Goal: Task Accomplishment & Management: Use online tool/utility

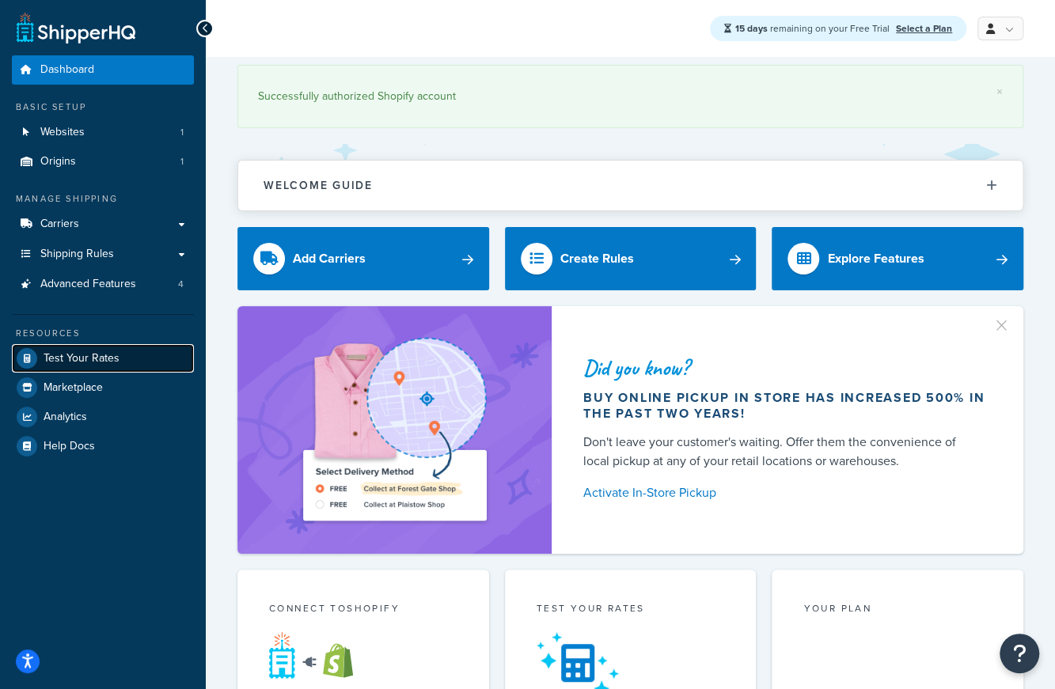
click at [95, 352] on span "Test Your Rates" at bounding box center [82, 358] width 76 height 13
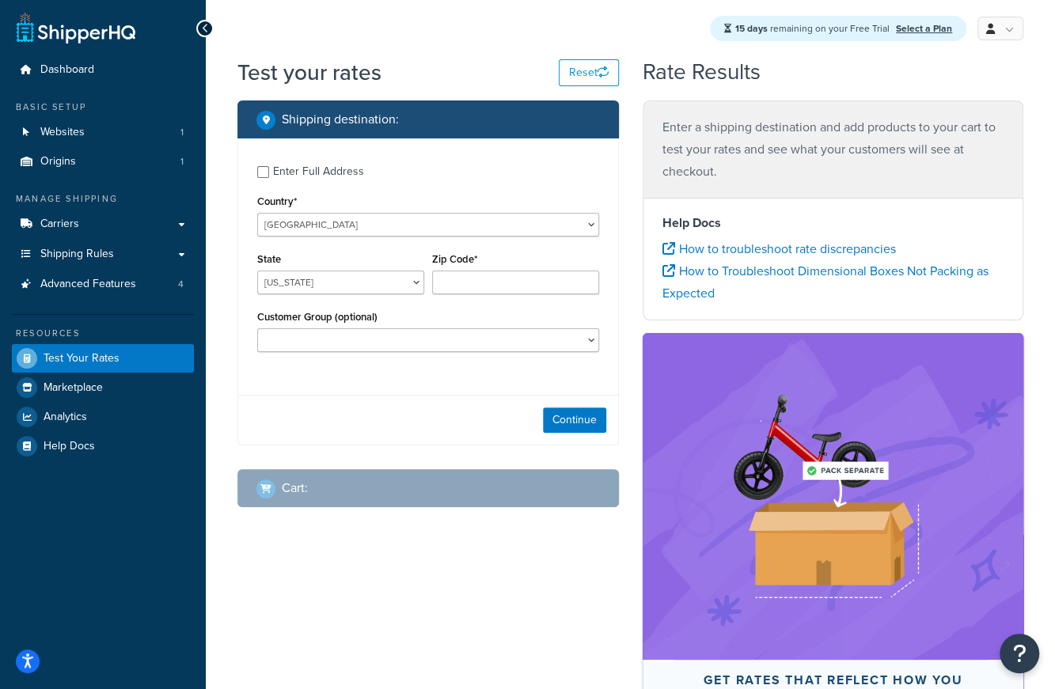
click at [269, 173] on div "Enter Full Address" at bounding box center [428, 170] width 342 height 25
click at [286, 278] on select "[US_STATE] [US_STATE] [US_STATE] [US_STATE] [US_STATE] Armed Forces Americas Ar…" at bounding box center [340, 283] width 167 height 24
select select "NY"
click at [257, 271] on select "[US_STATE] [US_STATE] [US_STATE] [US_STATE] [US_STATE] Armed Forces Americas Ar…" at bounding box center [340, 283] width 167 height 24
click at [489, 283] on input "Zip Code*" at bounding box center [515, 283] width 167 height 24
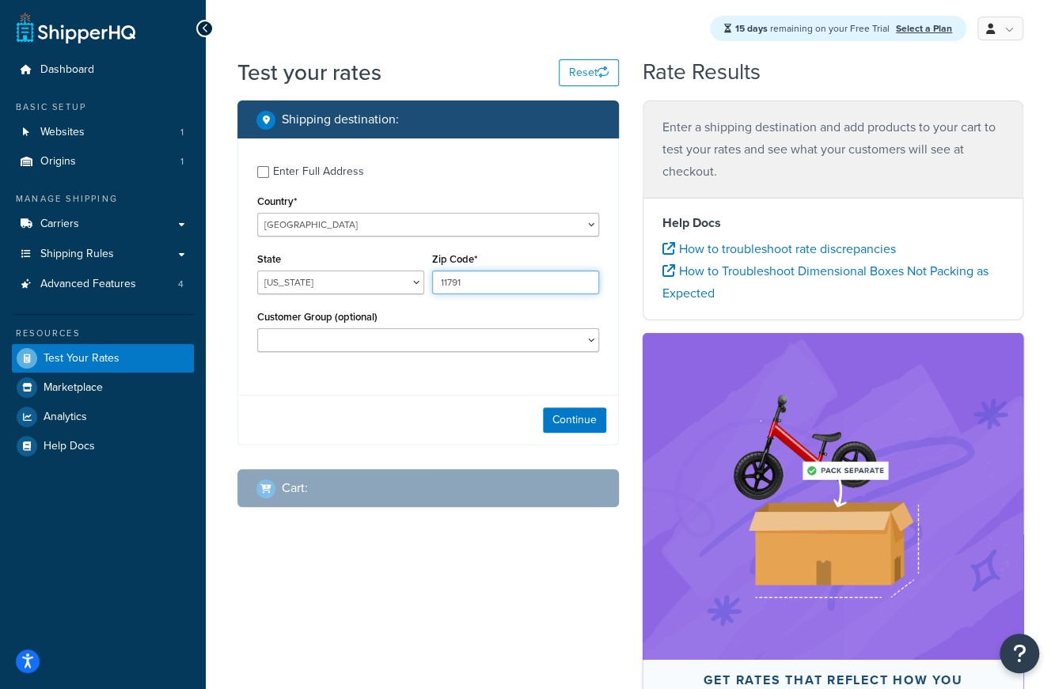
type input "11791"
click at [420, 401] on div "Continue" at bounding box center [428, 420] width 380 height 50
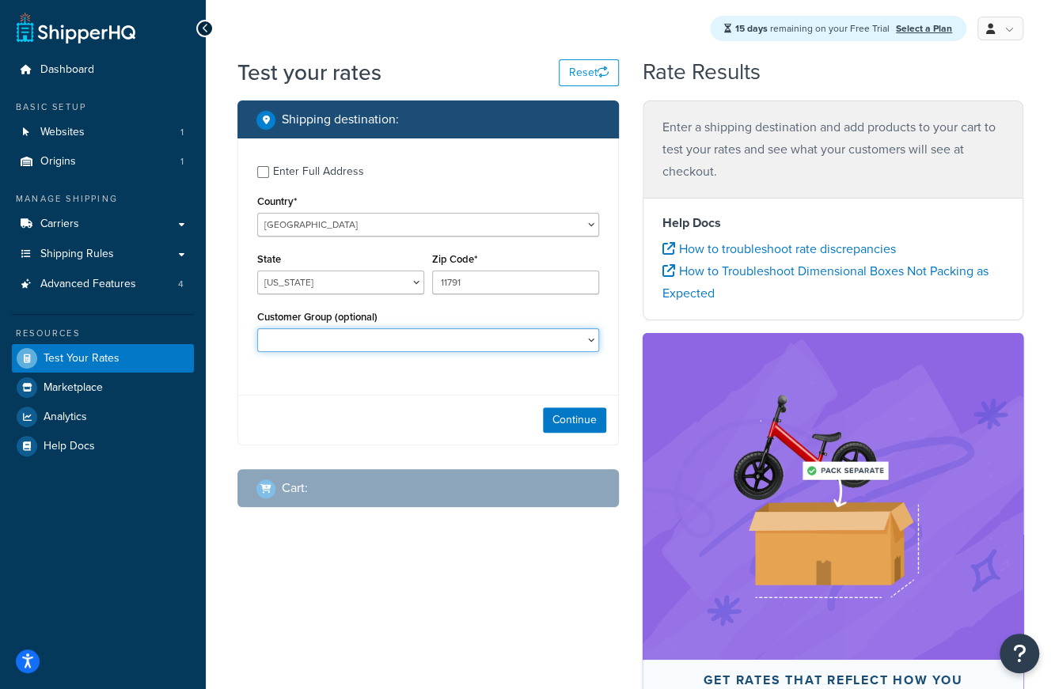
click at [416, 344] on select "Distributor Distributor - Tax Exempt DropShippers Exception Floor Floor - Tax E…" at bounding box center [428, 340] width 342 height 24
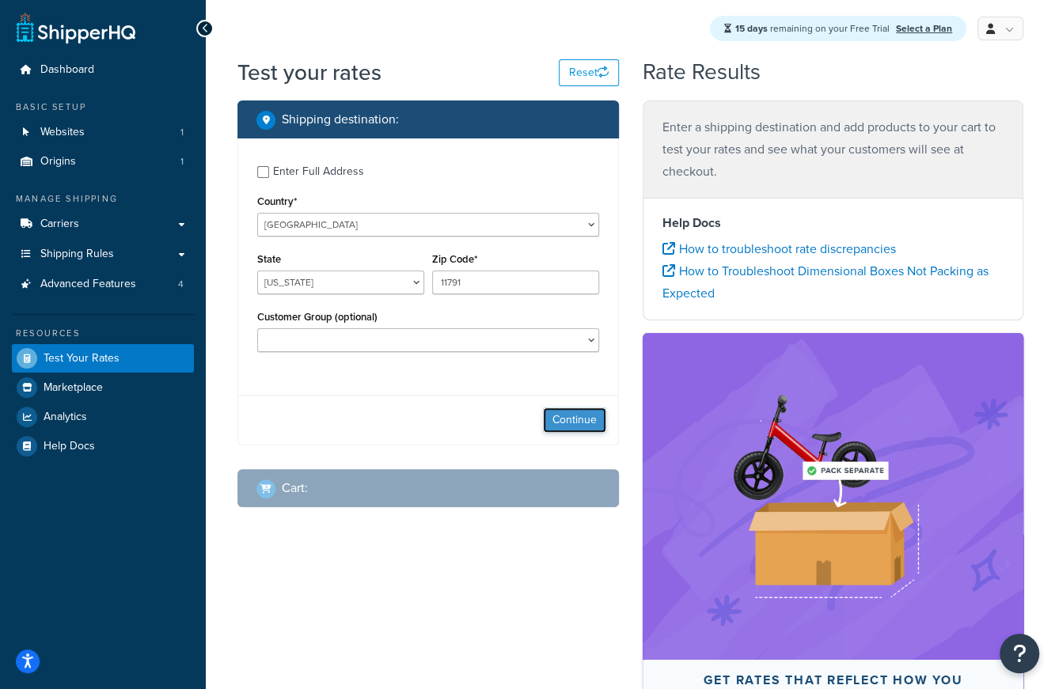
click at [595, 431] on button "Continue" at bounding box center [574, 420] width 63 height 25
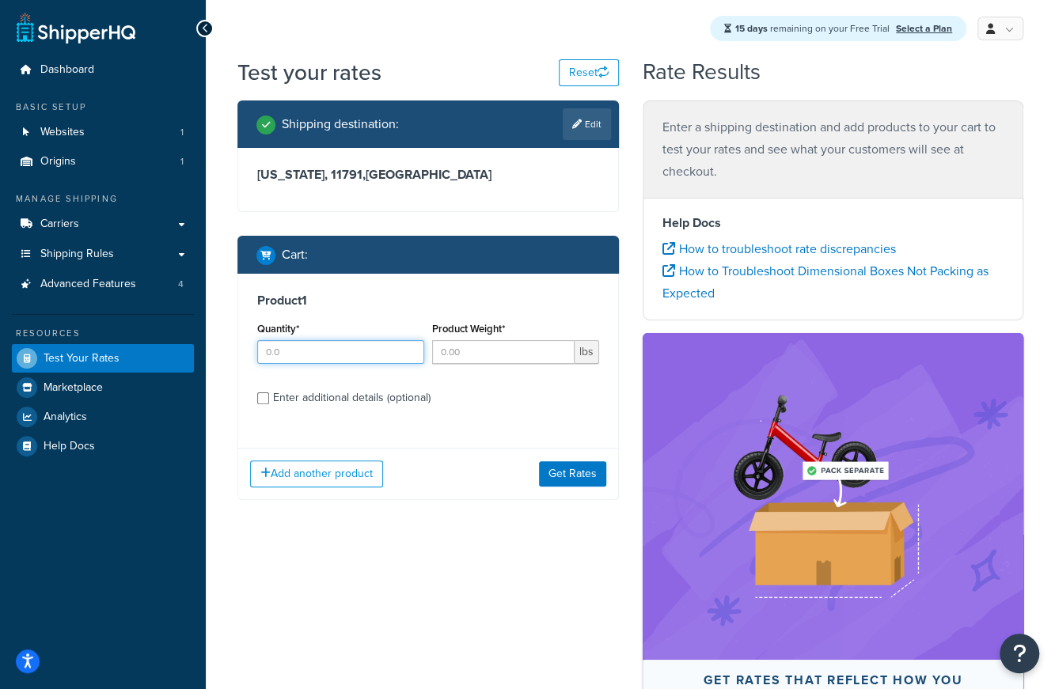
click at [327, 362] on input "Quantity*" at bounding box center [340, 352] width 167 height 24
type input "1"
click at [502, 349] on input "Product Weight*" at bounding box center [503, 352] width 142 height 24
type input "1"
click at [385, 347] on input "1" at bounding box center [340, 352] width 167 height 24
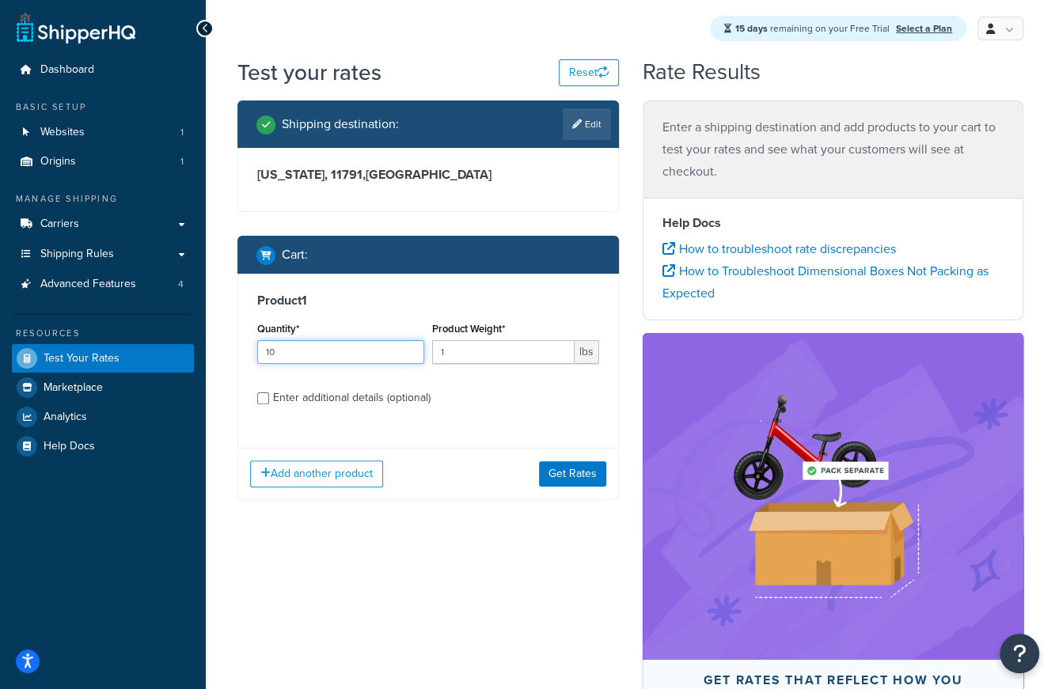
type input "10"
click at [368, 397] on div "Enter additional details (optional)" at bounding box center [352, 398] width 158 height 22
click at [269, 397] on input "Enter additional details (optional)" at bounding box center [263, 399] width 12 height 12
checkbox input "true"
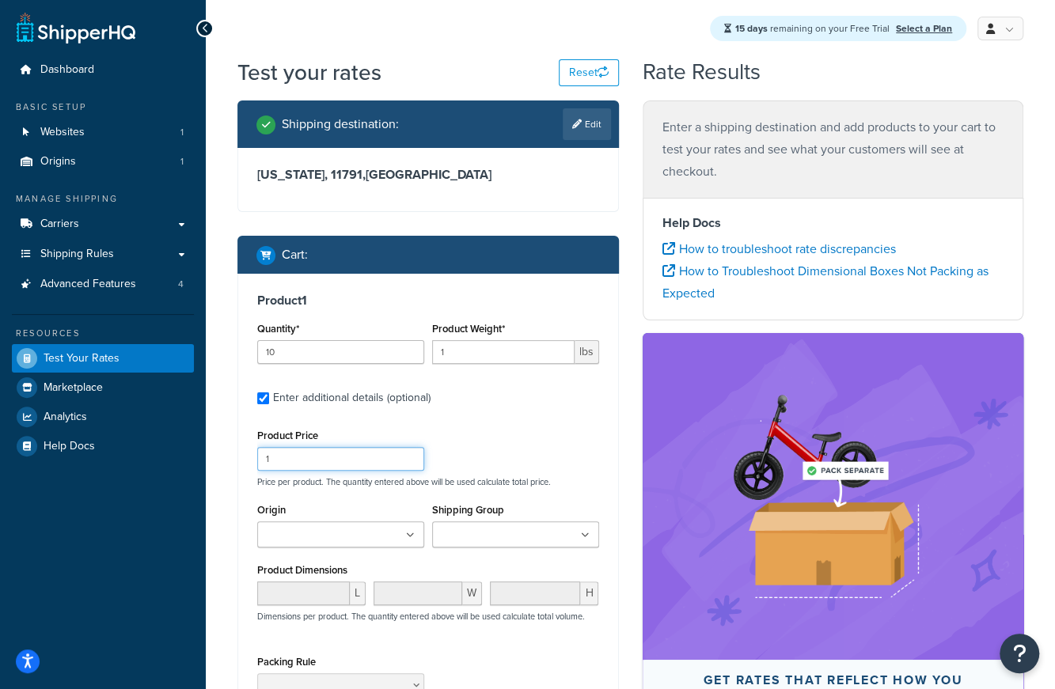
click at [328, 454] on input "1" at bounding box center [340, 459] width 167 height 24
type input "10"
click at [551, 450] on div "Product Price 10 Price per product. The quantity entered above will be used cal…" at bounding box center [428, 456] width 350 height 63
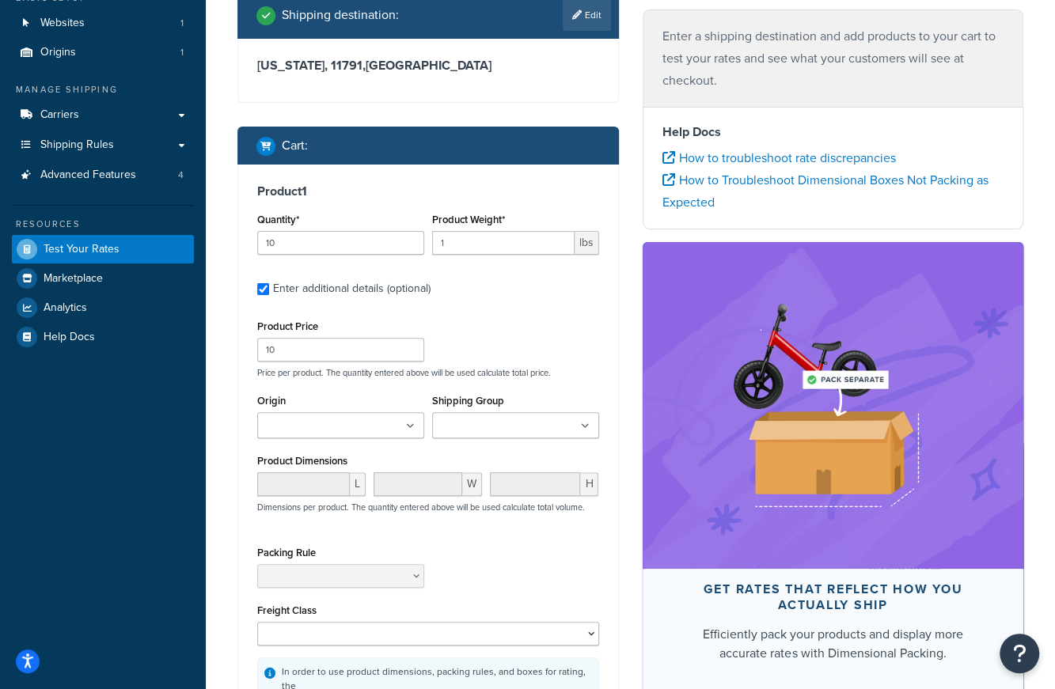
scroll to position [158, 0]
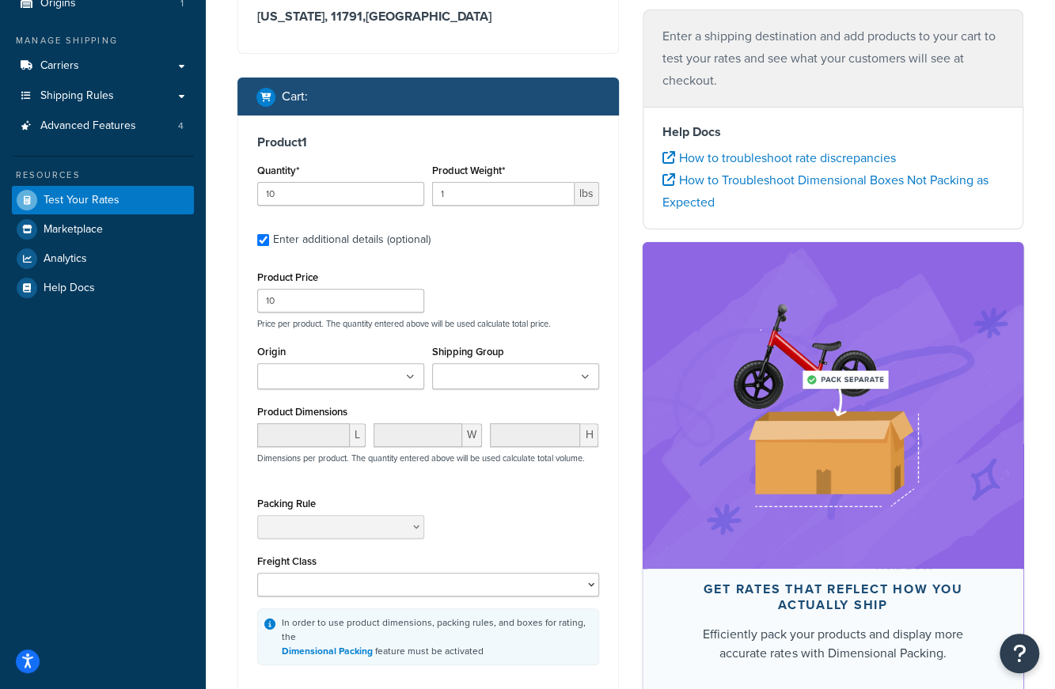
click at [513, 482] on div "Product Price 10 Price per product. The quantity entered above will be used cal…" at bounding box center [428, 466] width 342 height 399
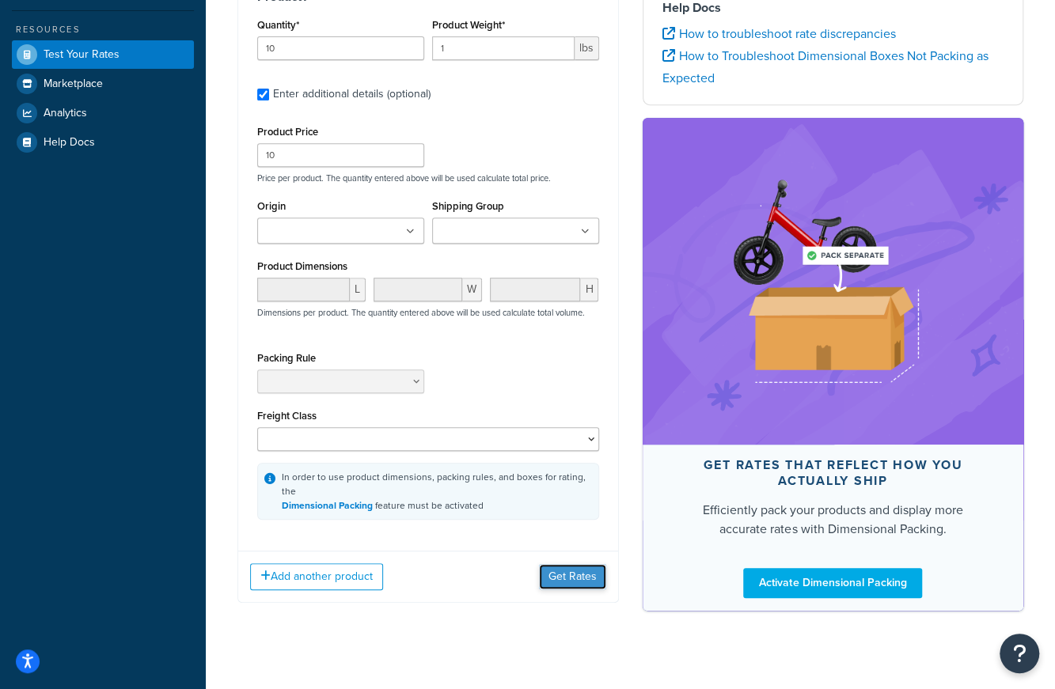
click at [579, 564] on button "Get Rates" at bounding box center [572, 576] width 67 height 25
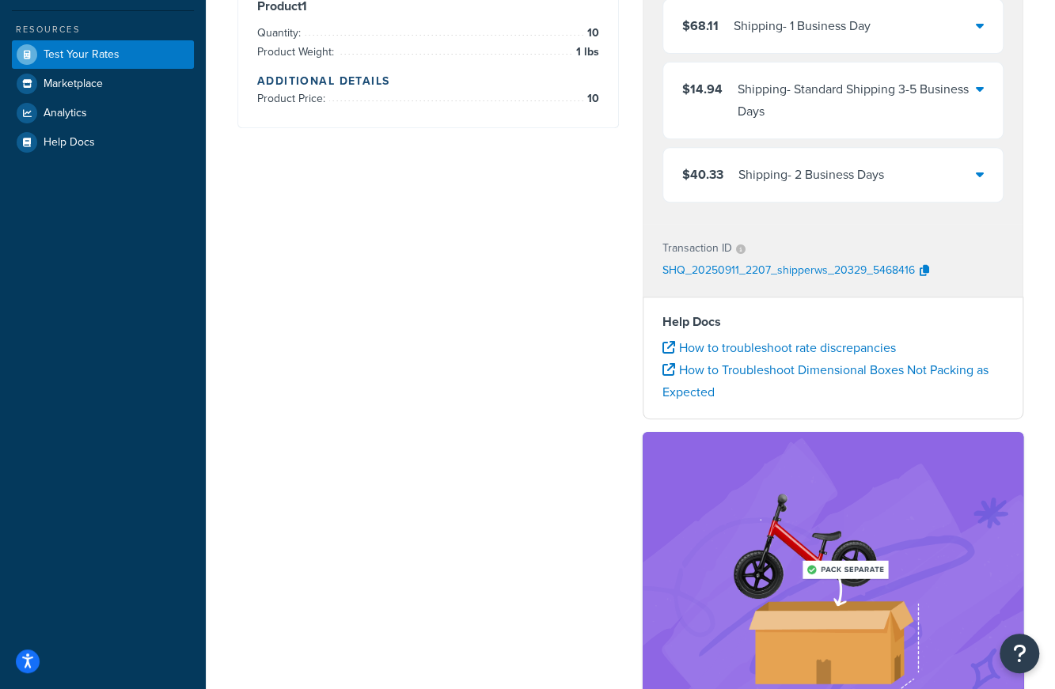
scroll to position [0, 0]
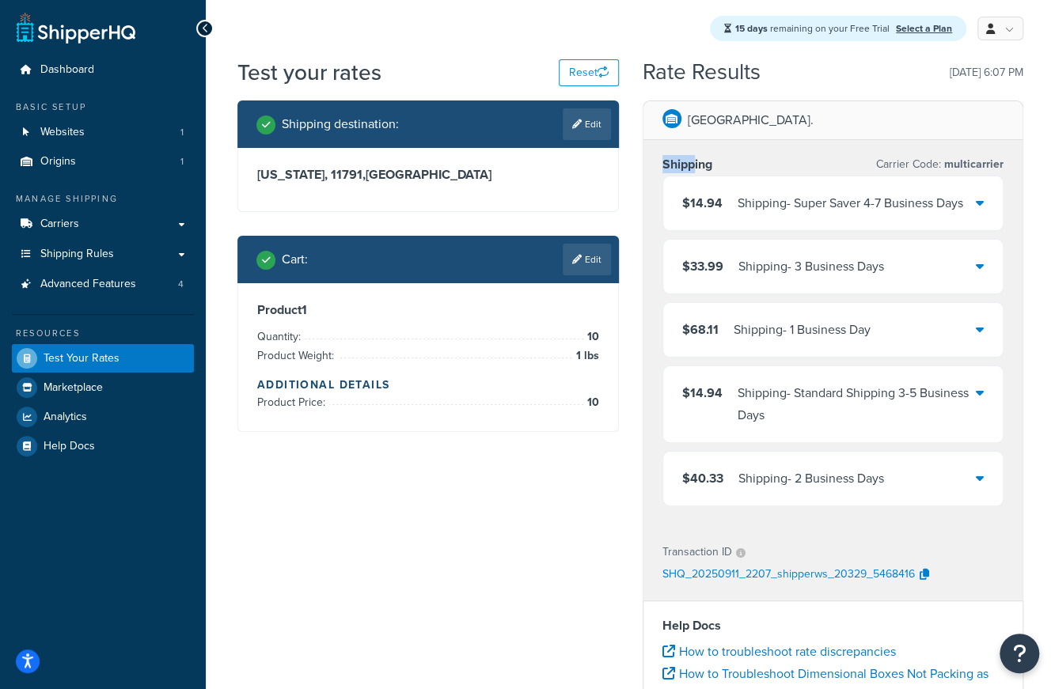
drag, startPoint x: 660, startPoint y: 154, endPoint x: 760, endPoint y: 181, distance: 103.5
click at [697, 149] on div "Shipping Carrier Code: multicarrier $14.94 Shipping - Super Saver 4-7 Business …" at bounding box center [833, 334] width 380 height 388
click at [766, 192] on div "Shipping - Super Saver 4-7 Business Days" at bounding box center [851, 203] width 226 height 22
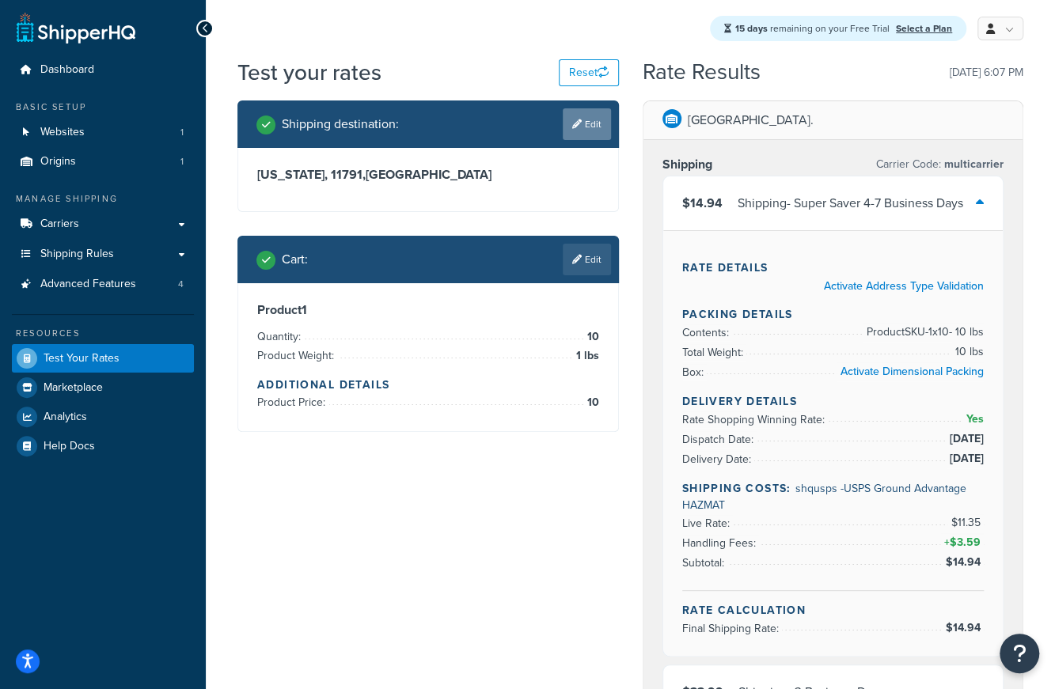
click at [598, 122] on link "Edit" at bounding box center [587, 124] width 48 height 32
select select "NY"
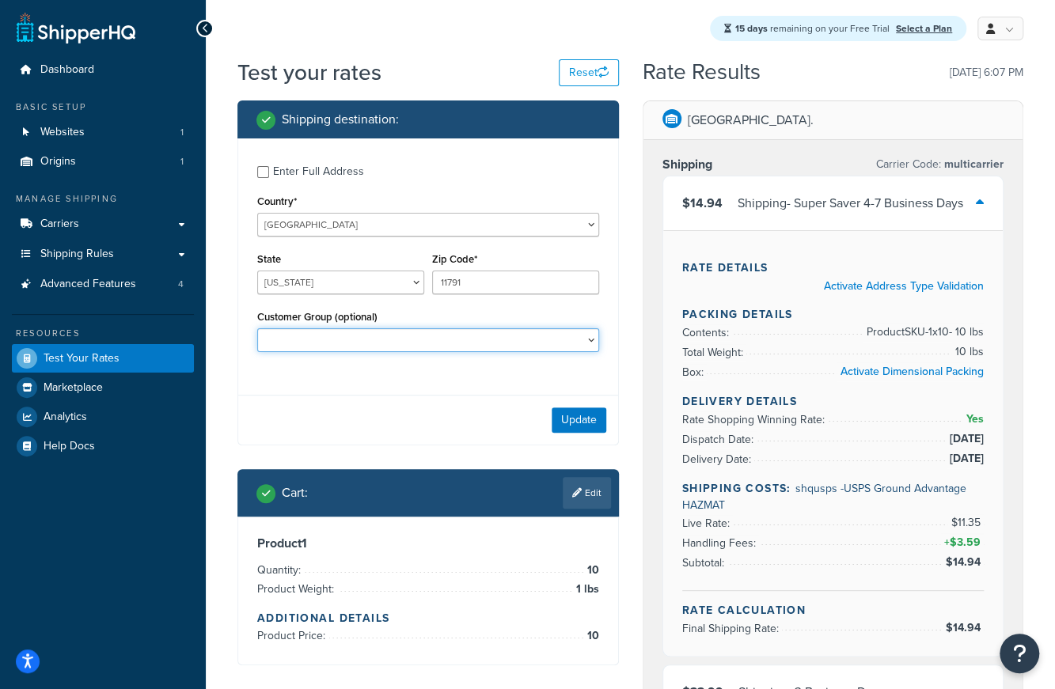
click at [437, 336] on select "Distributor Distributor - Tax Exempt DropShippers Exception Floor Floor - Tax E…" at bounding box center [428, 340] width 342 height 24
select select "Retail"
click at [257, 329] on select "Distributor Distributor - Tax Exempt DropShippers Exception Floor Floor - Tax E…" at bounding box center [428, 340] width 342 height 24
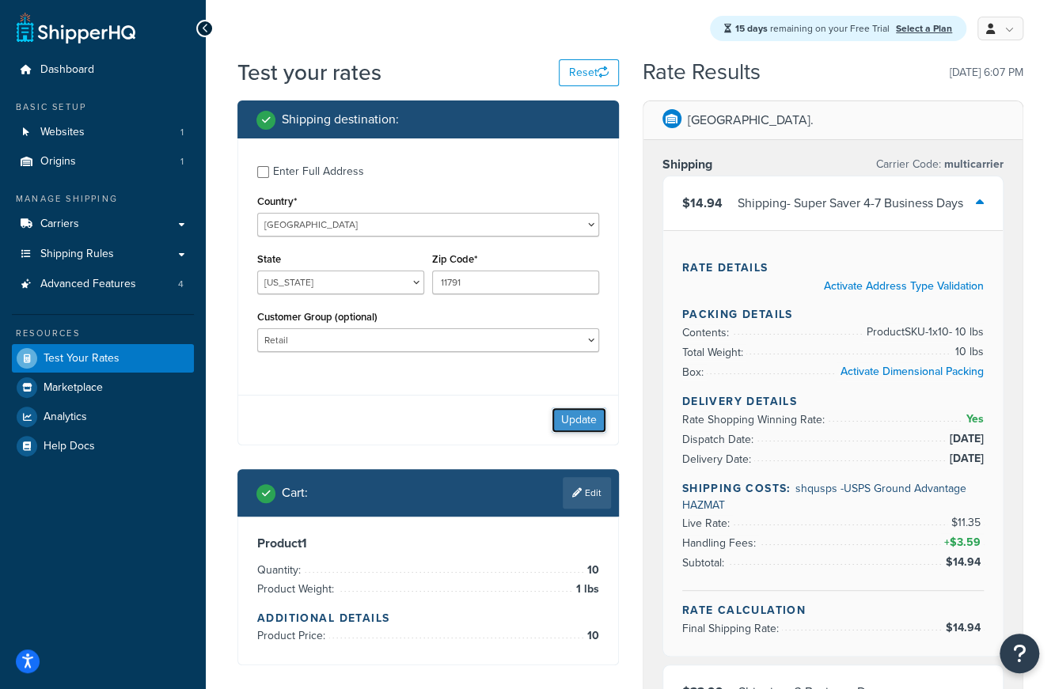
click at [571, 420] on button "Update" at bounding box center [579, 420] width 55 height 25
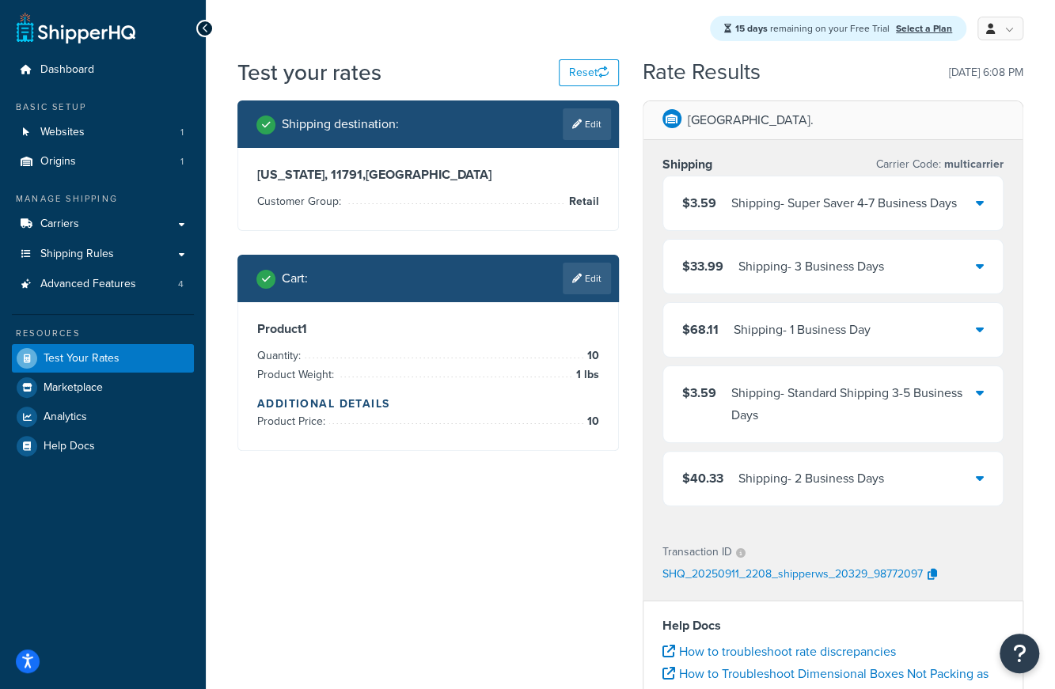
click at [784, 202] on div "Shipping - Super Saver 4-7 Business Days" at bounding box center [844, 203] width 226 height 22
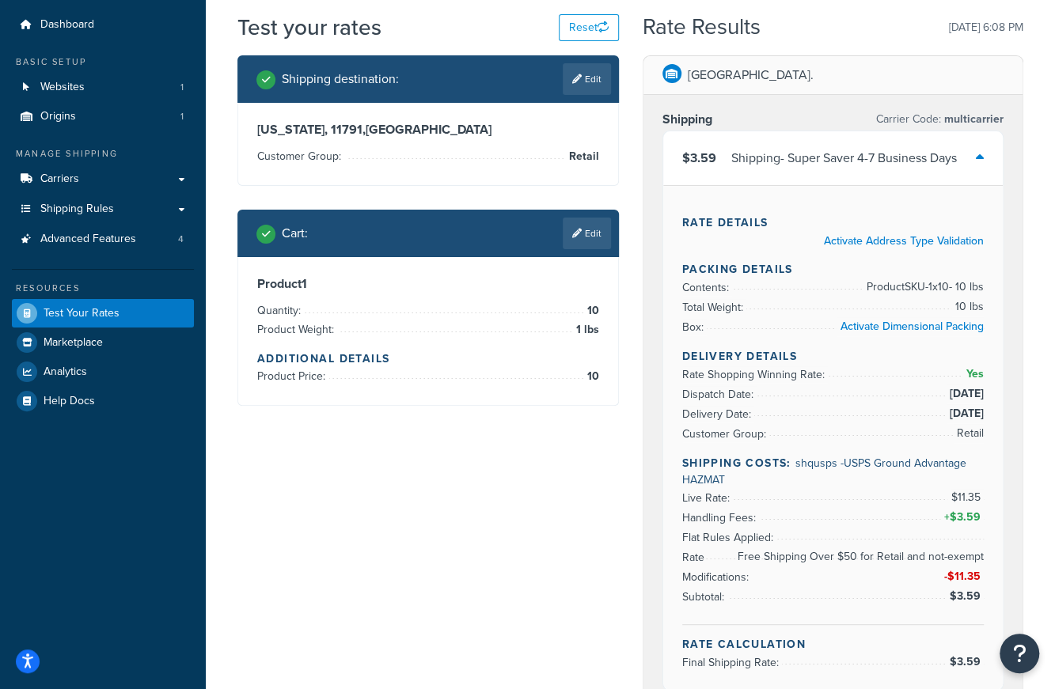
scroll to position [79, 0]
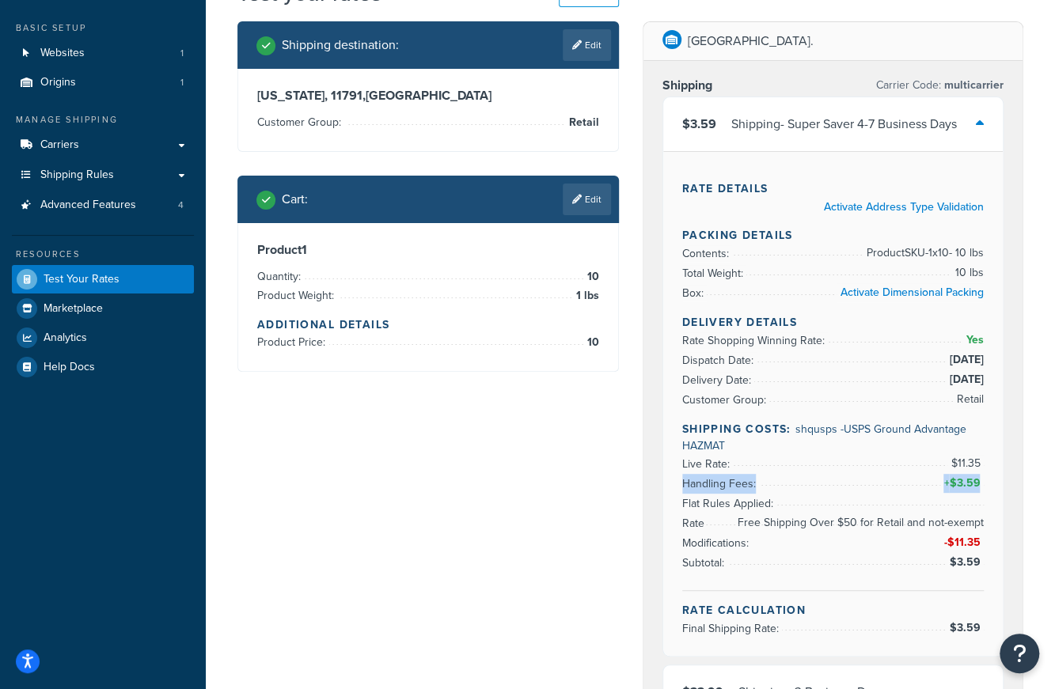
drag, startPoint x: 979, startPoint y: 479, endPoint x: 684, endPoint y: 474, distance: 295.3
click at [684, 474] on li "Handling Fees: + $3.59" at bounding box center [833, 484] width 302 height 20
drag, startPoint x: 682, startPoint y: 465, endPoint x: 983, endPoint y: 460, distance: 300.8
click at [983, 460] on li "Live Rate: $11.35" at bounding box center [833, 464] width 302 height 20
drag, startPoint x: 947, startPoint y: 540, endPoint x: 989, endPoint y: 544, distance: 42.1
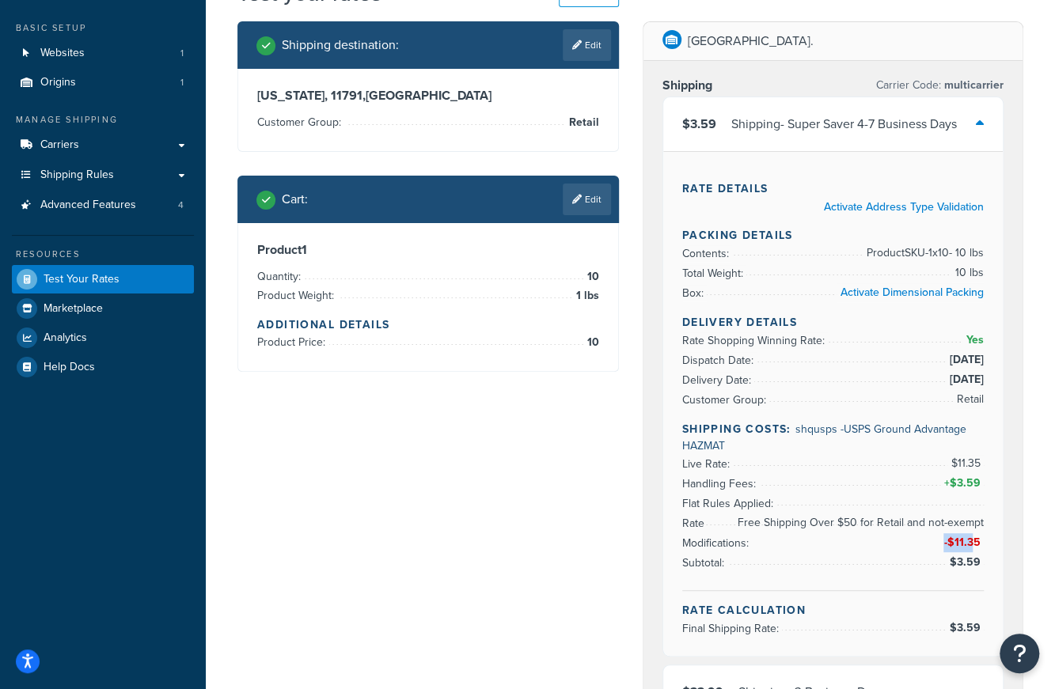
click at [975, 538] on div "Rate Details Activate Address Type Validation Packing Details Contents: Product…" at bounding box center [833, 403] width 340 height 505
drag, startPoint x: 981, startPoint y: 480, endPoint x: 940, endPoint y: 482, distance: 41.2
click at [940, 482] on li "Handling Fees: + $3.59" at bounding box center [833, 484] width 302 height 20
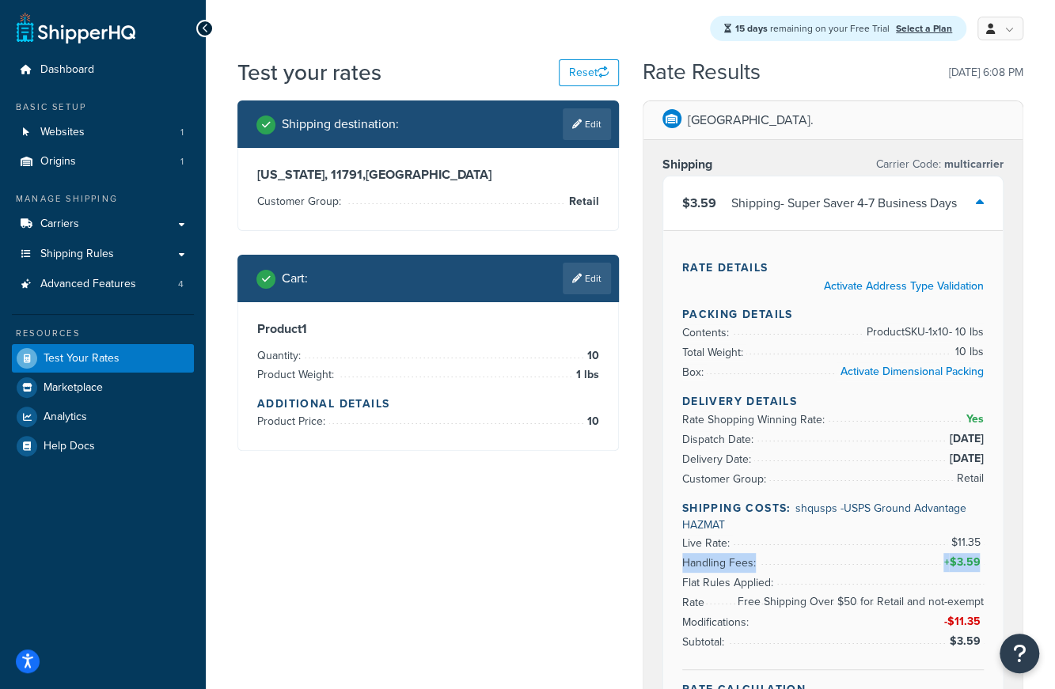
scroll to position [158, 0]
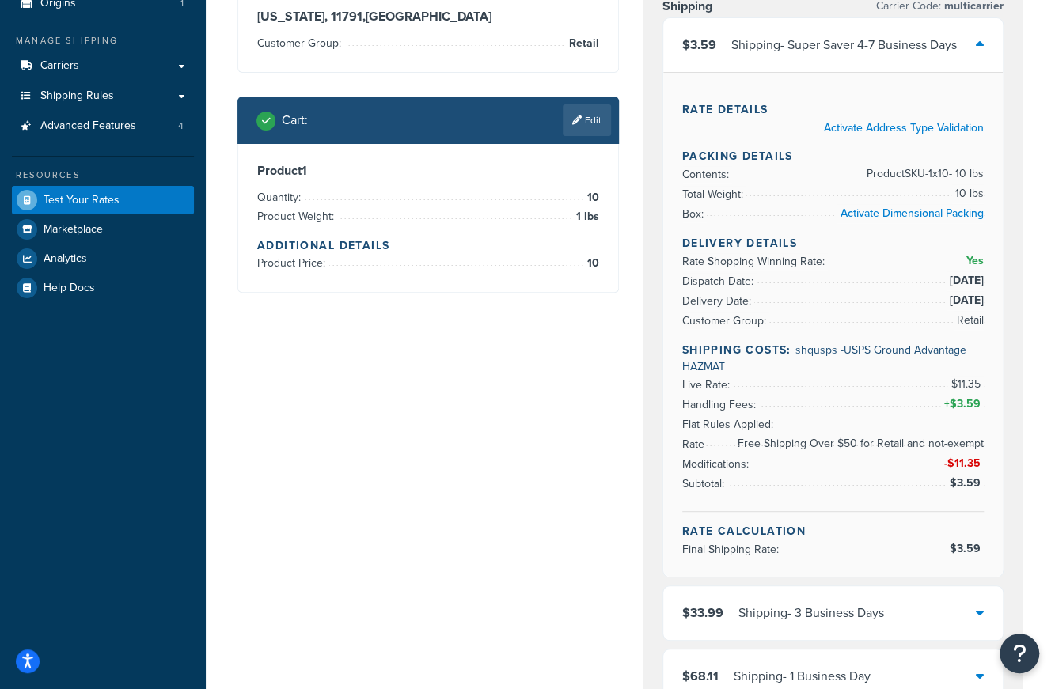
drag, startPoint x: 744, startPoint y: 439, endPoint x: 972, endPoint y: 436, distance: 228.0
click at [970, 436] on li "Rate Modifications: -$11.35" at bounding box center [833, 455] width 302 height 40
drag, startPoint x: 993, startPoint y: 442, endPoint x: 806, endPoint y: 438, distance: 186.8
click at [806, 438] on div "Rate Details Activate Address Type Validation Packing Details Contents: Product…" at bounding box center [833, 324] width 340 height 505
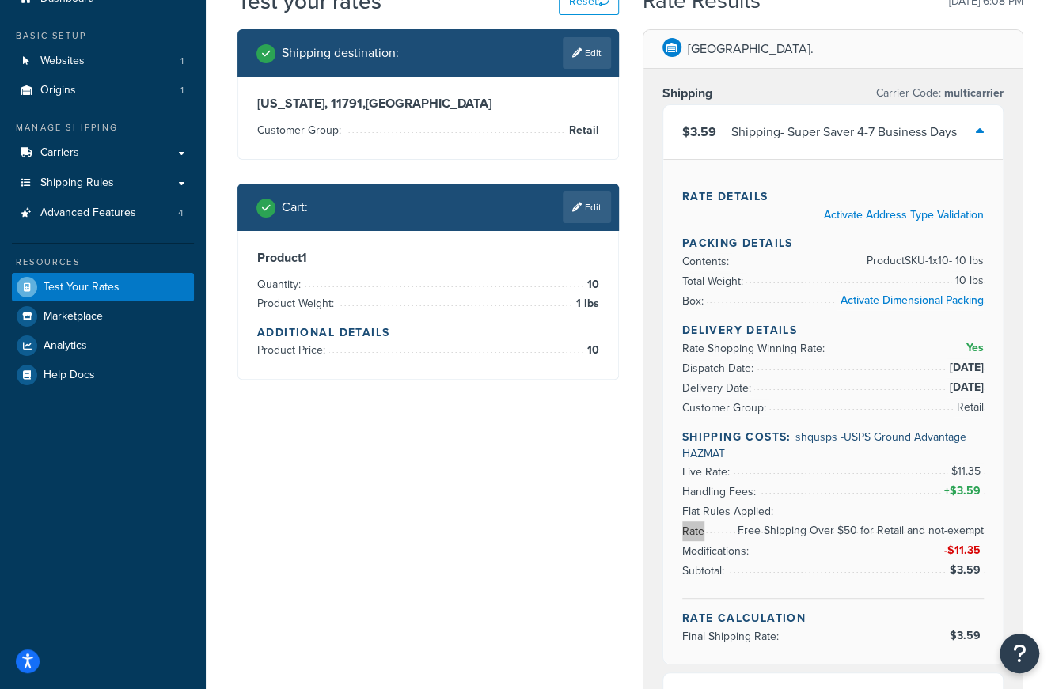
scroll to position [0, 0]
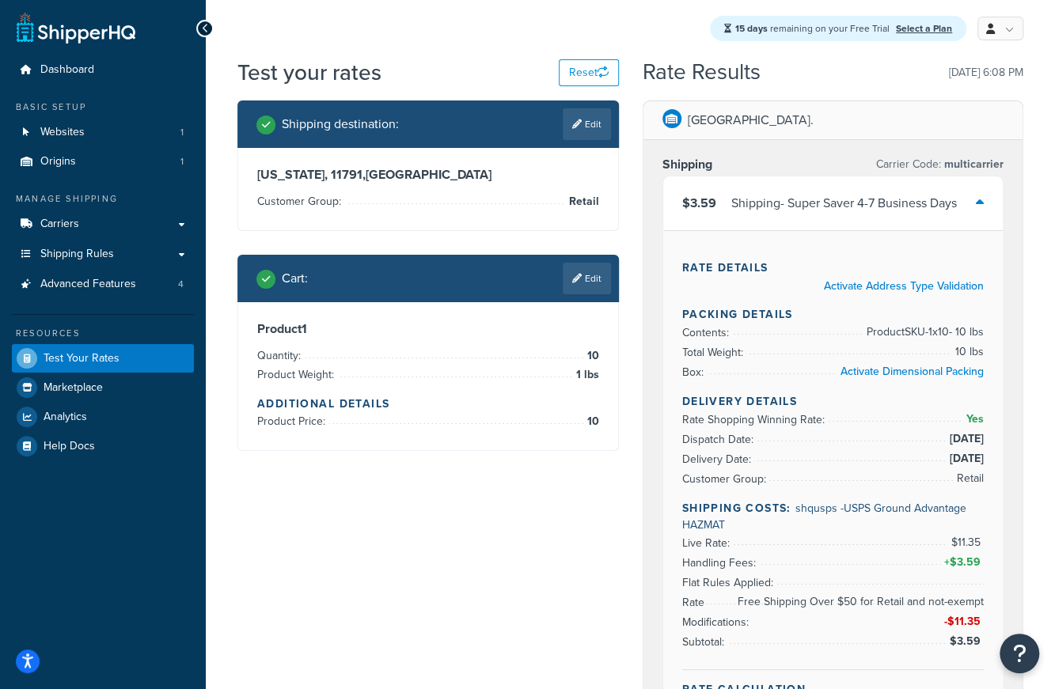
drag, startPoint x: 587, startPoint y: 572, endPoint x: 612, endPoint y: 558, distance: 28.4
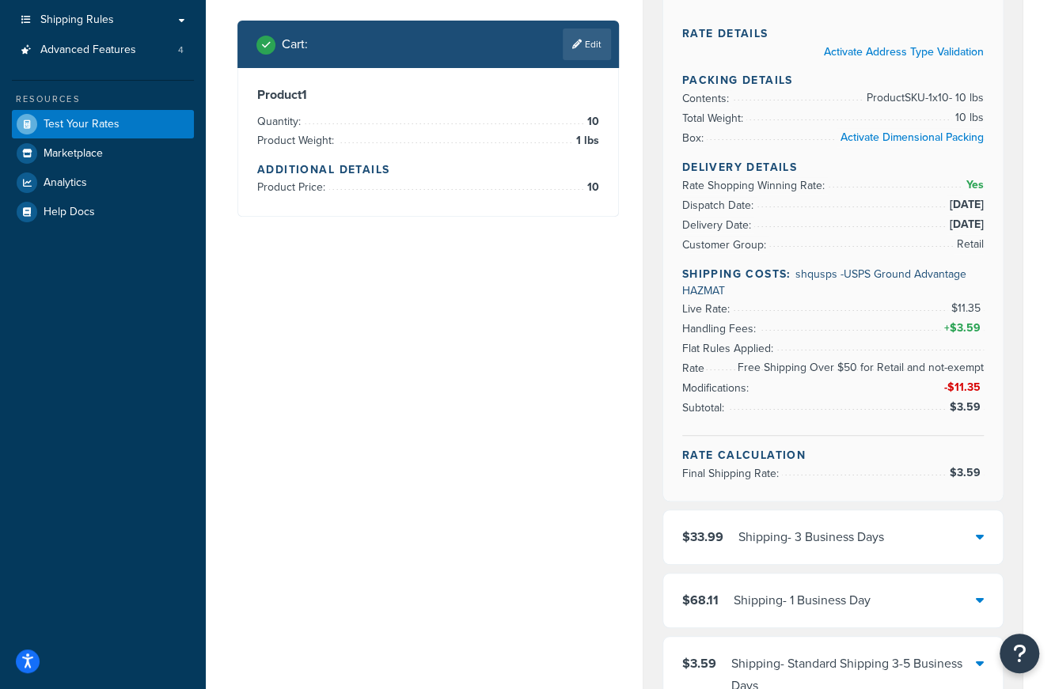
scroll to position [237, 0]
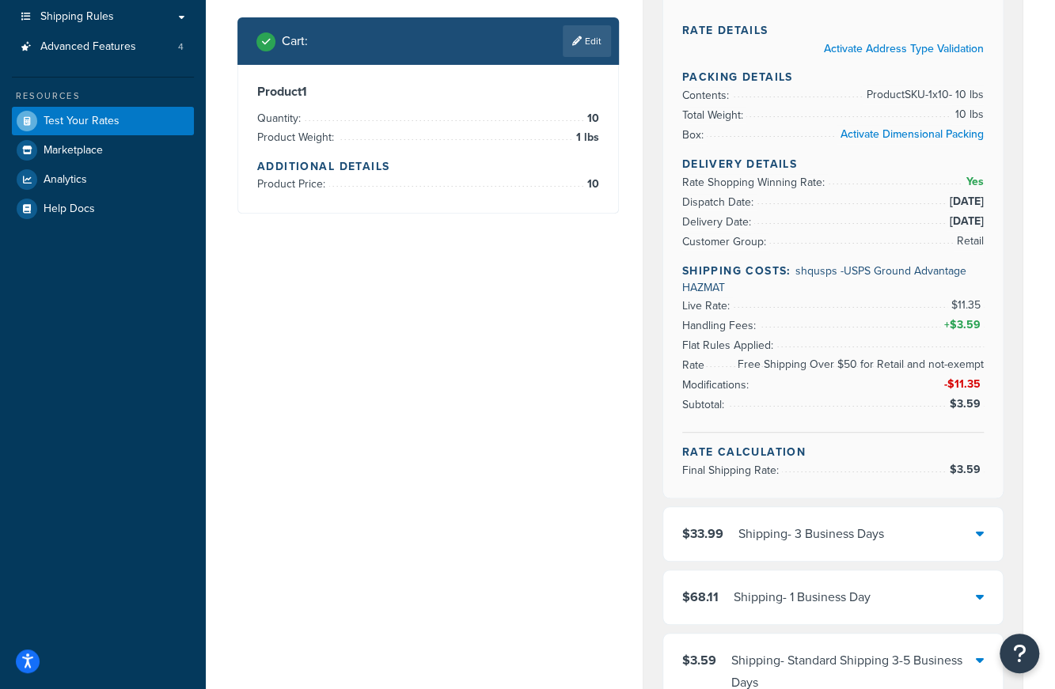
click at [658, 461] on div "Shipping Carrier Code: multicarrier $3.59 Shipping - Super Saver 4-7 Business D…" at bounding box center [833, 349] width 380 height 893
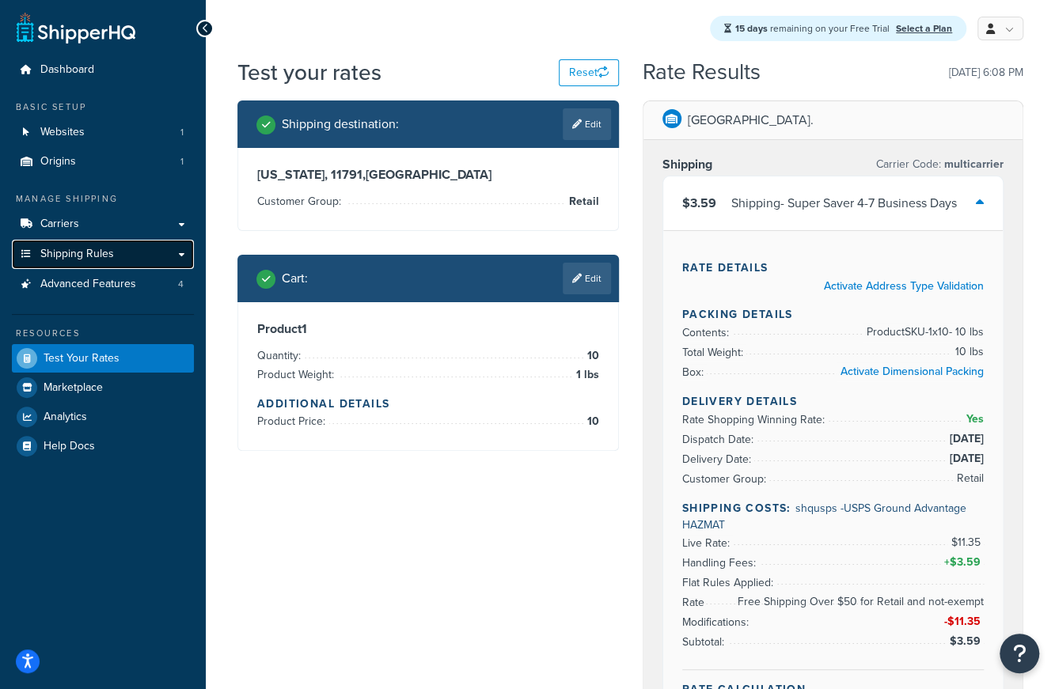
click at [113, 246] on link "Shipping Rules" at bounding box center [103, 254] width 182 height 29
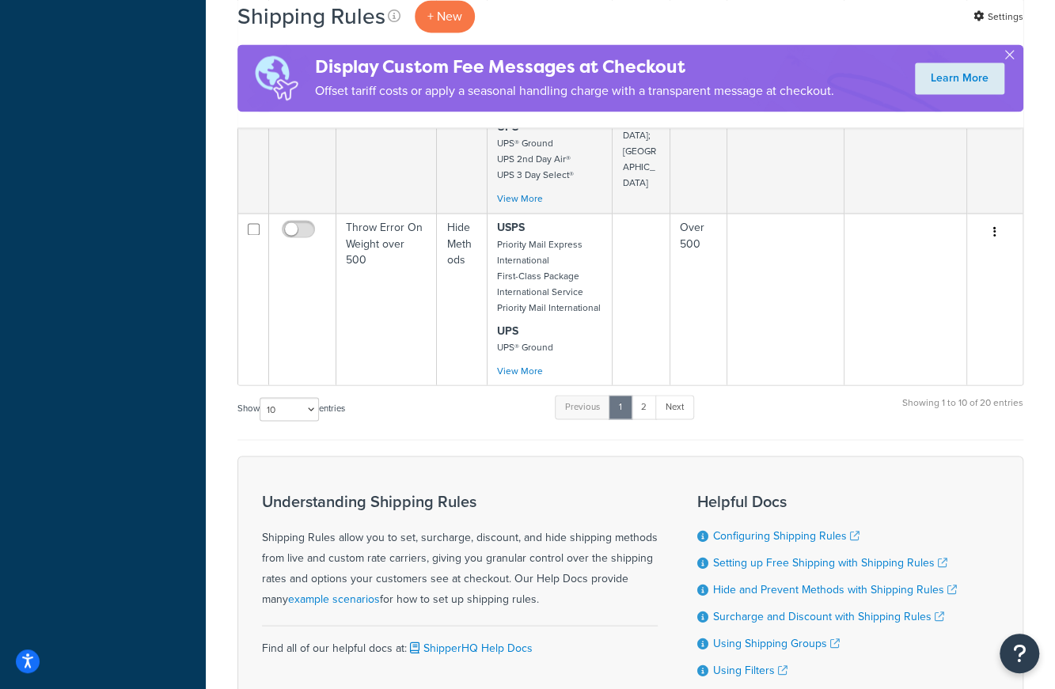
scroll to position [1346, 0]
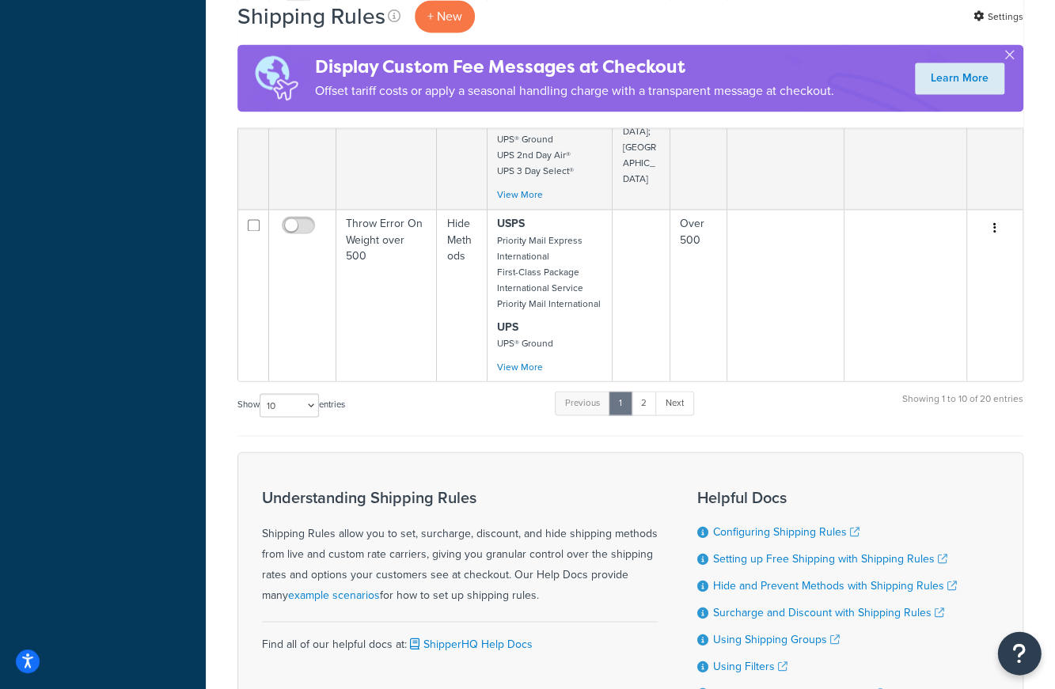
click at [1008, 655] on button "Open Resource Center" at bounding box center [1020, 654] width 44 height 44
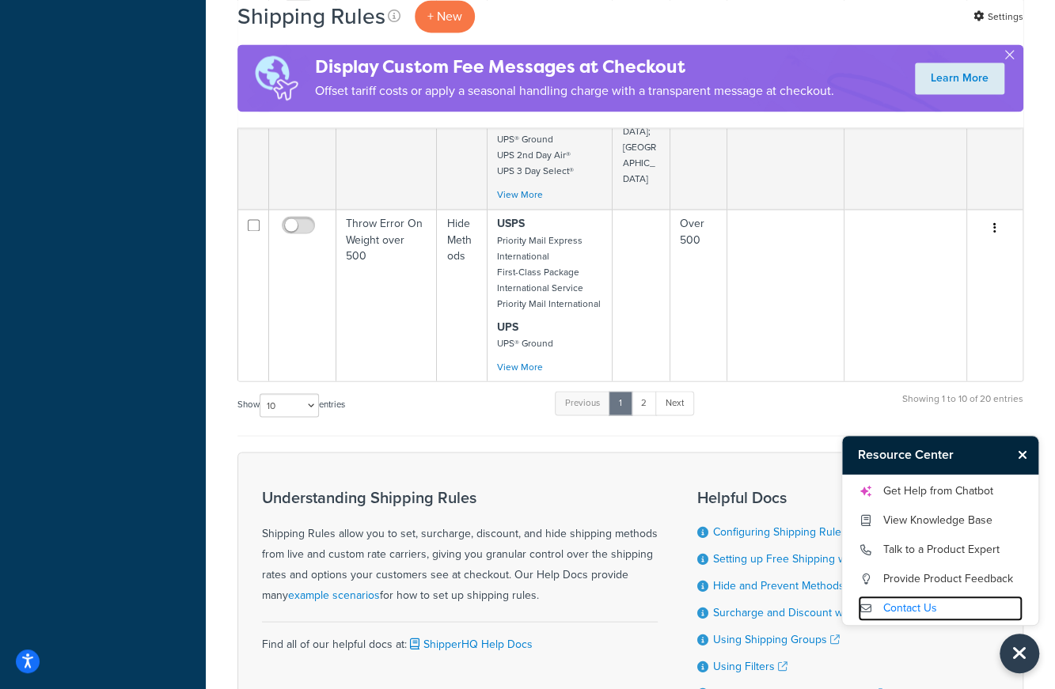
click at [907, 617] on link "Contact Us" at bounding box center [940, 608] width 165 height 25
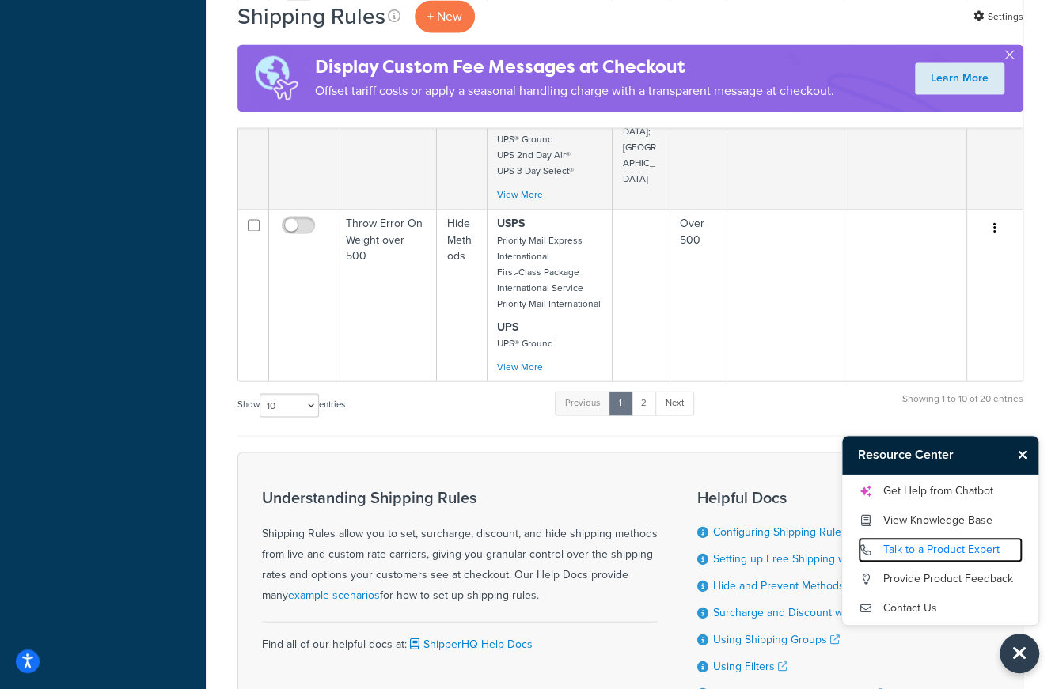
click at [944, 541] on link "Talk to a Product Expert" at bounding box center [940, 549] width 165 height 25
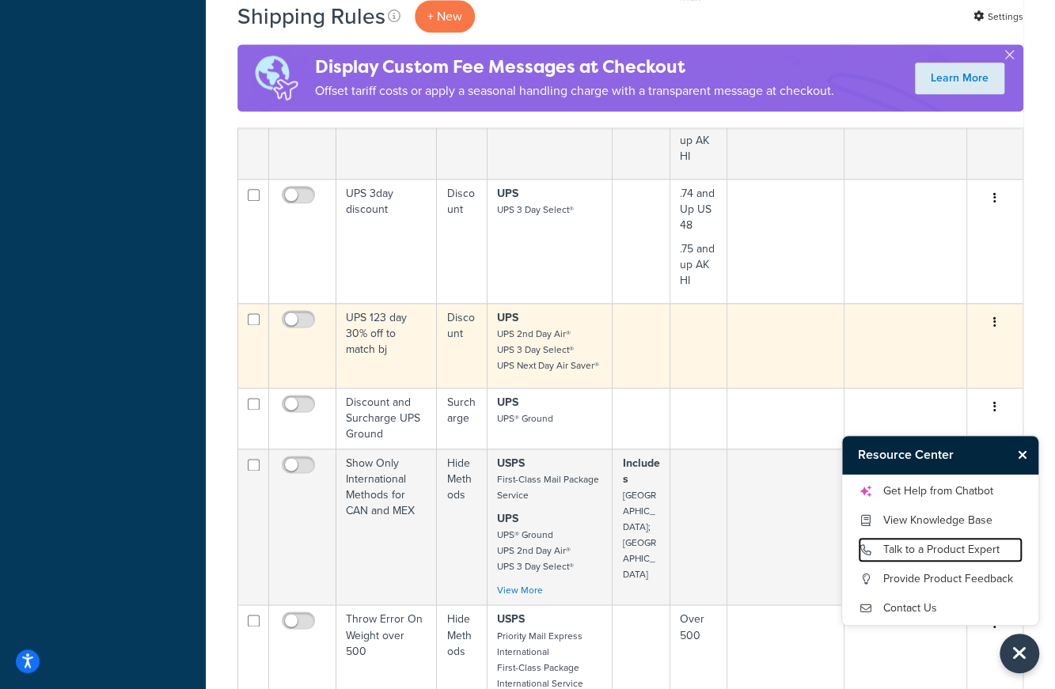
scroll to position [1266, 0]
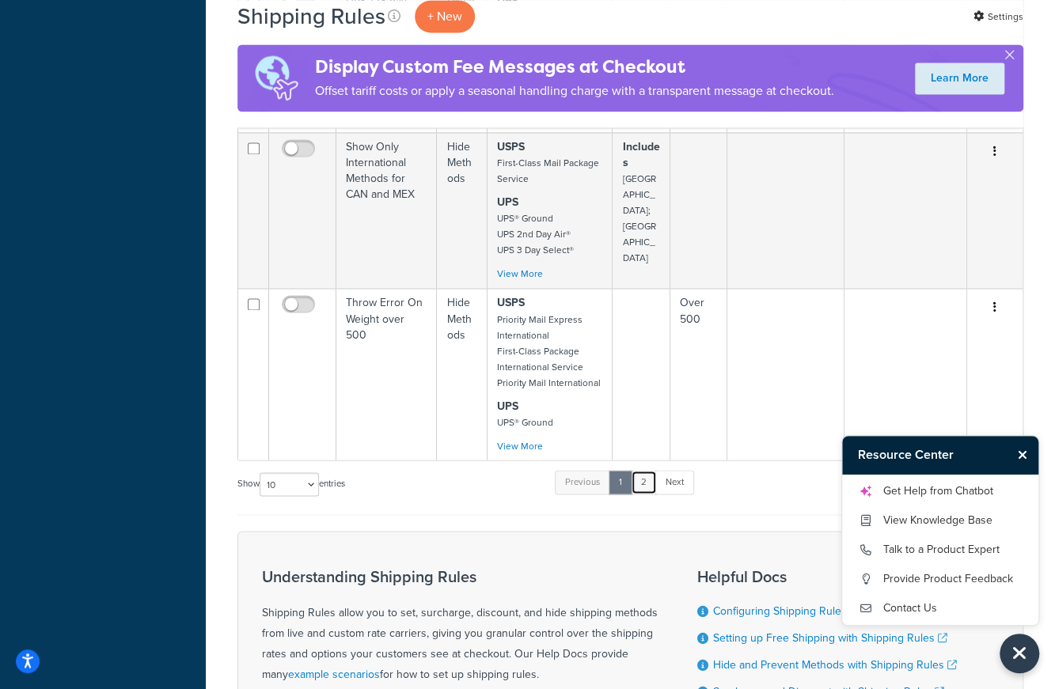
click at [644, 470] on link "2" at bounding box center [644, 482] width 26 height 24
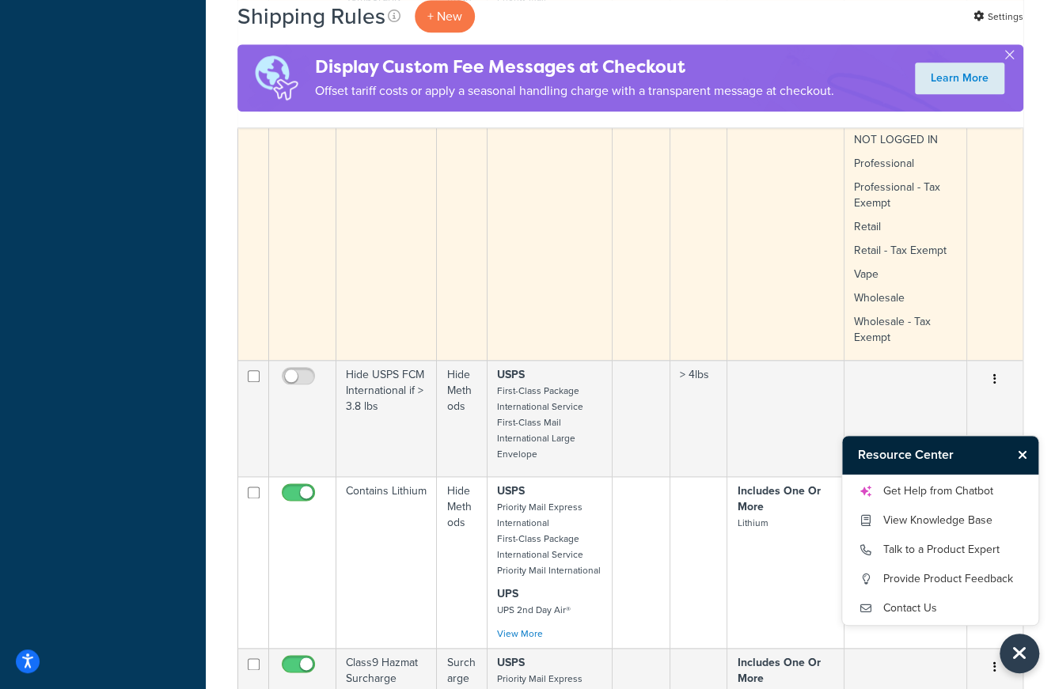
scroll to position [719, 0]
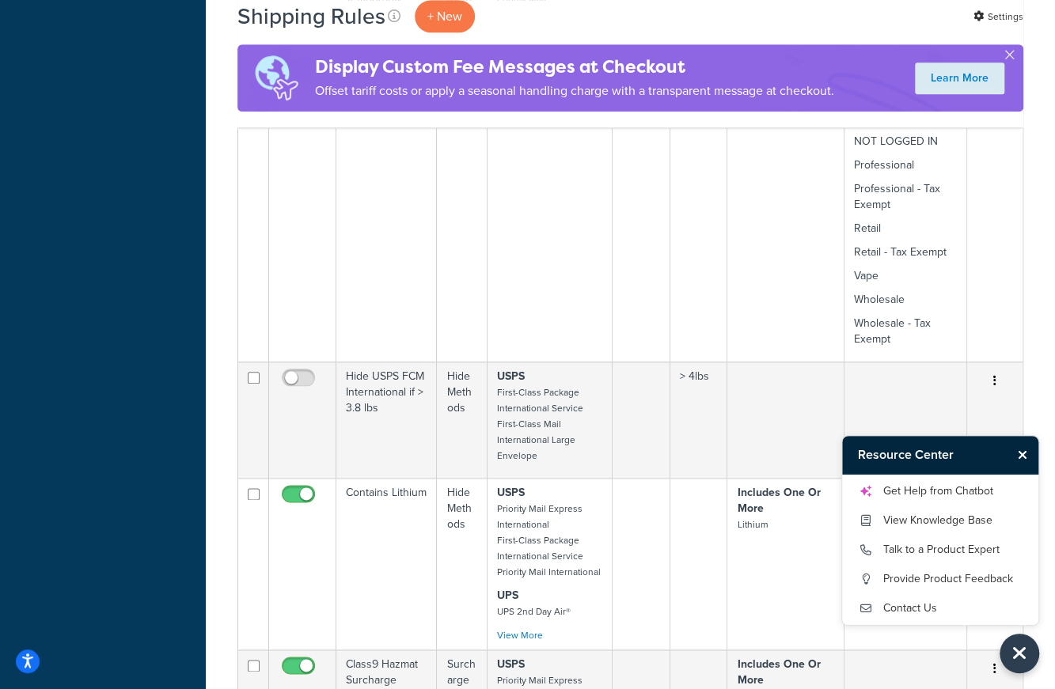
click at [133, 423] on div "Dashboard Basic Setup Websites 1 Origins 1 Manage Shipping Carriers Carriers Al…" at bounding box center [103, 670] width 206 height 2778
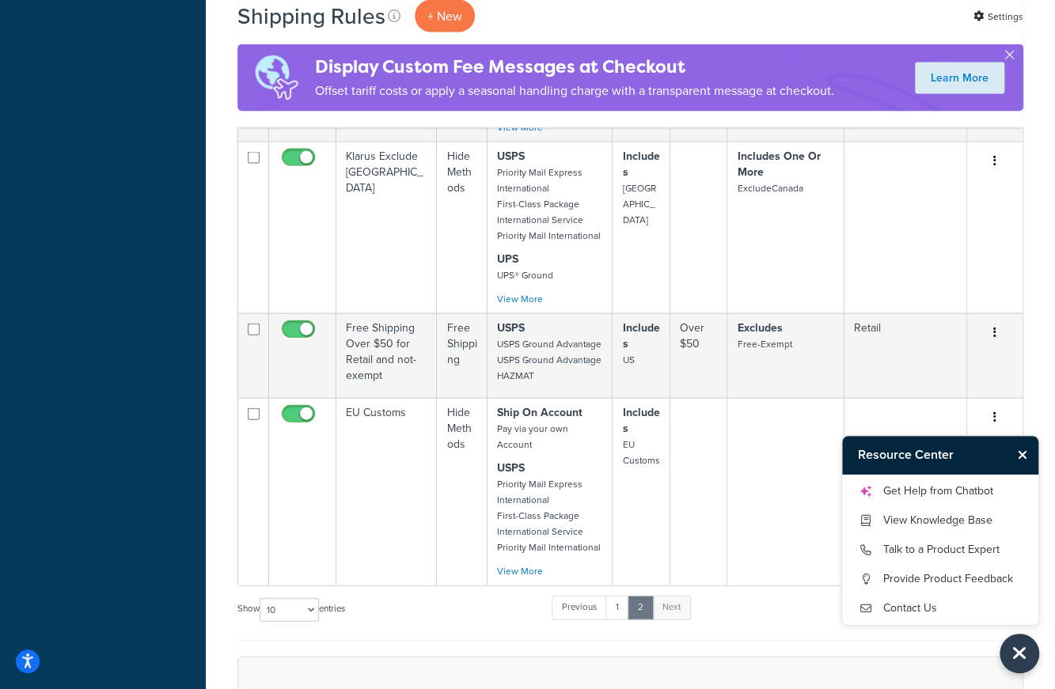
scroll to position [1748, 0]
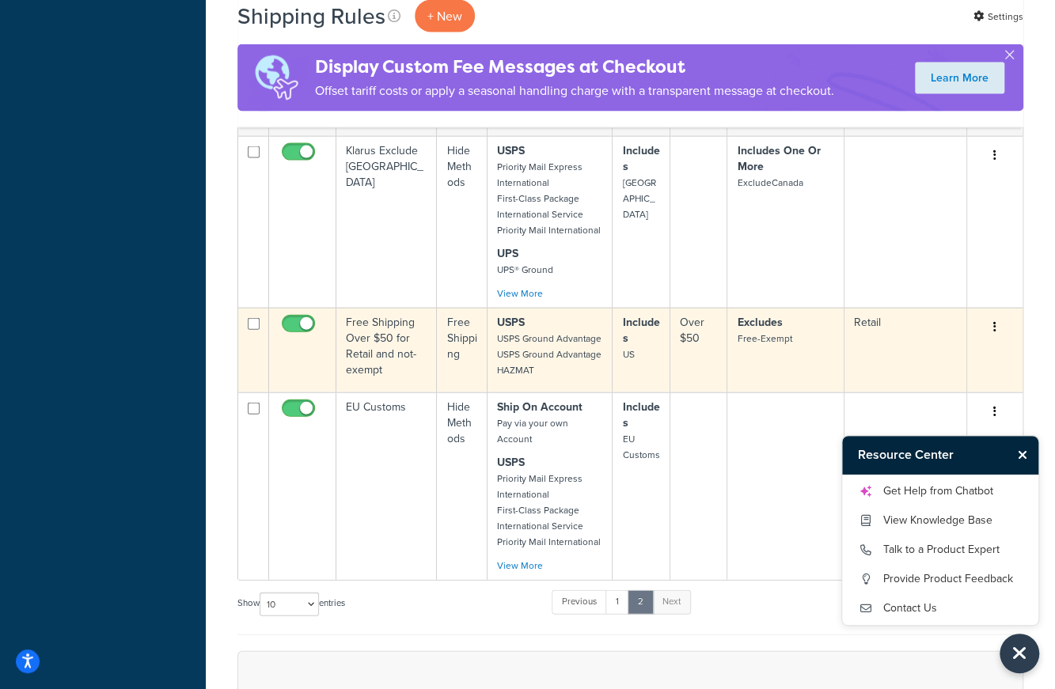
click at [866, 354] on td "Retail" at bounding box center [906, 350] width 123 height 85
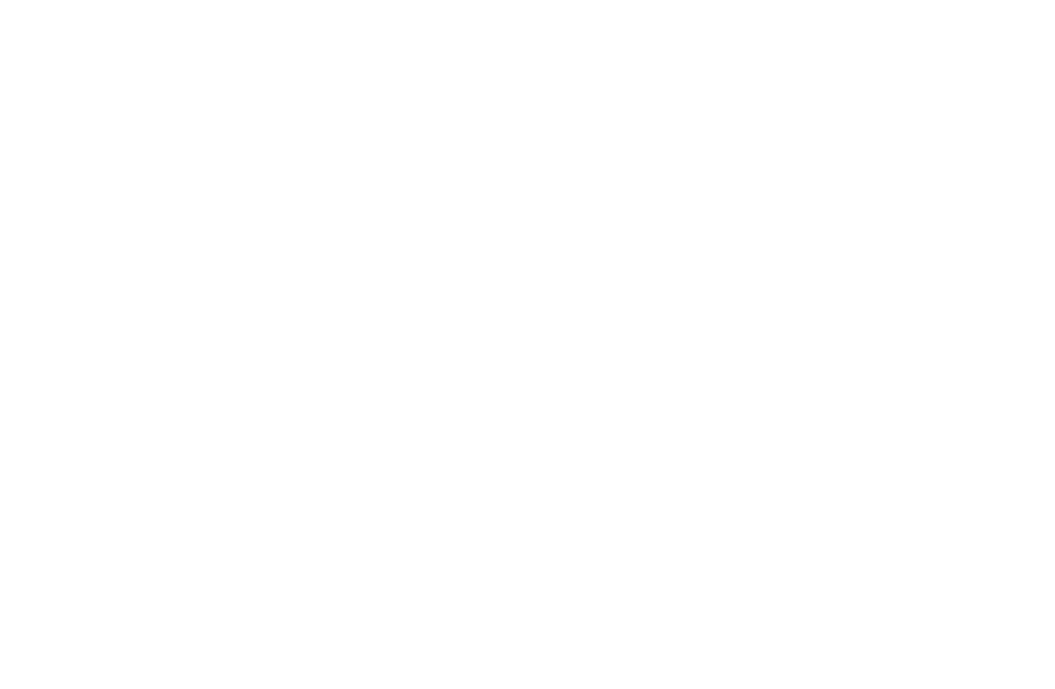
select select "OVERRIDE"
select select "LOCATION"
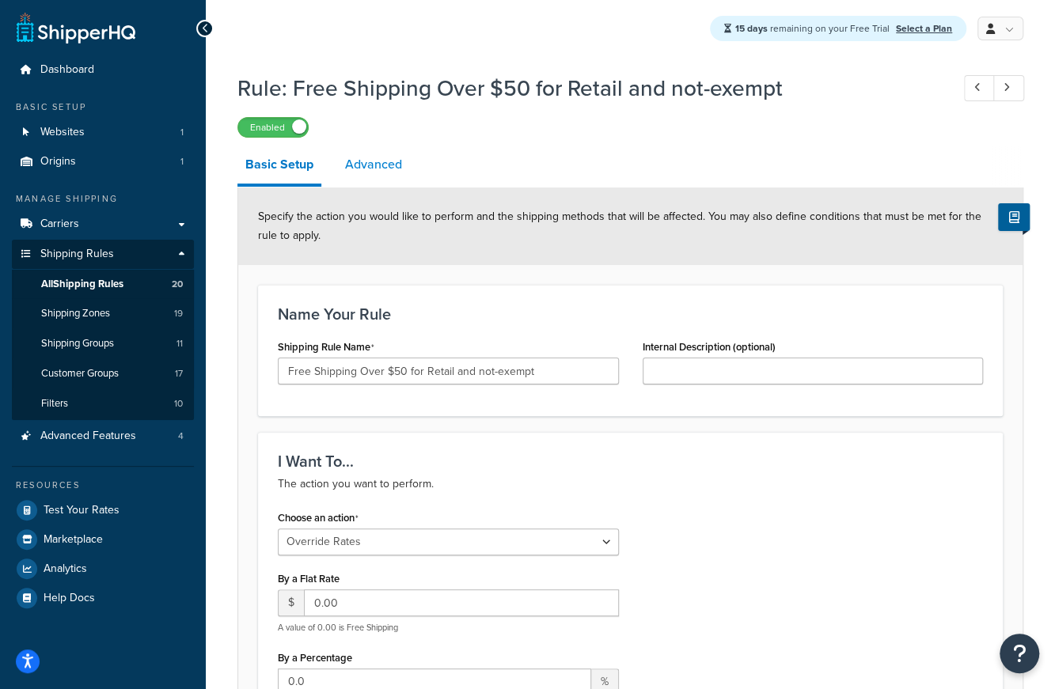
click at [366, 165] on link "Advanced" at bounding box center [373, 165] width 73 height 38
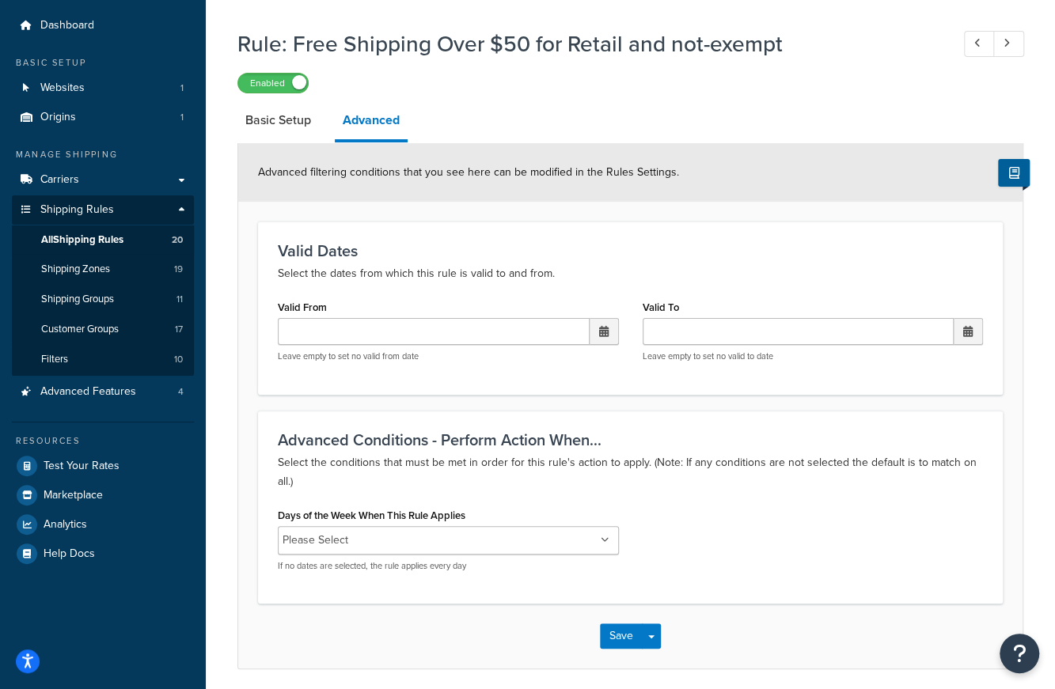
scroll to position [103, 0]
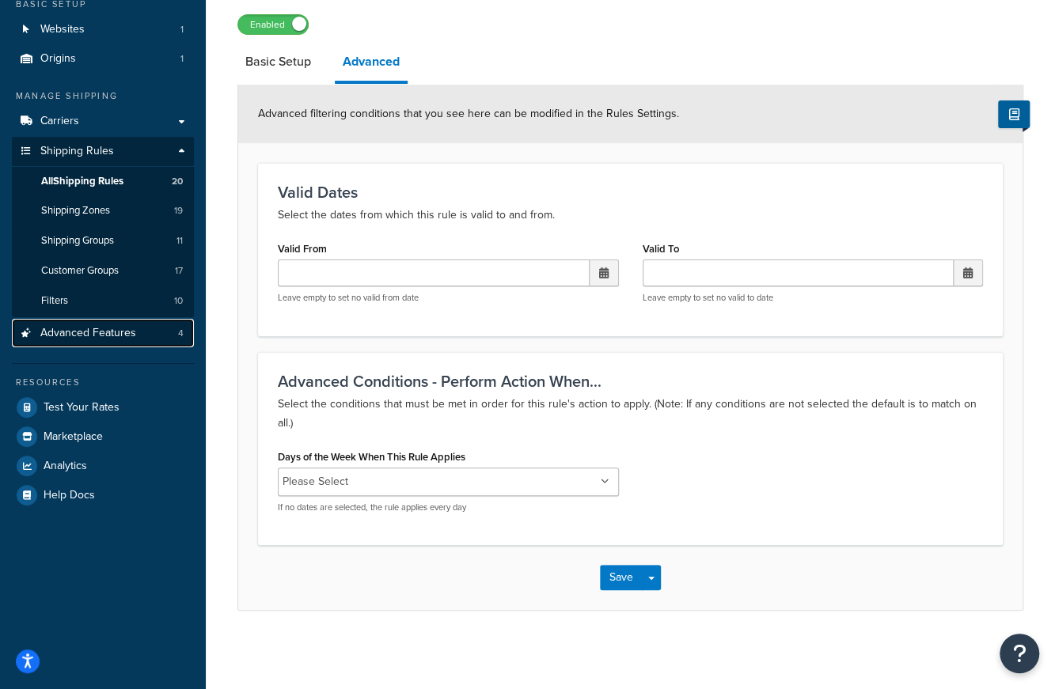
click at [88, 339] on span "Advanced Features" at bounding box center [88, 333] width 96 height 13
click at [116, 338] on span "Advanced Features" at bounding box center [88, 333] width 96 height 13
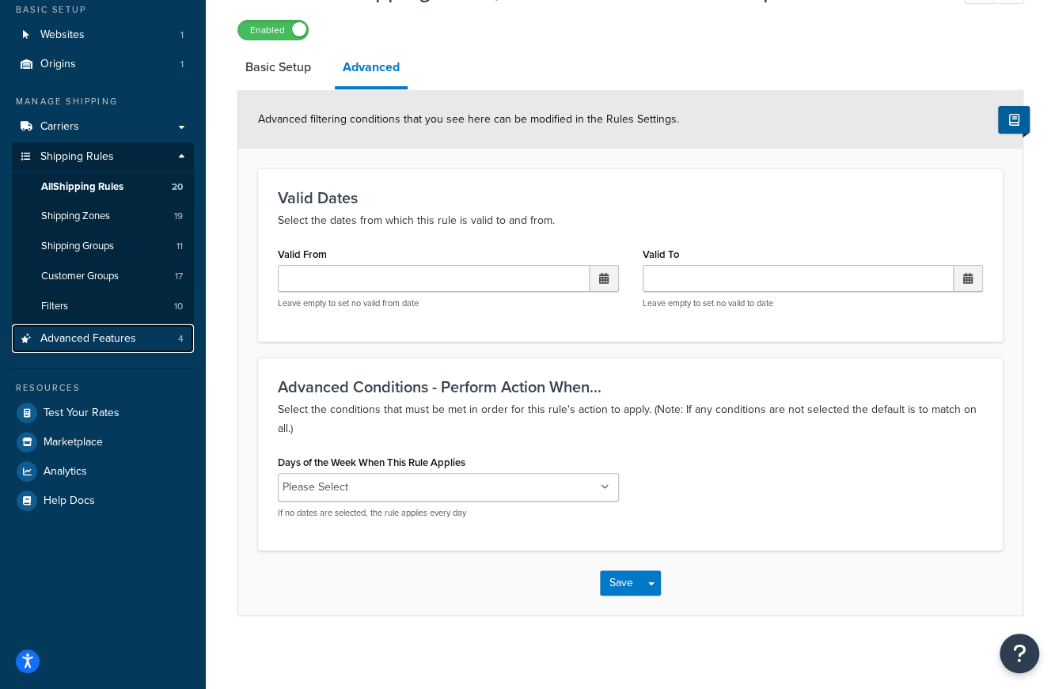
scroll to position [0, 0]
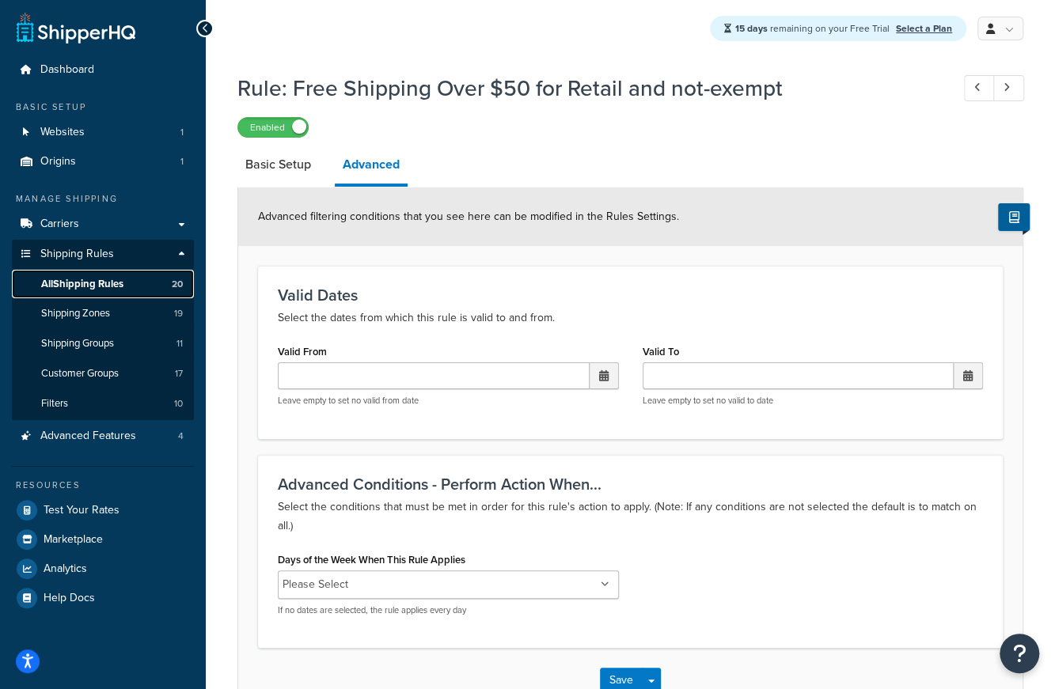
click at [82, 283] on span "All Shipping Rules" at bounding box center [82, 284] width 82 height 13
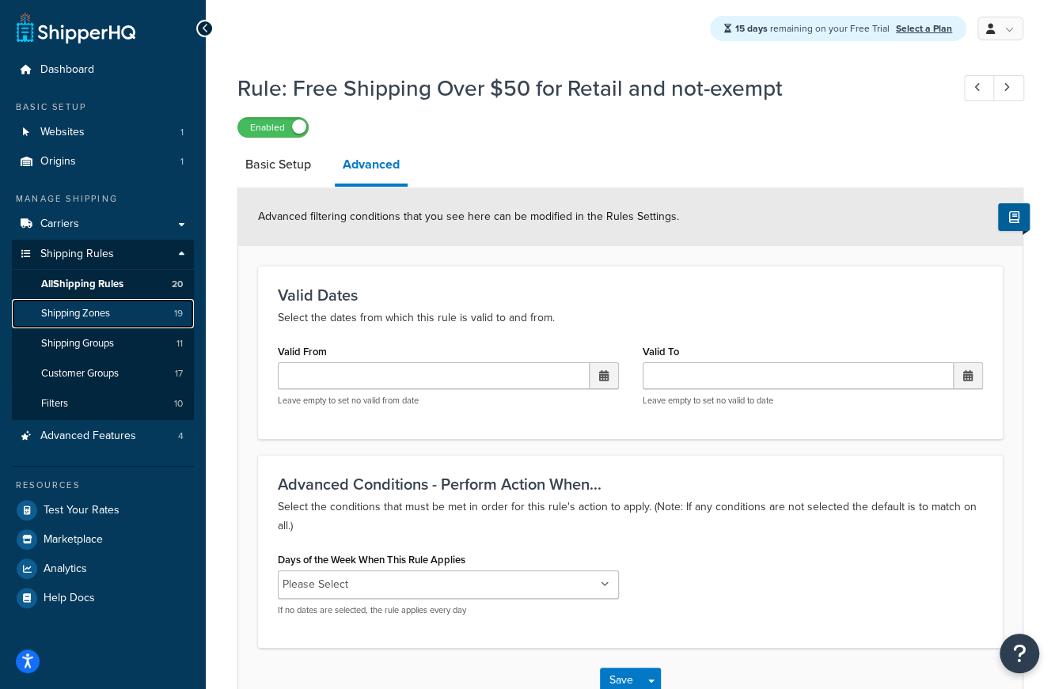
click at [81, 316] on span "Shipping Zones" at bounding box center [75, 313] width 69 height 13
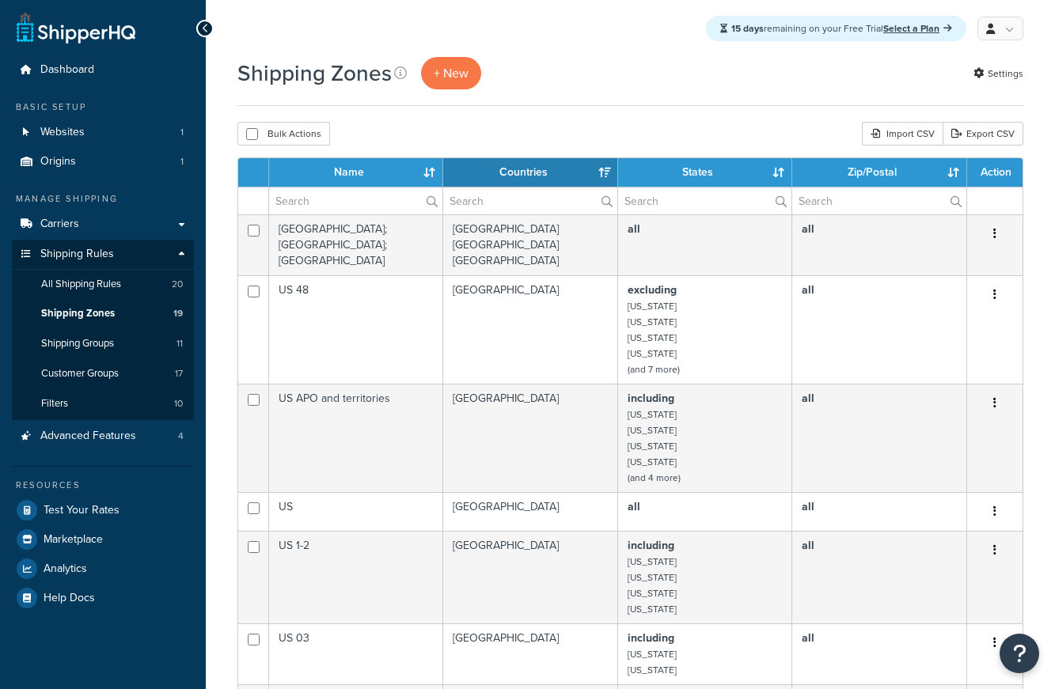
select select "15"
click at [87, 346] on span "Shipping Groups" at bounding box center [77, 343] width 73 height 13
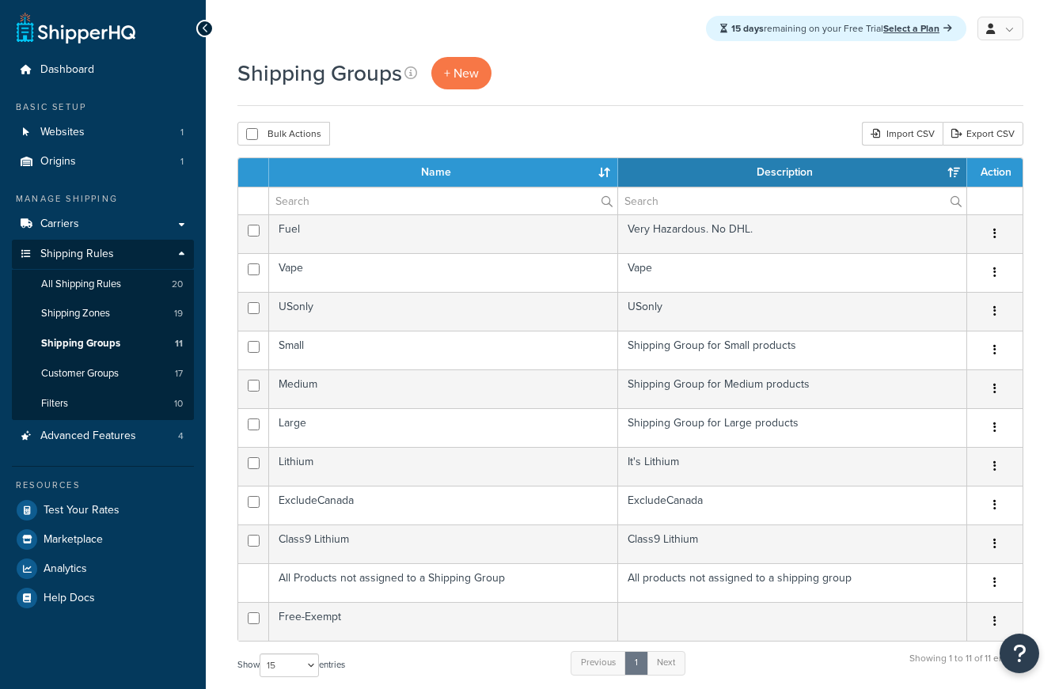
select select "15"
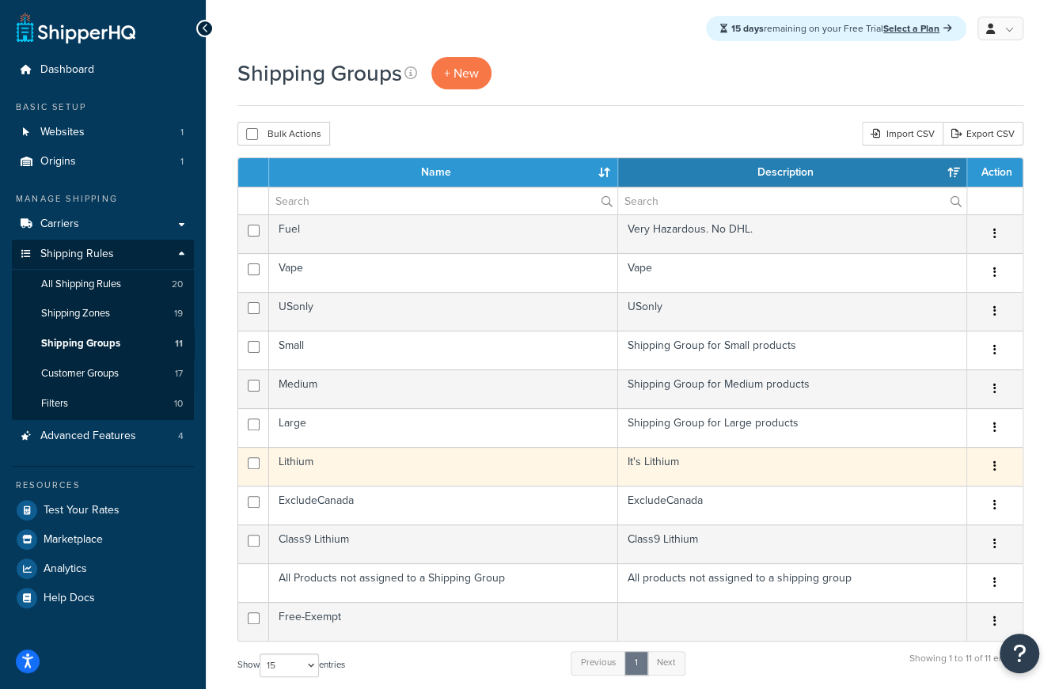
click at [336, 458] on td "Lithium" at bounding box center [443, 466] width 349 height 39
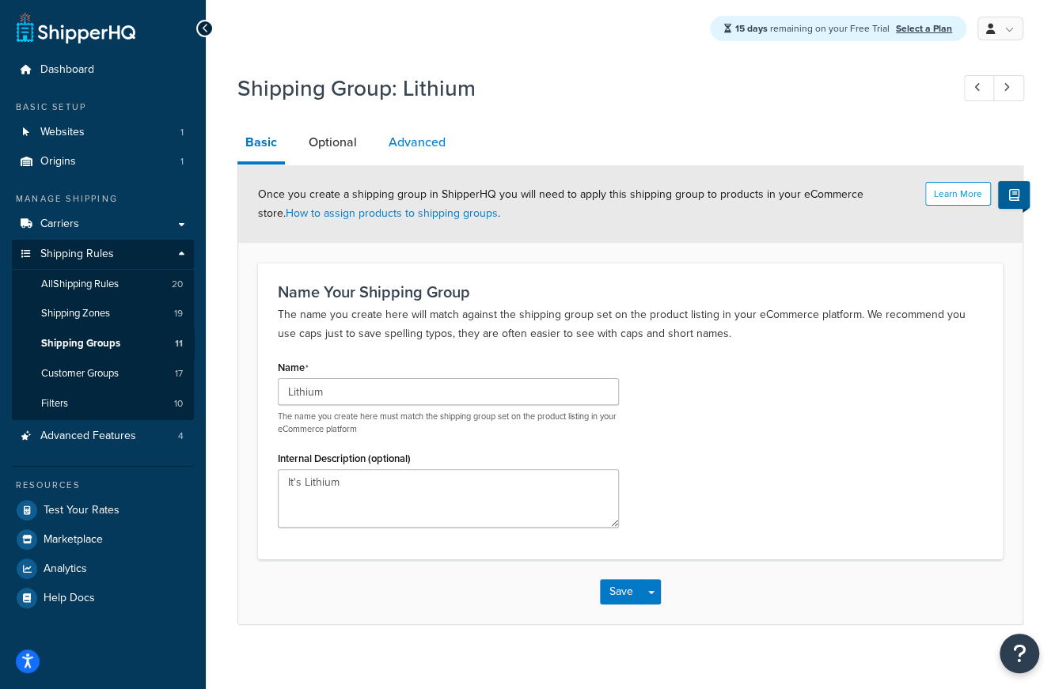
click at [413, 145] on link "Advanced" at bounding box center [417, 142] width 73 height 38
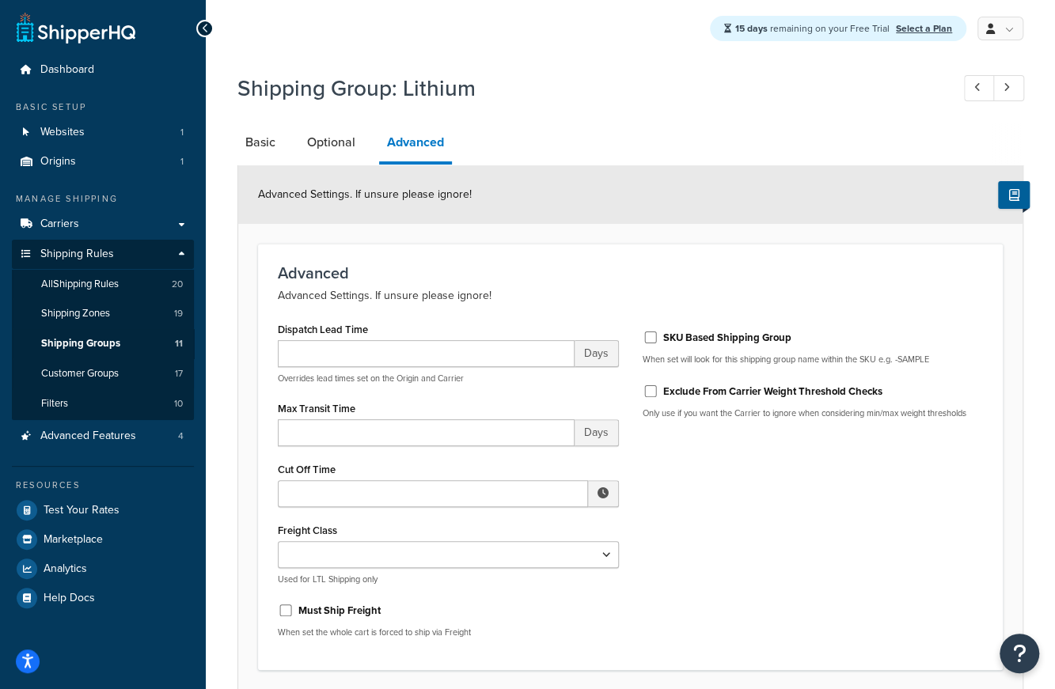
scroll to position [125, 0]
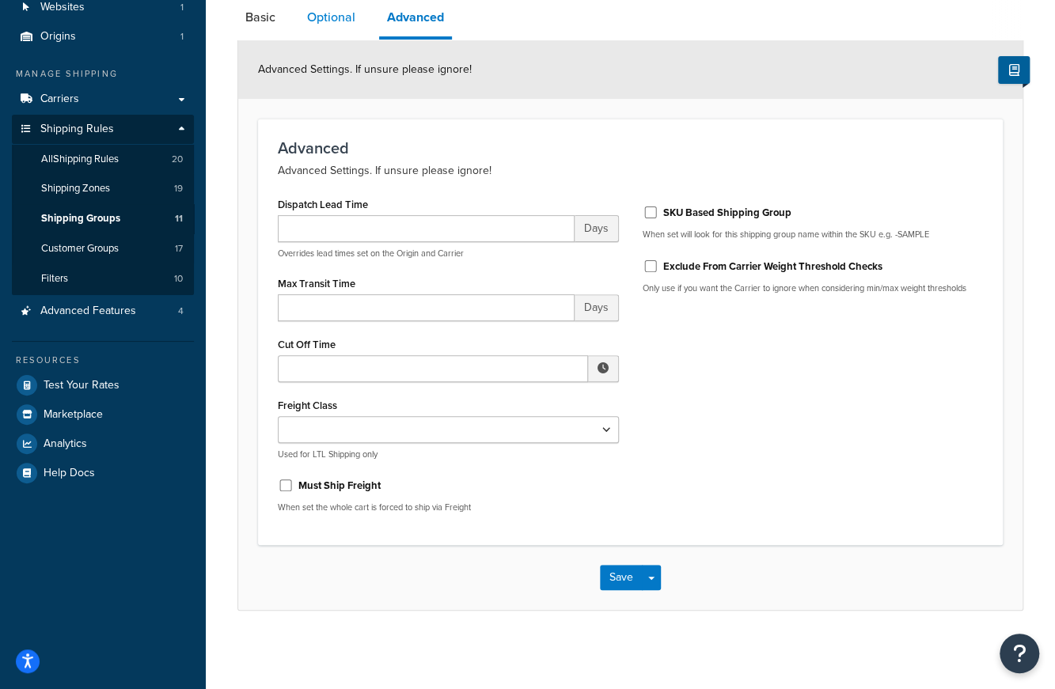
click at [328, 12] on link "Optional" at bounding box center [331, 17] width 64 height 38
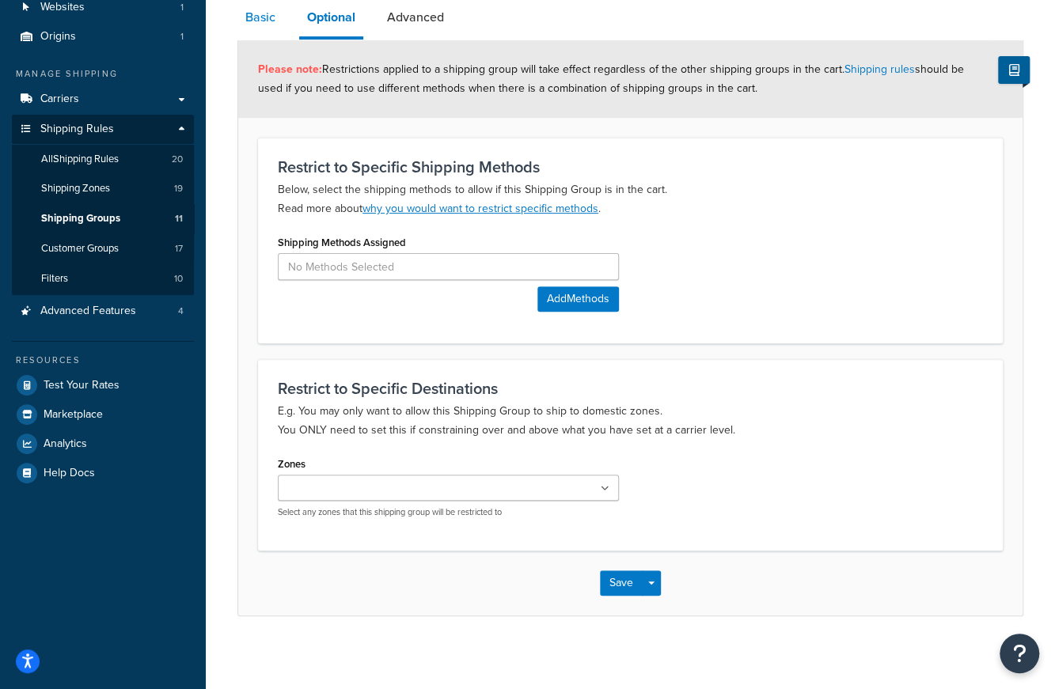
click at [266, 22] on link "Basic" at bounding box center [260, 17] width 46 height 38
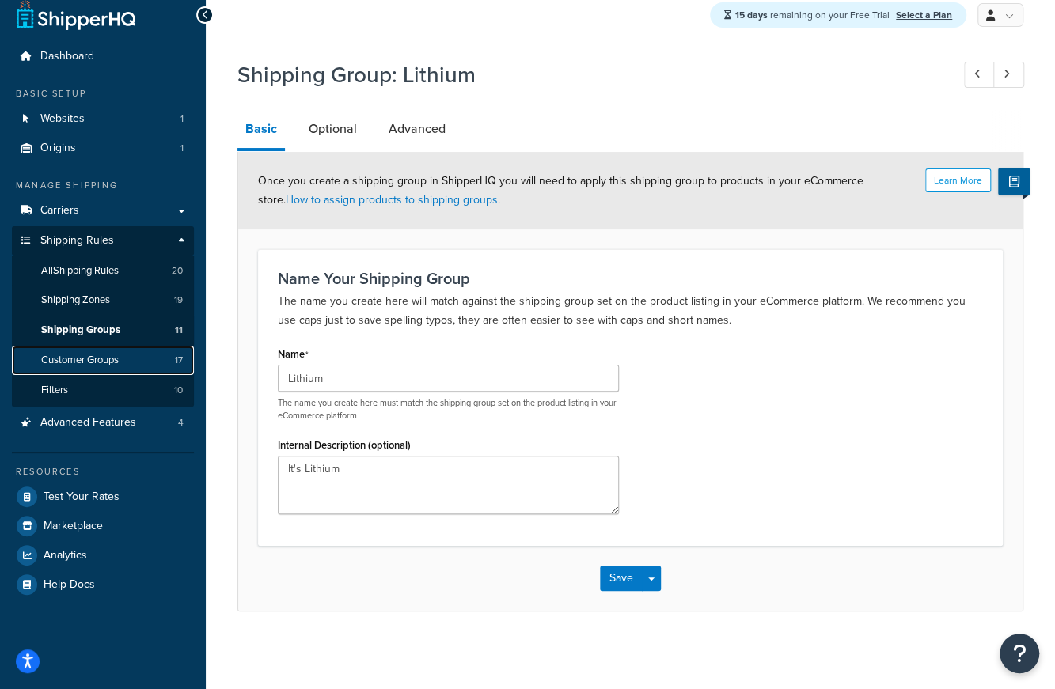
click at [85, 358] on span "Customer Groups" at bounding box center [80, 360] width 78 height 13
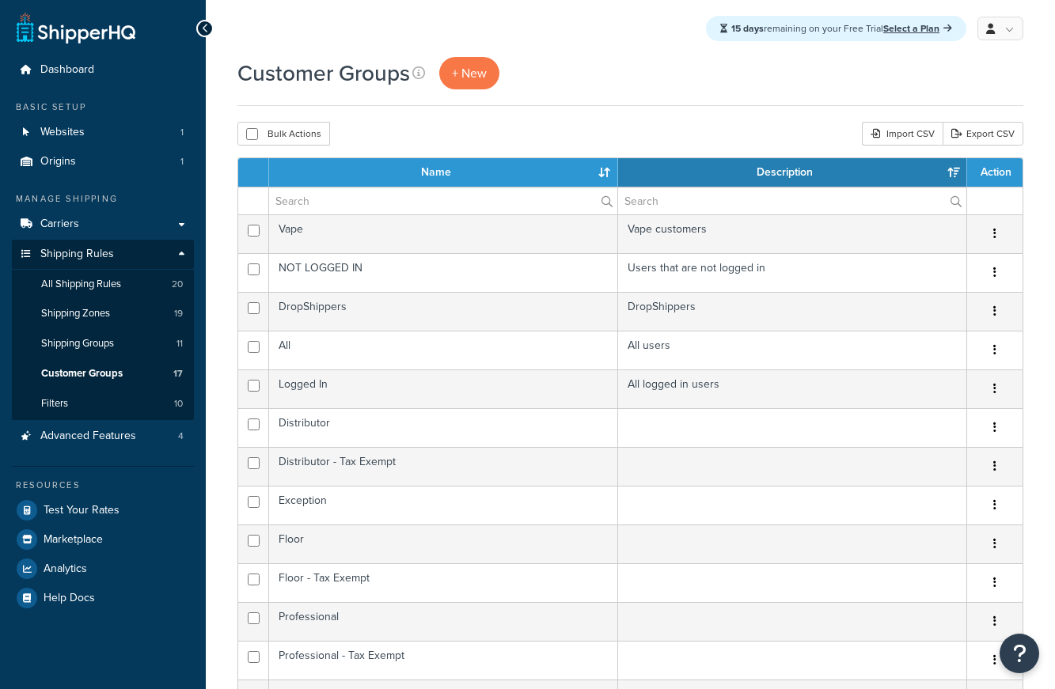
select select "15"
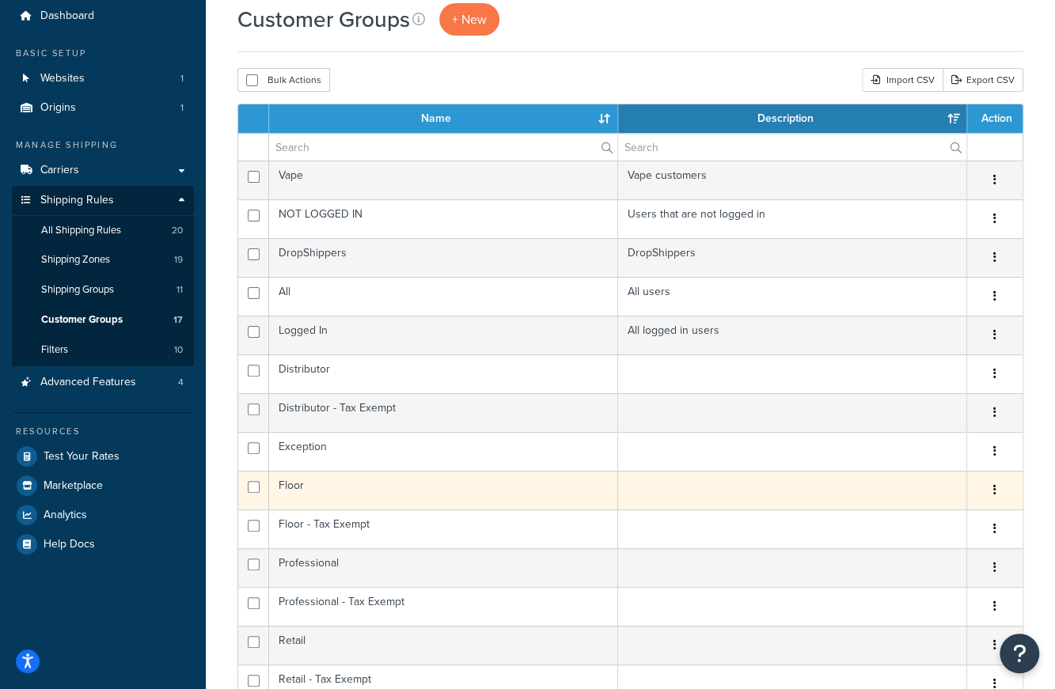
scroll to position [158, 0]
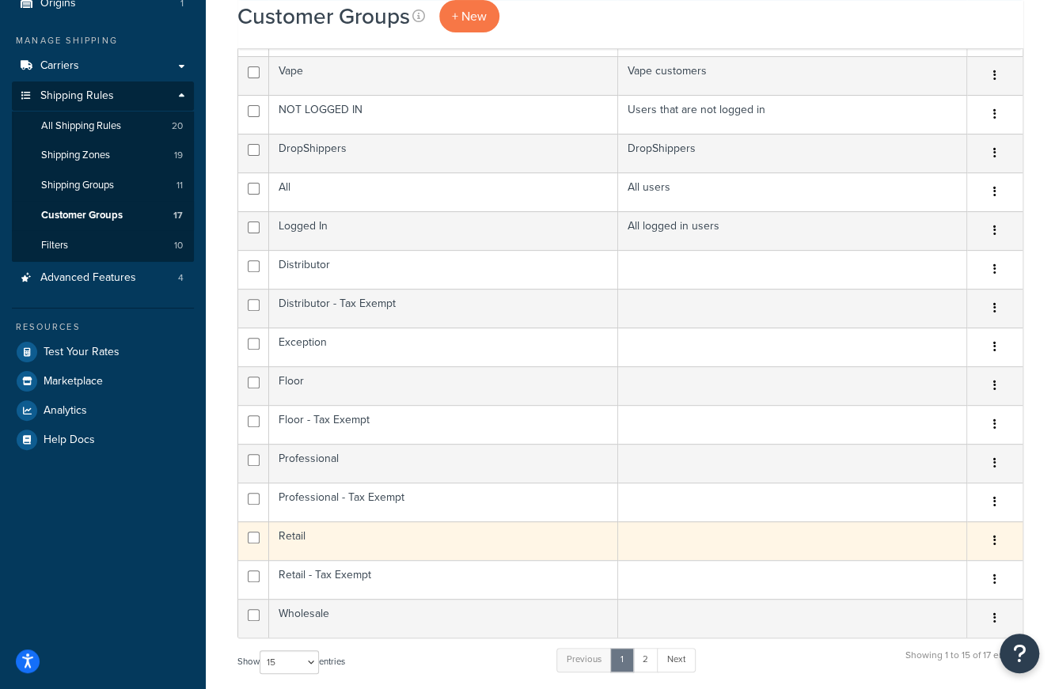
click at [304, 529] on td "Retail" at bounding box center [443, 541] width 349 height 39
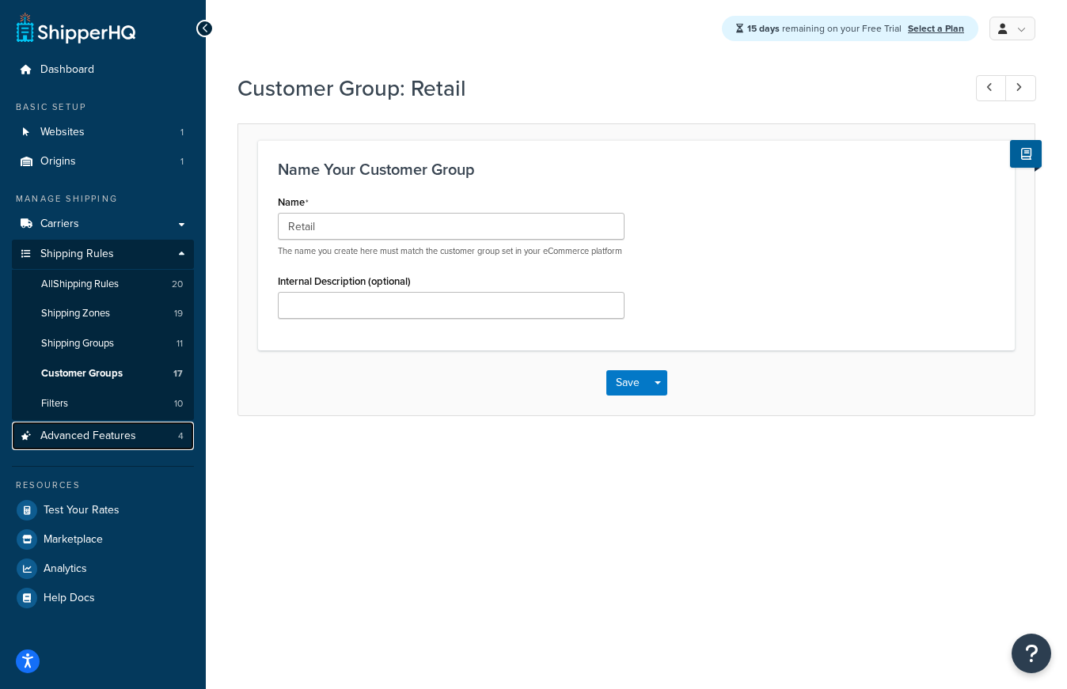
click at [93, 435] on span "Advanced Features" at bounding box center [88, 436] width 96 height 13
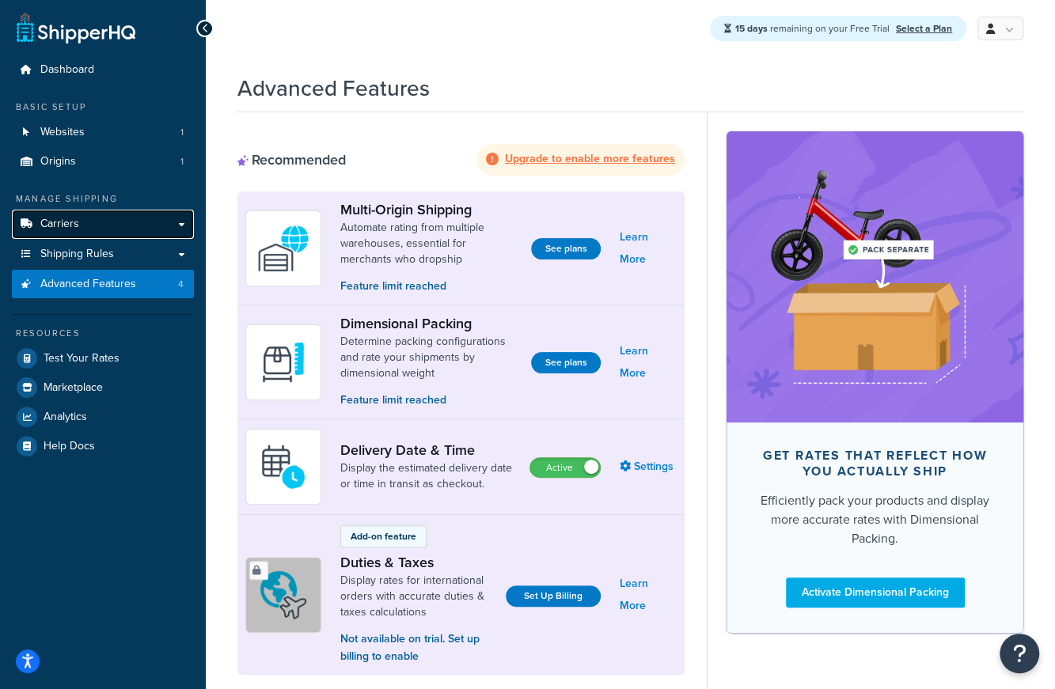
click at [100, 224] on link "Carriers" at bounding box center [103, 224] width 182 height 29
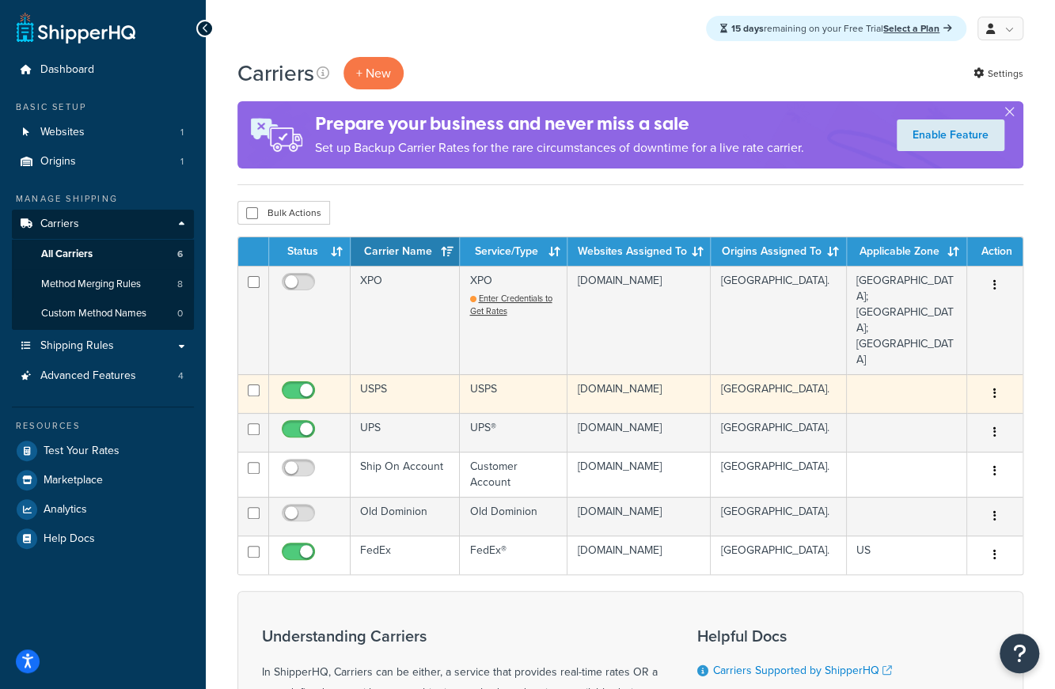
click at [551, 374] on td "USPS" at bounding box center [514, 393] width 108 height 39
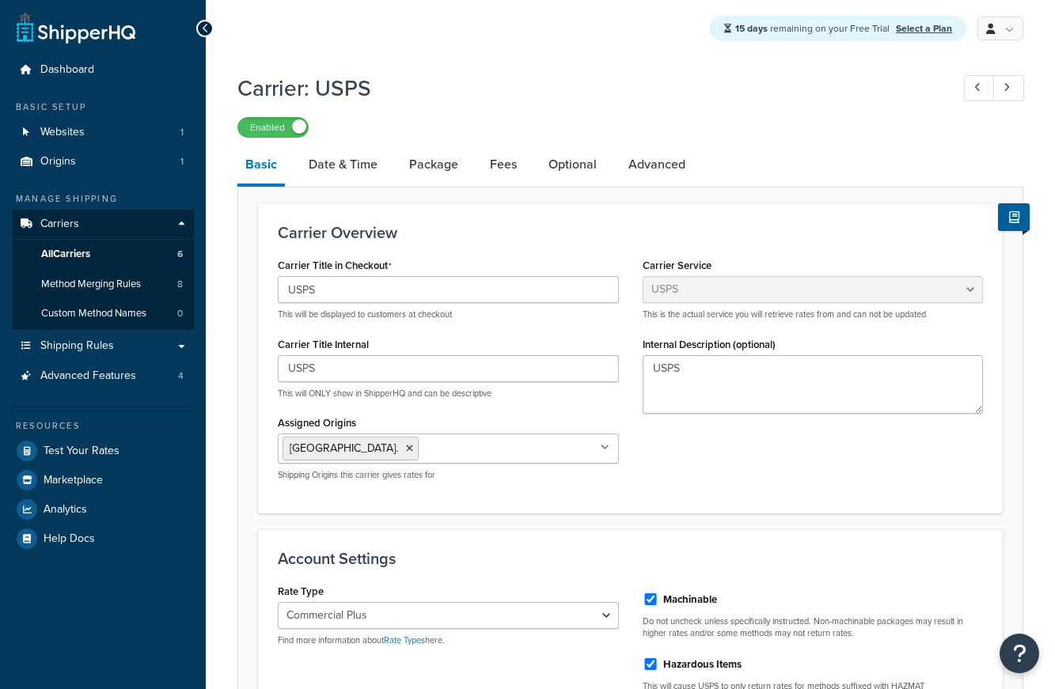
select select "usps"
select select "PLUS"
click at [361, 167] on link "Date & Time" at bounding box center [343, 165] width 85 height 38
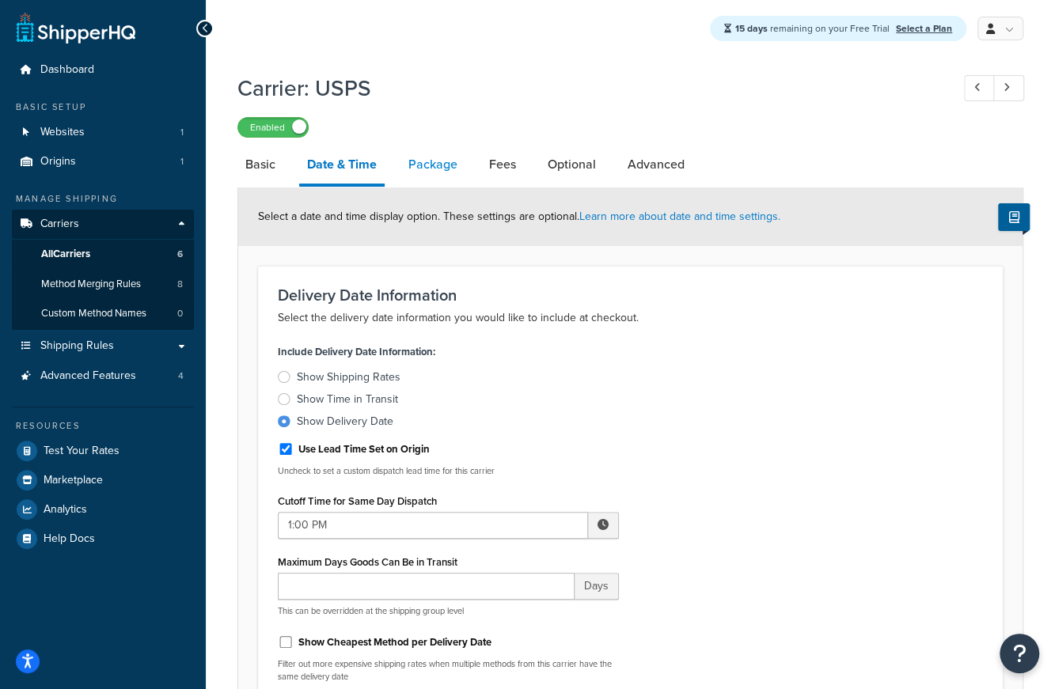
click at [429, 154] on link "Package" at bounding box center [433, 165] width 65 height 38
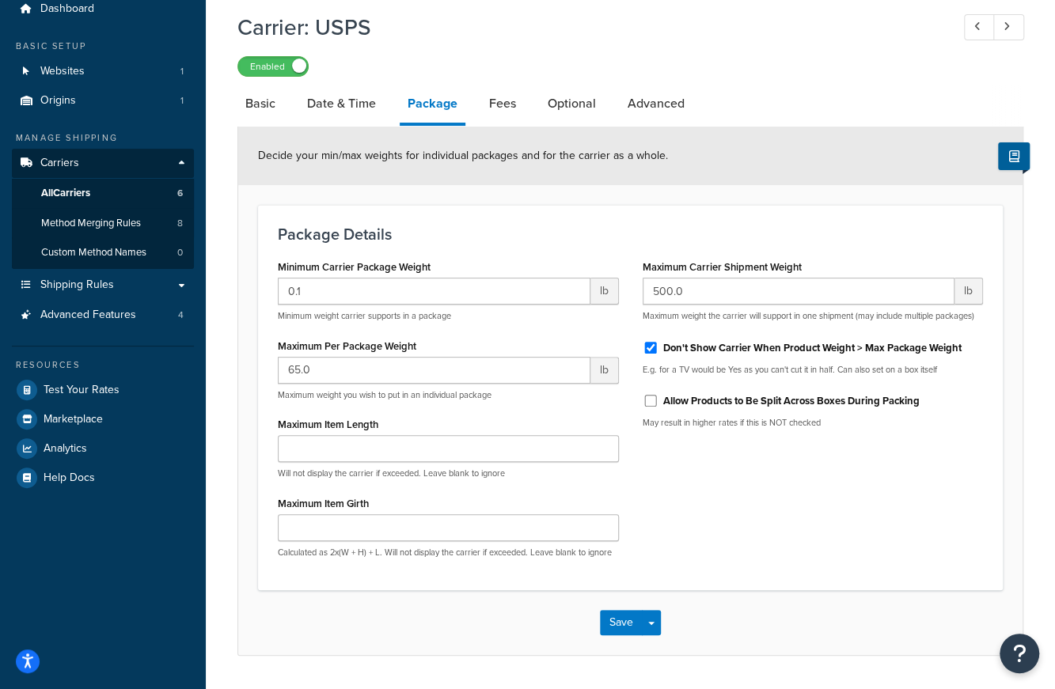
scroll to position [106, 0]
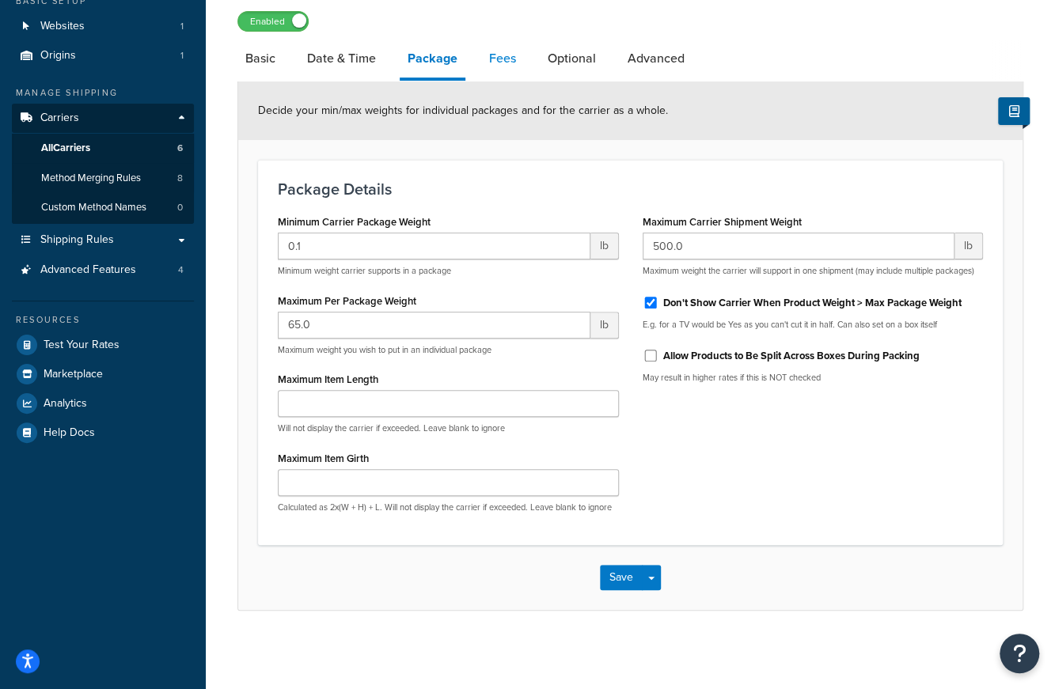
click at [505, 53] on link "Fees" at bounding box center [502, 59] width 43 height 38
select select "RULES"
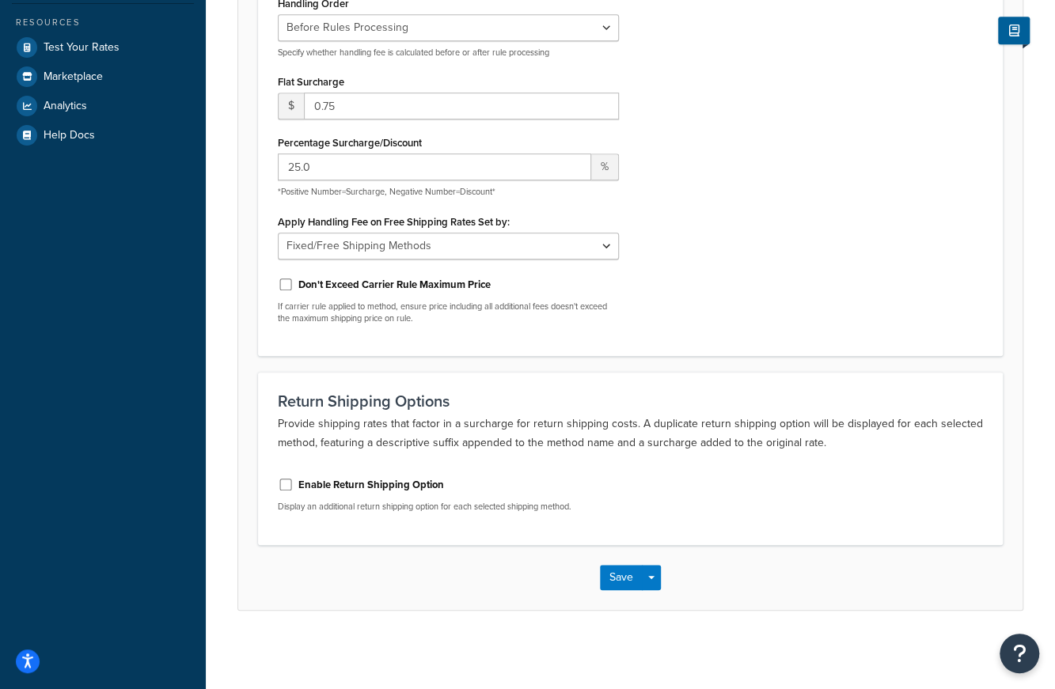
scroll to position [8, 0]
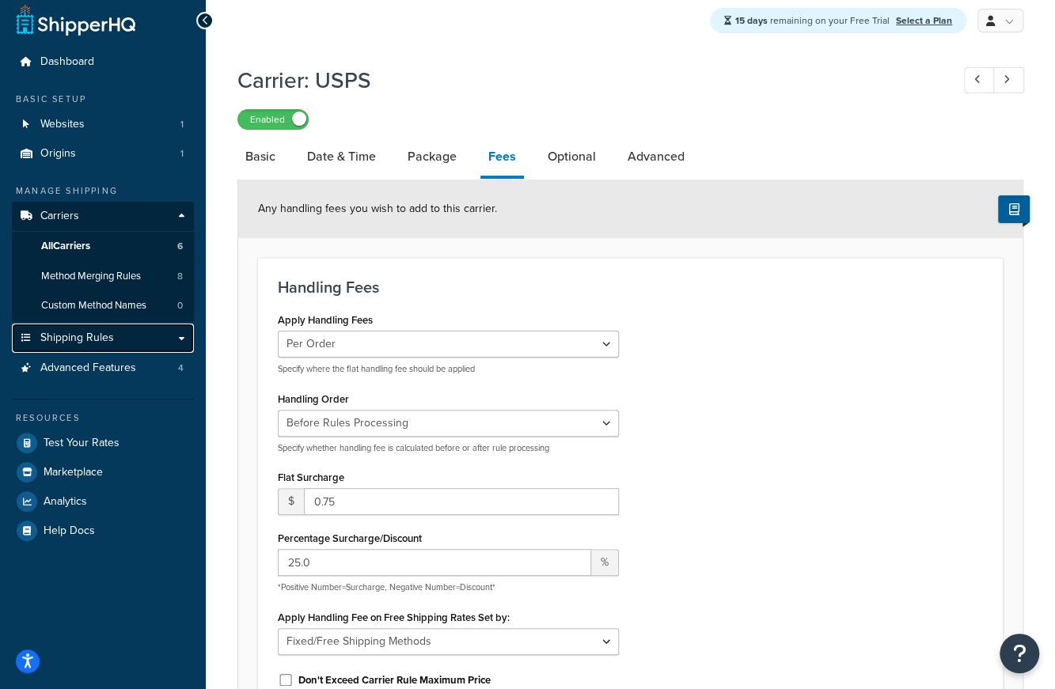
click at [100, 336] on span "Shipping Rules" at bounding box center [77, 338] width 74 height 13
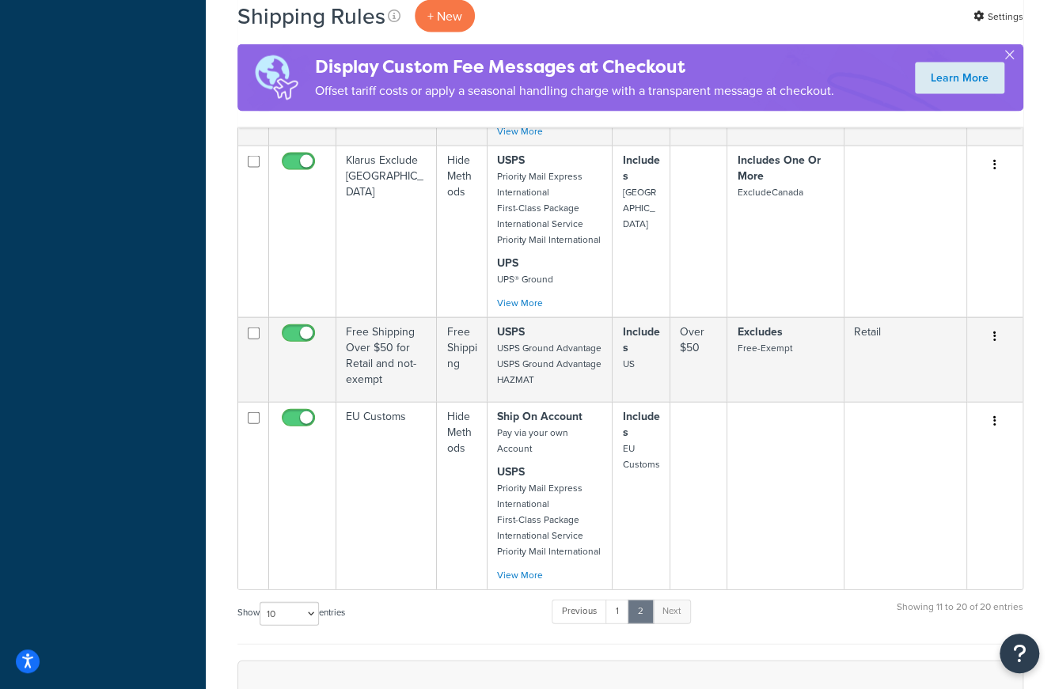
scroll to position [1741, 0]
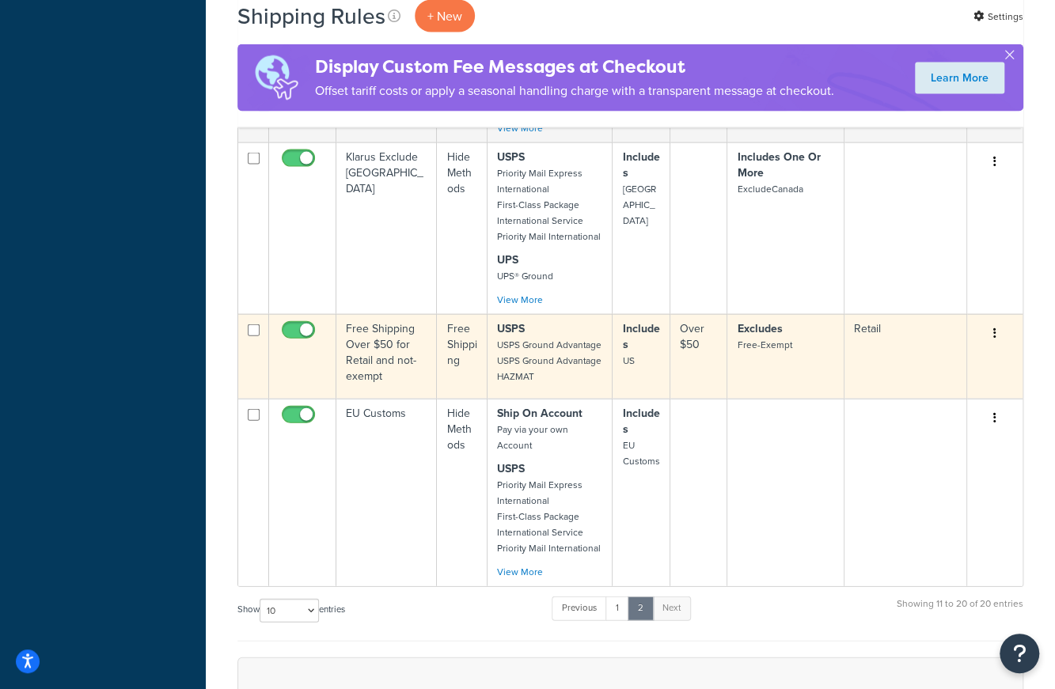
click at [408, 354] on td "Free Shipping Over $50 for Retail and not-exempt" at bounding box center [386, 356] width 101 height 85
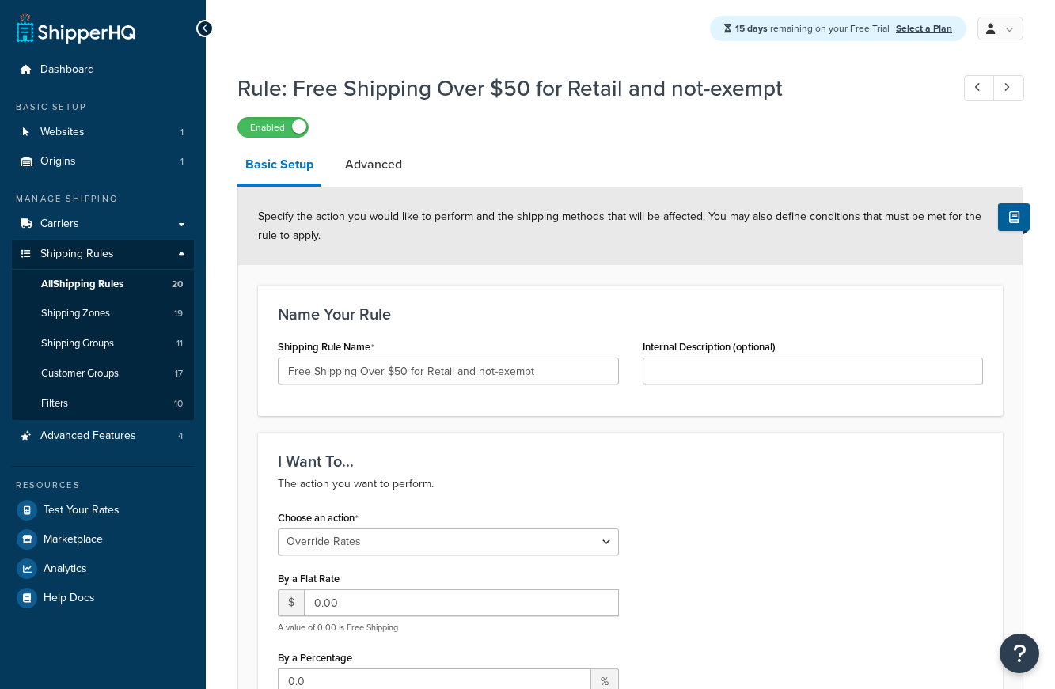
select select "OVERRIDE"
select select "LOCATION"
click at [396, 169] on link "Advanced" at bounding box center [373, 165] width 73 height 38
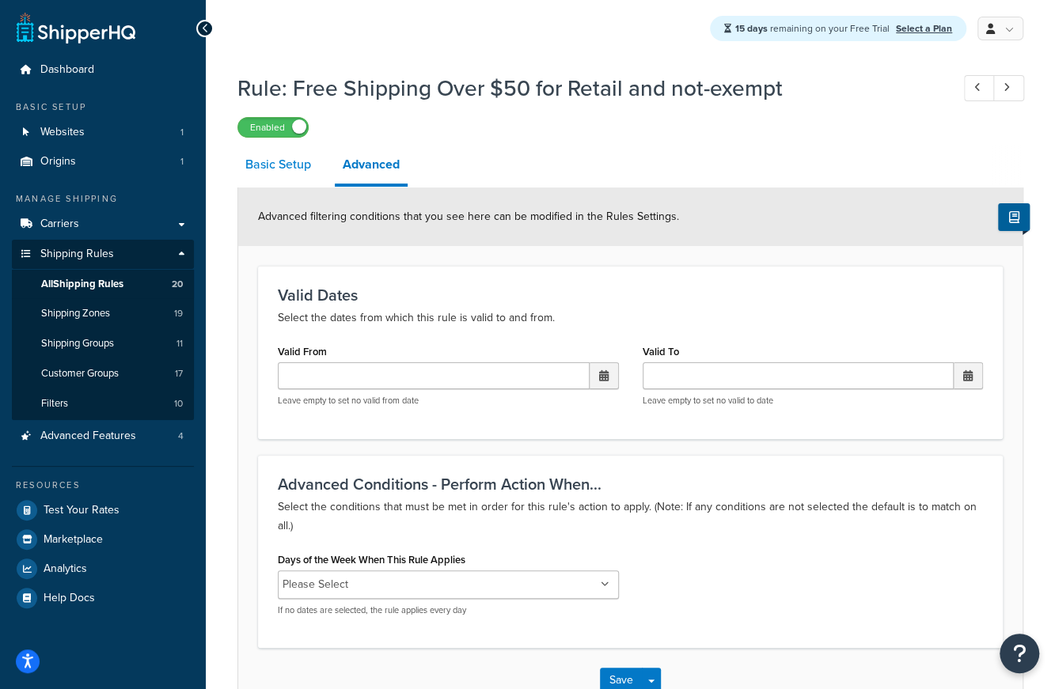
click at [287, 170] on link "Basic Setup" at bounding box center [278, 165] width 82 height 38
select select "OVERRIDE"
select select "LOCATION"
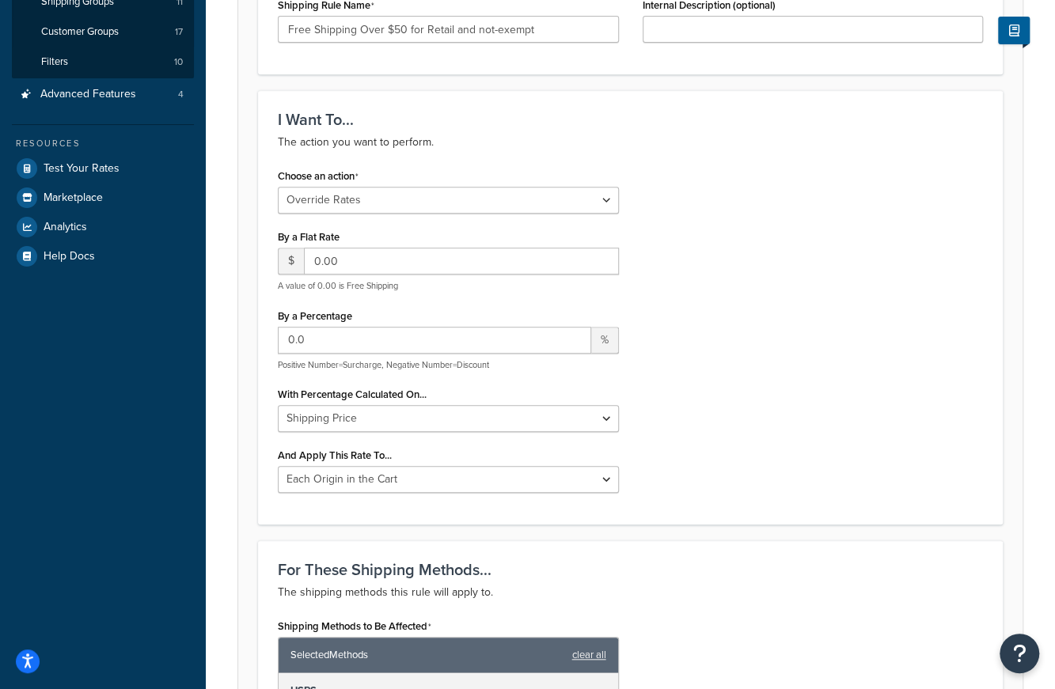
scroll to position [331, 0]
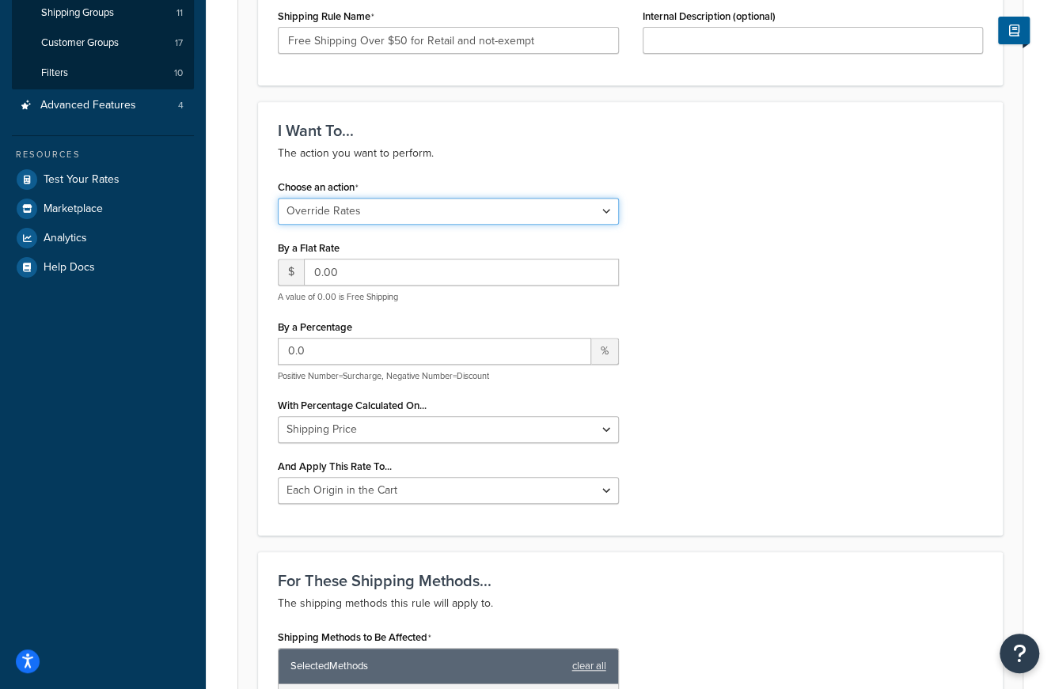
click at [321, 208] on select "Choose an action Override Rates Surcharge or discount rates Hide a shipping met…" at bounding box center [448, 211] width 341 height 27
click at [757, 189] on div "Choose an action Choose an action Override Rates Surcharge or discount rates Hi…" at bounding box center [630, 346] width 729 height 340
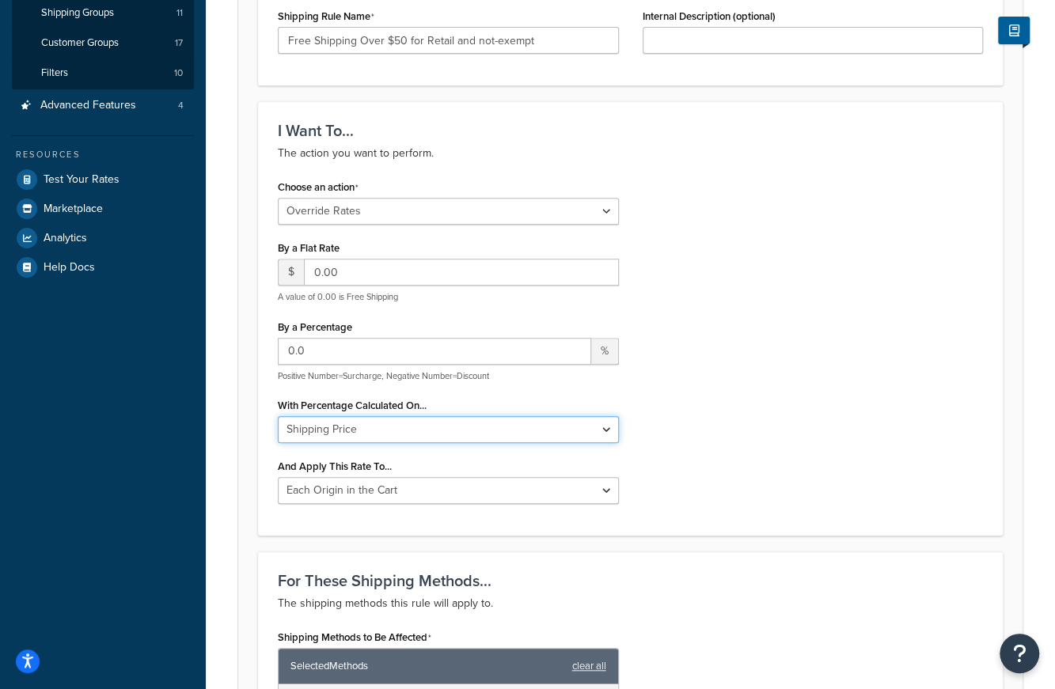
click at [375, 428] on select "Shipping Price Order Value" at bounding box center [448, 429] width 341 height 27
click at [712, 449] on div "Choose an action Choose an action Override Rates Surcharge or discount rates Hi…" at bounding box center [630, 346] width 729 height 340
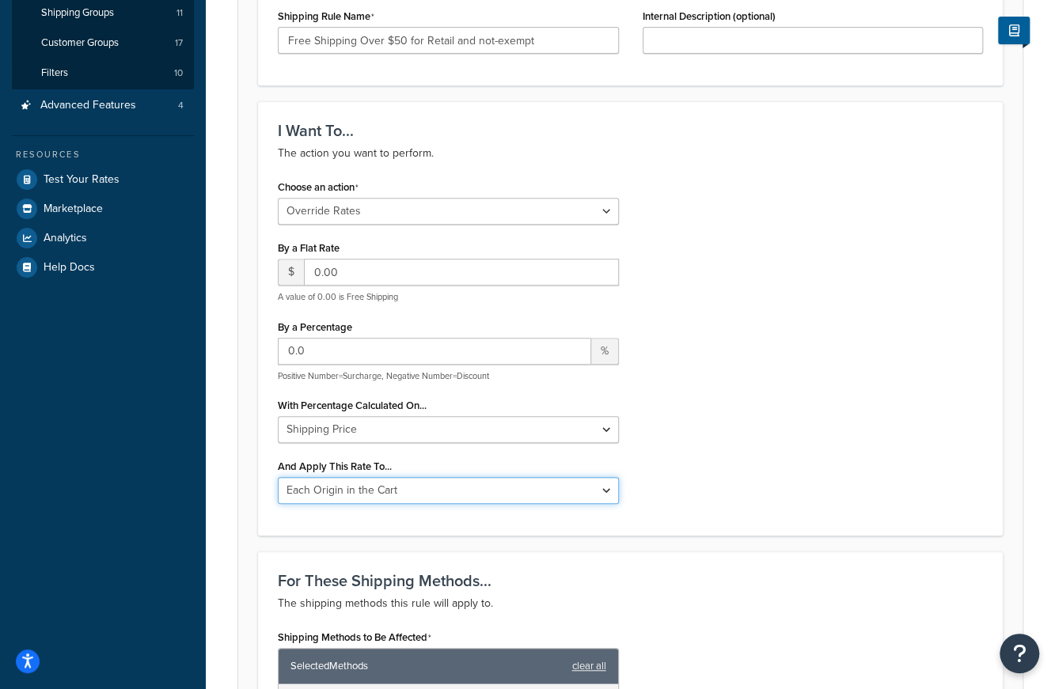
click at [419, 485] on select "Each Shipment in the Cart Each Origin in the Cart Each Shipping Group in the Ca…" at bounding box center [448, 490] width 341 height 27
click at [795, 496] on div "Choose an action Choose an action Override Rates Surcharge or discount rates Hi…" at bounding box center [630, 346] width 729 height 340
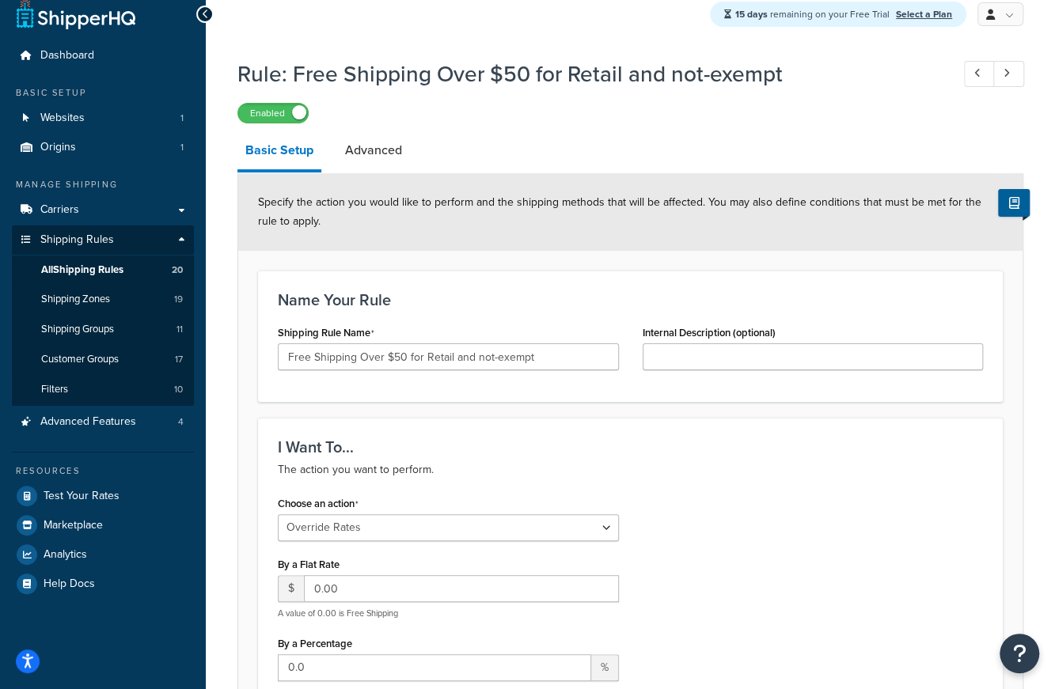
drag, startPoint x: 242, startPoint y: 415, endPoint x: 254, endPoint y: 408, distance: 13.5
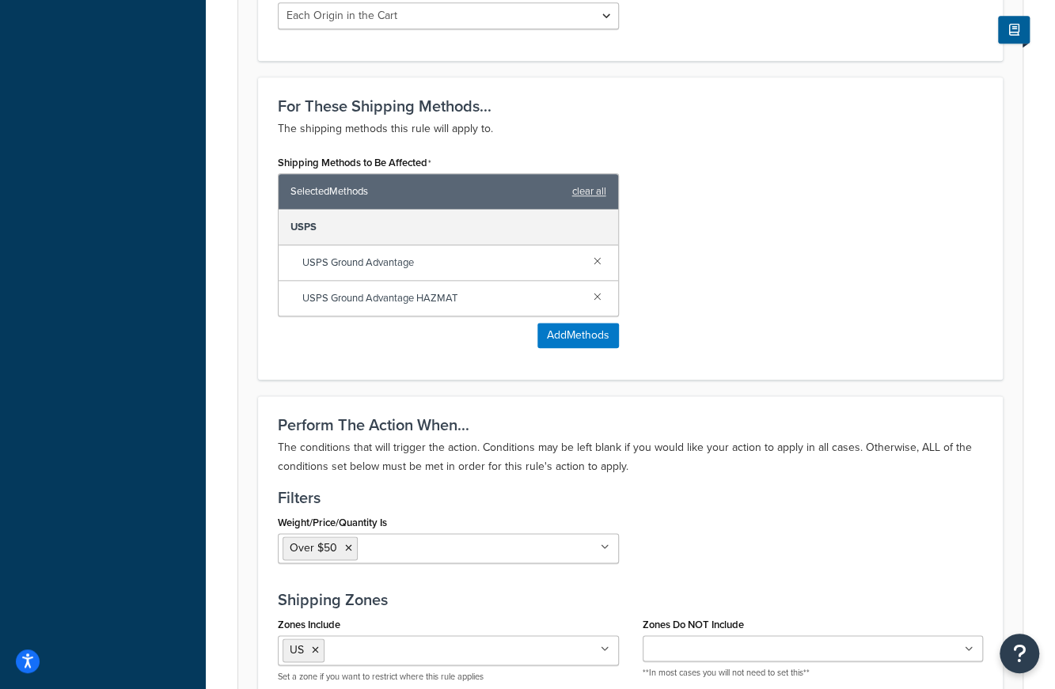
scroll to position [1202, 0]
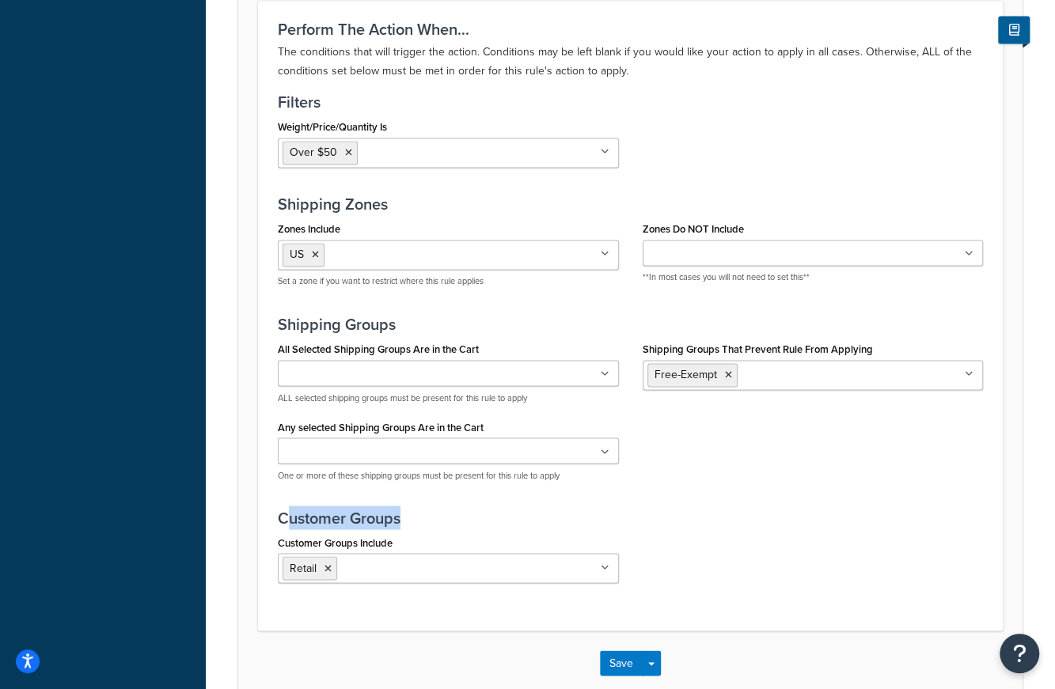
drag, startPoint x: 290, startPoint y: 513, endPoint x: 469, endPoint y: 516, distance: 178.9
click at [469, 516] on h3 "Customer Groups" at bounding box center [630, 517] width 705 height 17
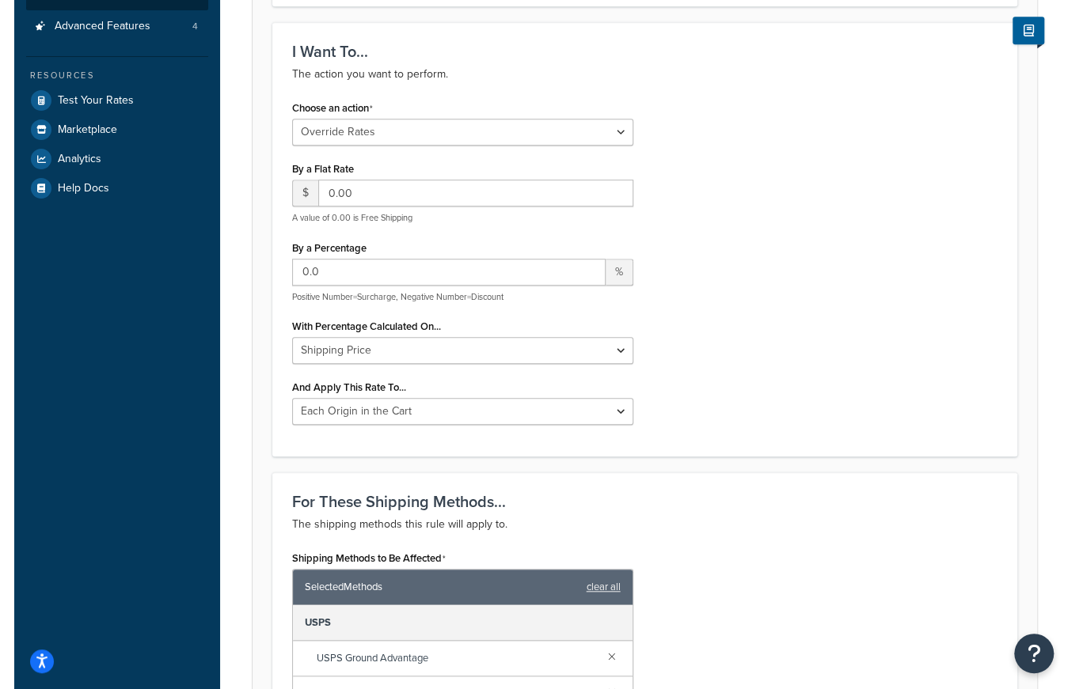
scroll to position [173, 0]
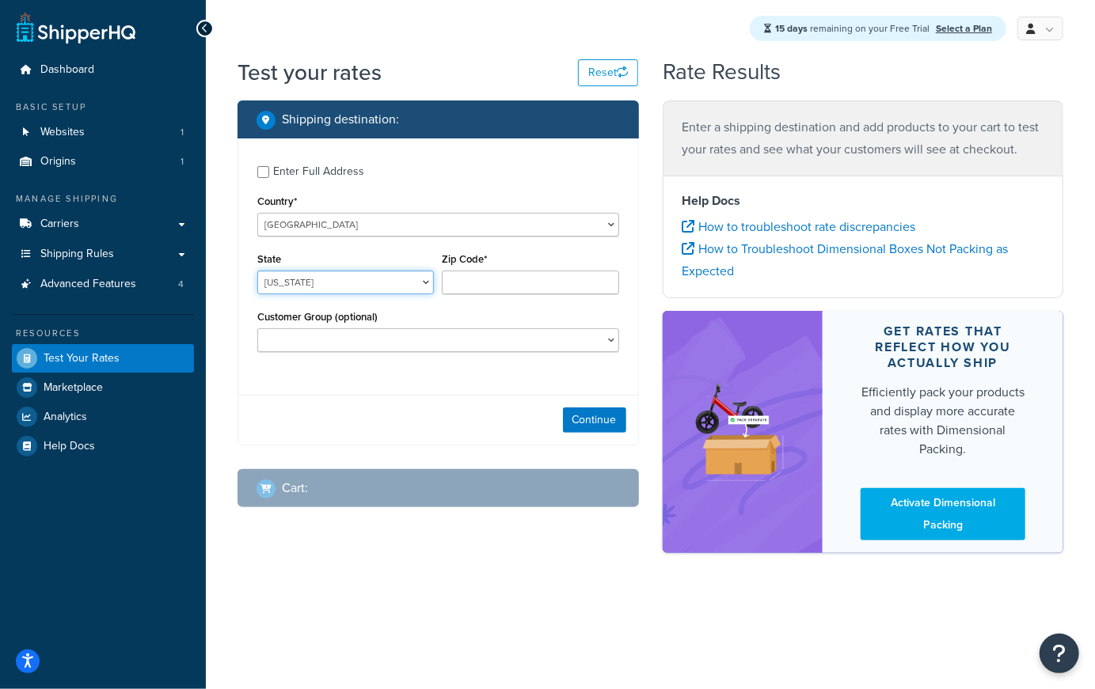
click at [332, 291] on select "Alabama Alaska American Samoa Arizona Arkansas Armed Forces Americas Armed Forc…" at bounding box center [345, 283] width 177 height 24
select select "NY"
click at [257, 271] on select "Alabama Alaska American Samoa Arizona Arkansas Armed Forces Americas Armed Forc…" at bounding box center [345, 283] width 177 height 24
click at [533, 287] on input "Zip Code*" at bounding box center [530, 283] width 177 height 24
type input "11791"
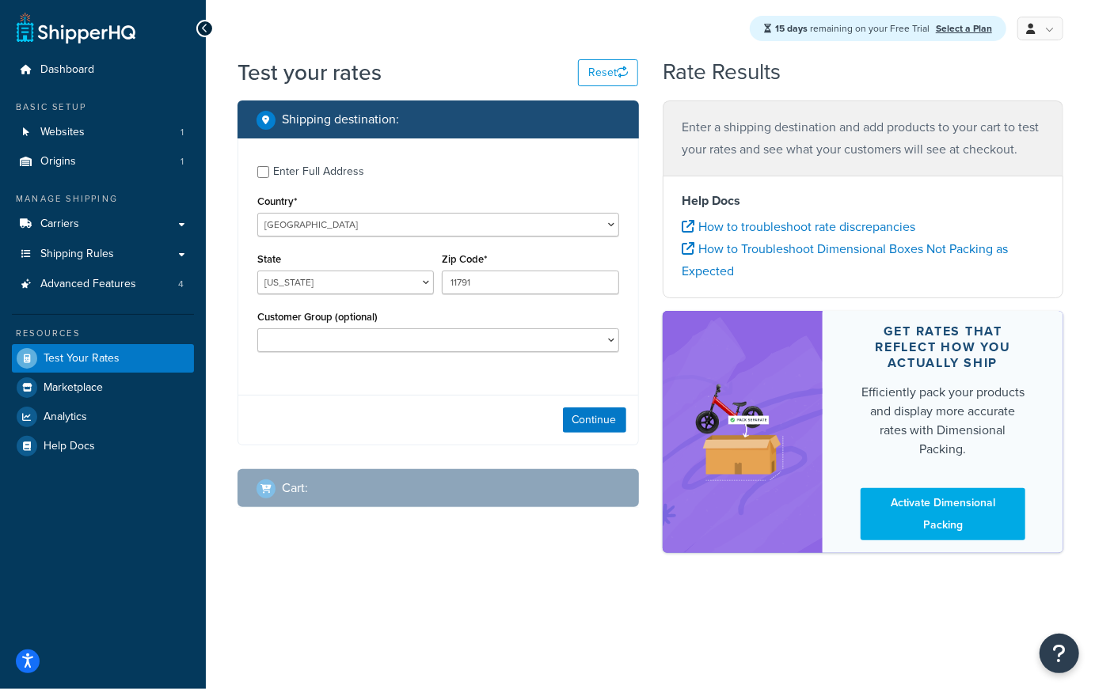
click at [389, 389] on div "Enter Full Address Country* United States United Kingdom Afghanistan Åland Isla…" at bounding box center [437, 292] width 401 height 307
click at [483, 349] on select "Distributor Distributor - Tax Exempt DropShippers Exception Floor Floor - Tax E…" at bounding box center [438, 340] width 362 height 24
select select "Retail"
click at [257, 329] on select "Distributor Distributor - Tax Exempt DropShippers Exception Floor Floor - Tax E…" at bounding box center [438, 340] width 362 height 24
click at [592, 423] on button "Continue" at bounding box center [594, 420] width 63 height 25
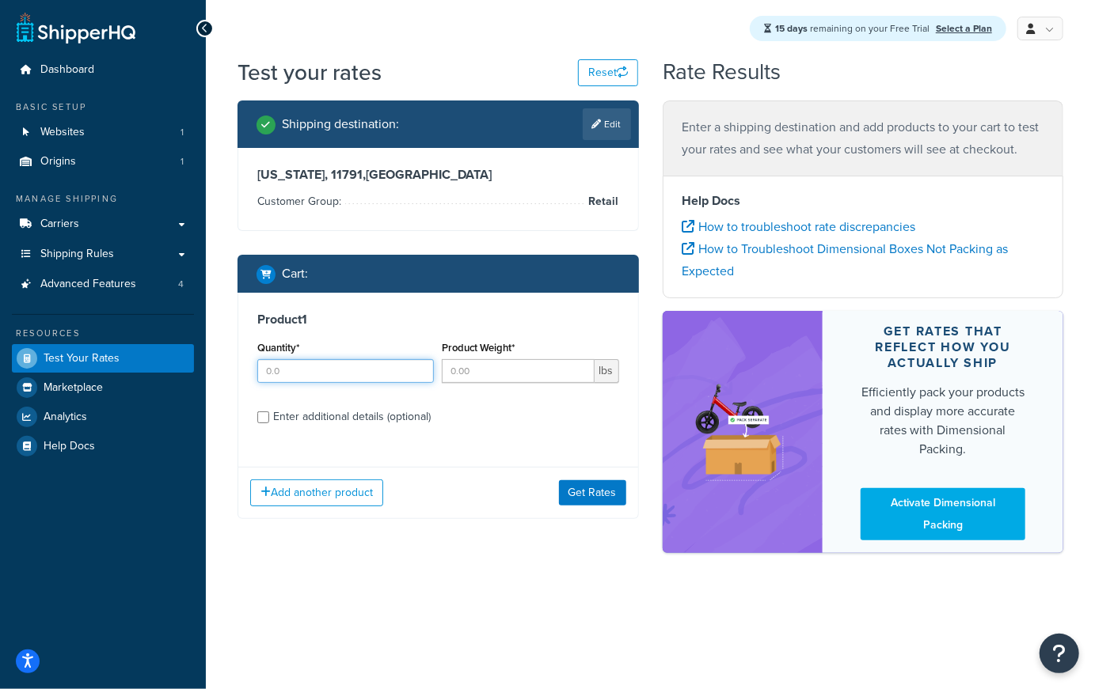
click at [320, 370] on input "Quantity*" at bounding box center [345, 371] width 177 height 24
type input "10"
click at [483, 365] on input "Product Weight*" at bounding box center [518, 371] width 152 height 24
type input ".5"
click at [317, 414] on div "Enter additional details (optional)" at bounding box center [352, 417] width 158 height 22
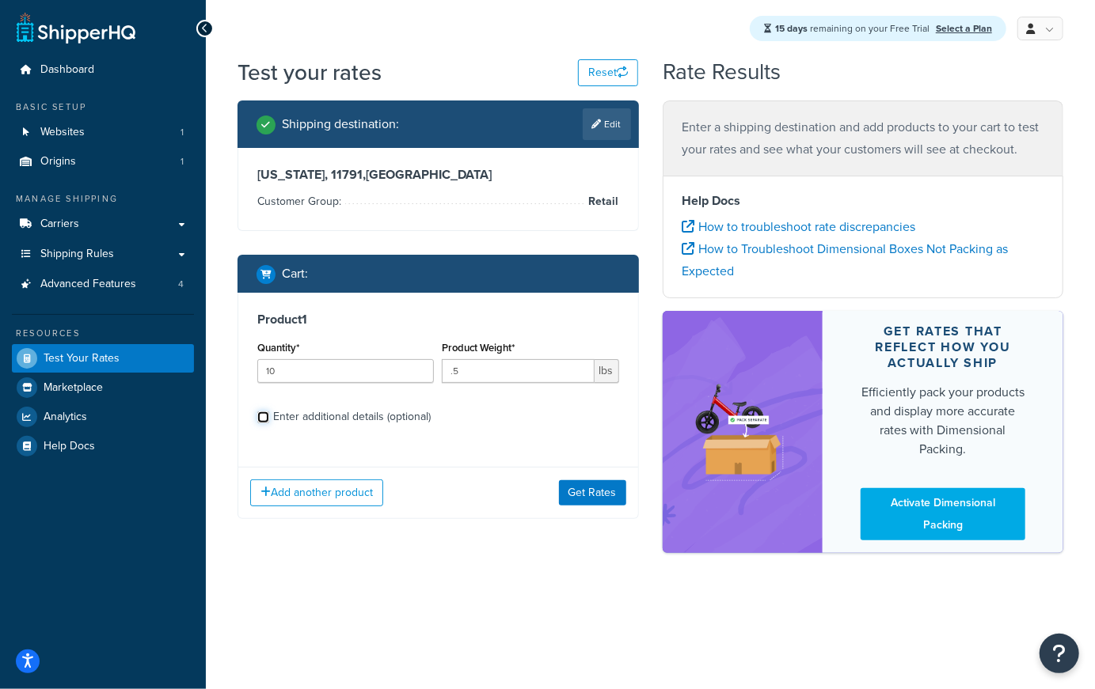
click at [269, 414] on input "Enter additional details (optional)" at bounding box center [263, 418] width 12 height 12
checkbox input "true"
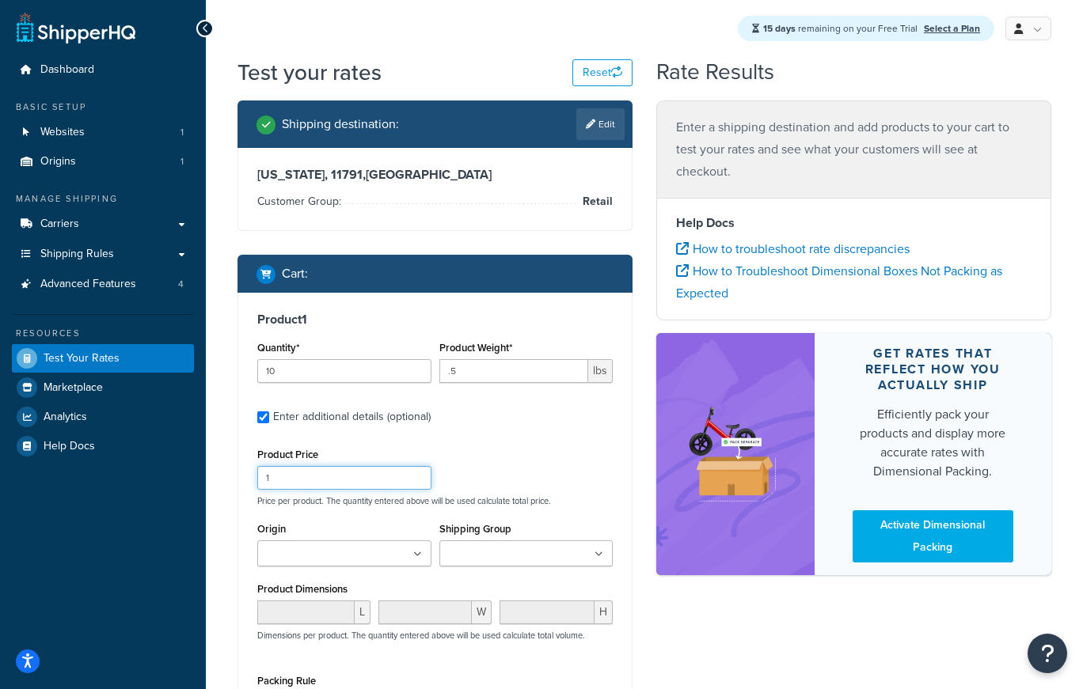
click at [302, 480] on input "1" at bounding box center [344, 478] width 174 height 24
type input "10"
click at [538, 490] on div "Product Price 10 Price per product. The quantity entered above will be used cal…" at bounding box center [434, 475] width 363 height 63
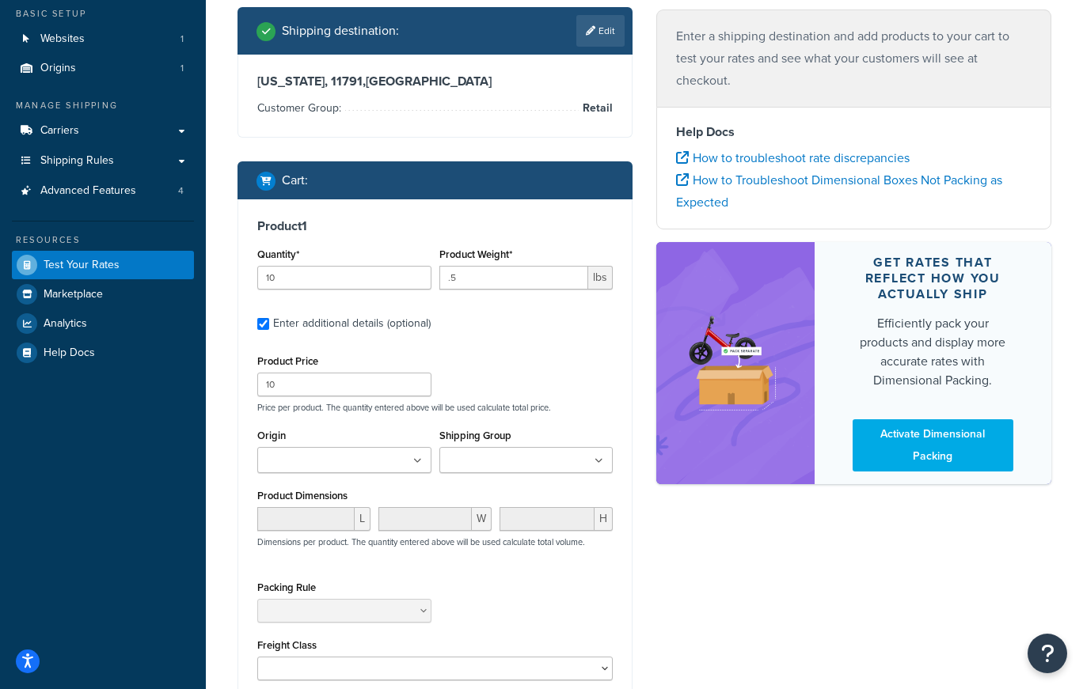
scroll to position [237, 0]
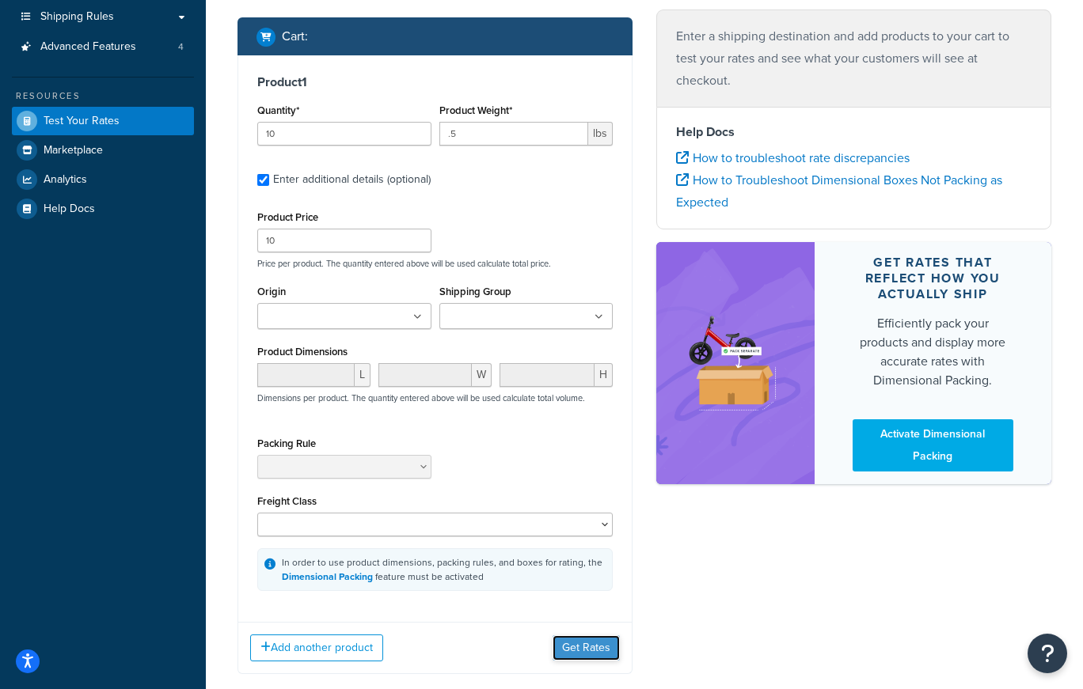
click at [595, 647] on button "Get Rates" at bounding box center [585, 648] width 67 height 25
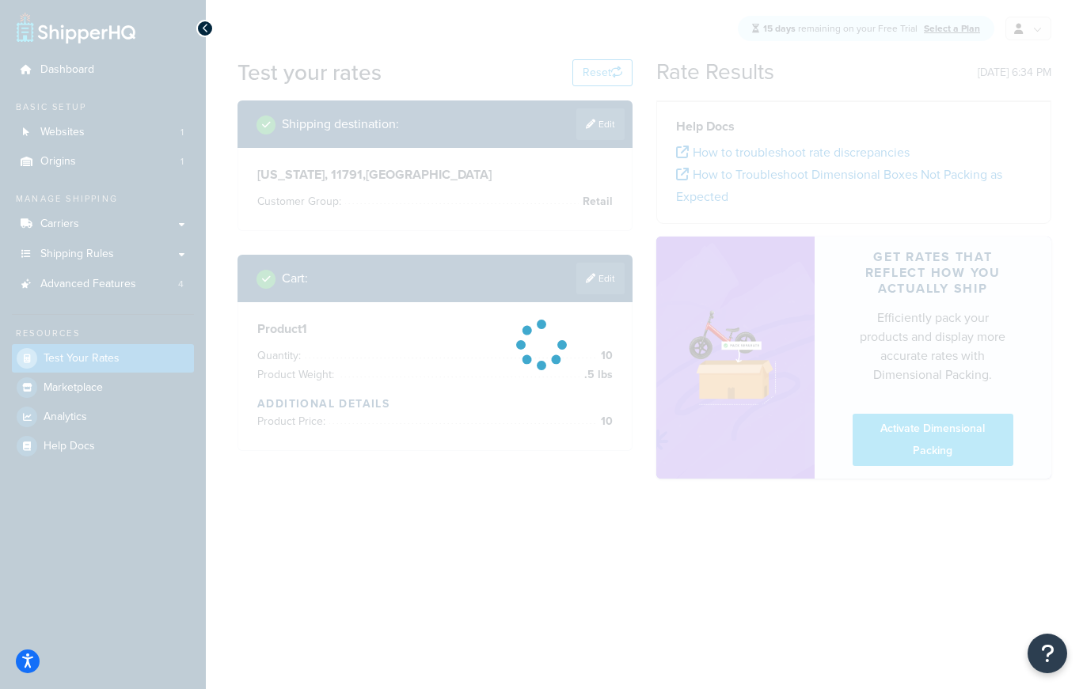
scroll to position [0, 0]
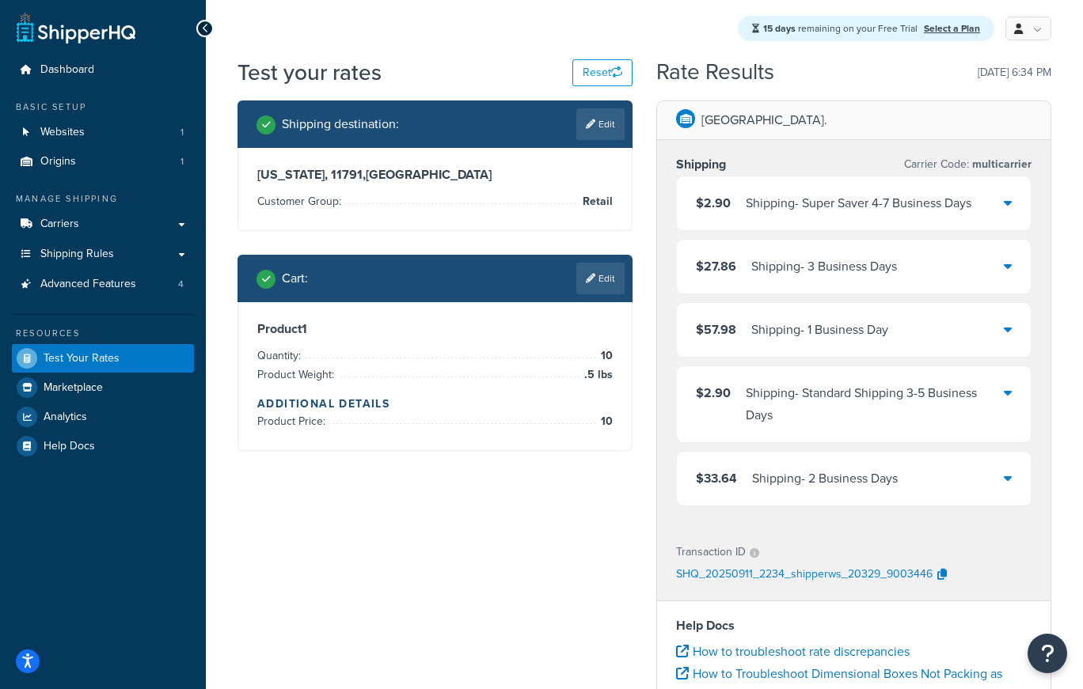
click at [863, 207] on div "Shipping - Super Saver 4-7 Business Days" at bounding box center [859, 203] width 226 height 22
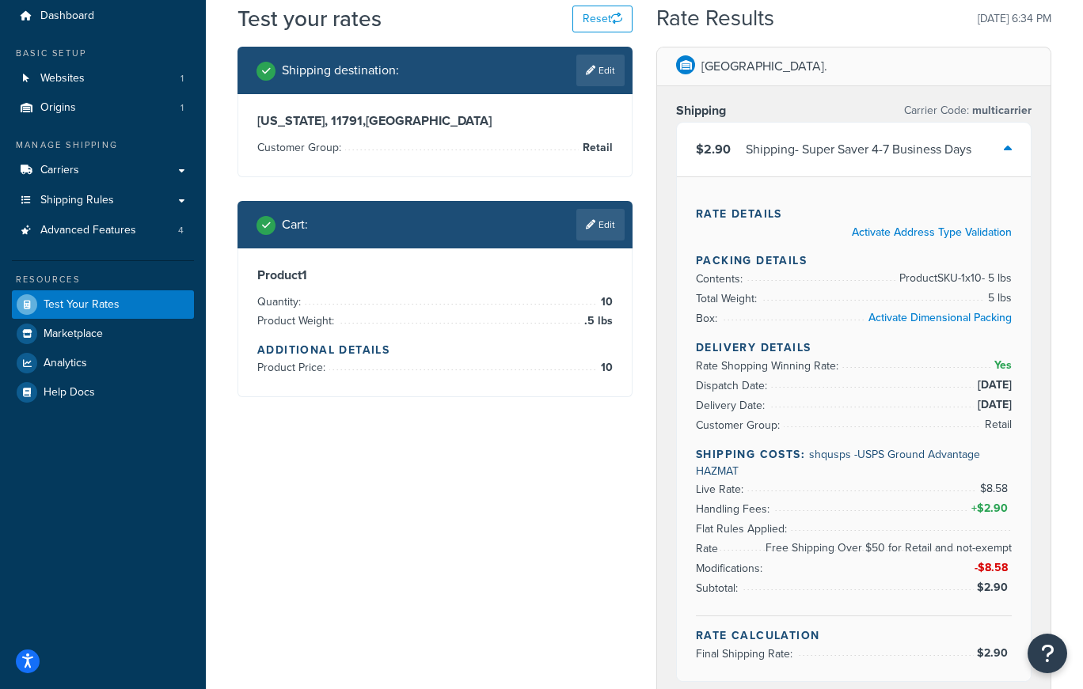
scroll to position [79, 0]
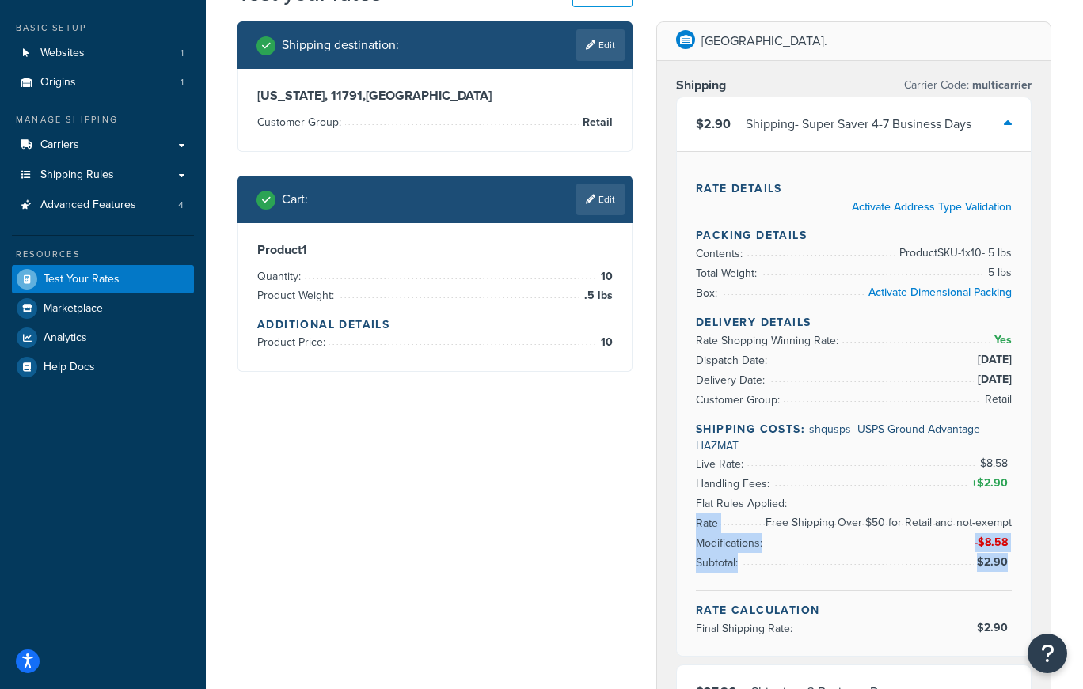
drag, startPoint x: 1010, startPoint y: 553, endPoint x: 954, endPoint y: 525, distance: 63.0
click at [954, 525] on ul "Live Rate: $8.58 Handling Fees: + $2.90 Flat Rules Applied: Free Shipping Over …" at bounding box center [854, 513] width 316 height 119
click at [1016, 564] on div "Rate Details Activate Address Type Validation Packing Details Contents: Product…" at bounding box center [854, 403] width 354 height 505
click at [1034, 549] on div "Shipping Carrier Code: multicarrier $2.90 Shipping - Super Saver 4-7 Business D…" at bounding box center [853, 507] width 393 height 893
drag, startPoint x: 1008, startPoint y: 486, endPoint x: 847, endPoint y: 476, distance: 161.7
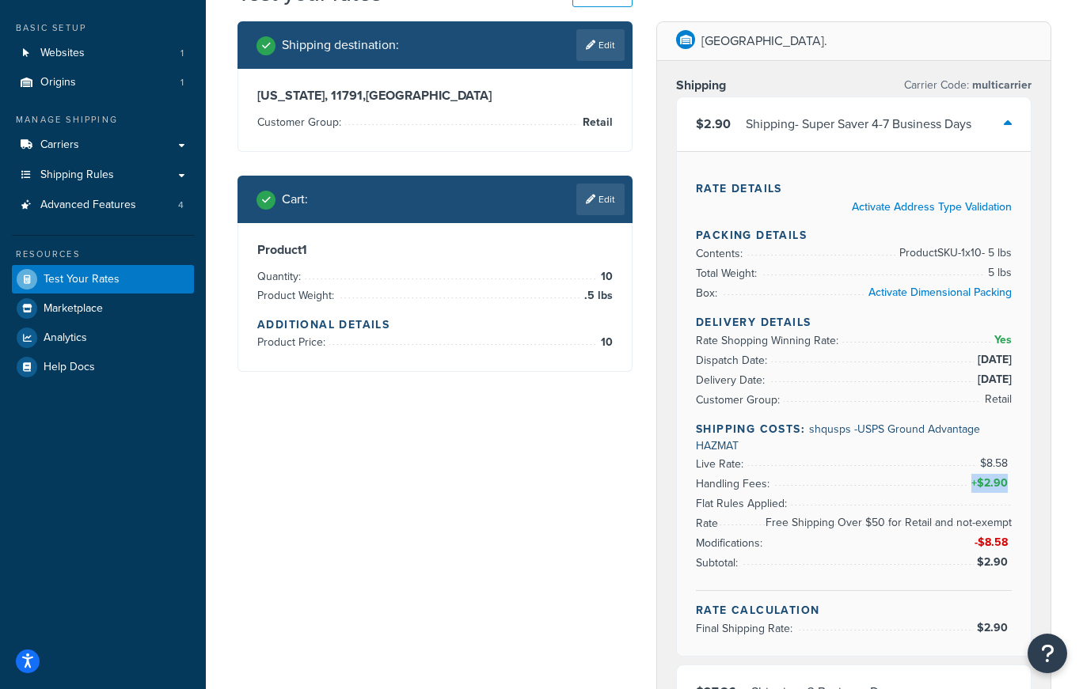
click at [775, 479] on li "Handling Fees: + $2.90" at bounding box center [854, 484] width 316 height 20
click at [884, 477] on li "Handling Fees: + $2.90" at bounding box center [854, 484] width 316 height 20
click at [908, 124] on div "Shipping - Super Saver 4-7 Business Days" at bounding box center [859, 124] width 226 height 22
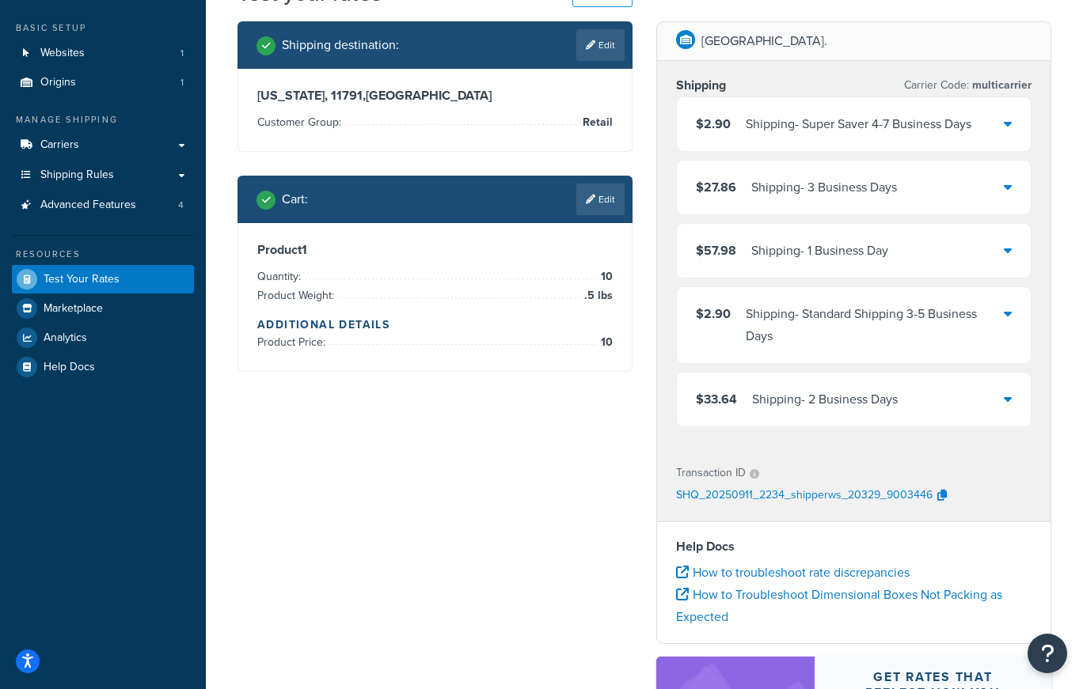
click at [908, 124] on div "Shipping - Super Saver 4-7 Business Days" at bounding box center [859, 124] width 226 height 22
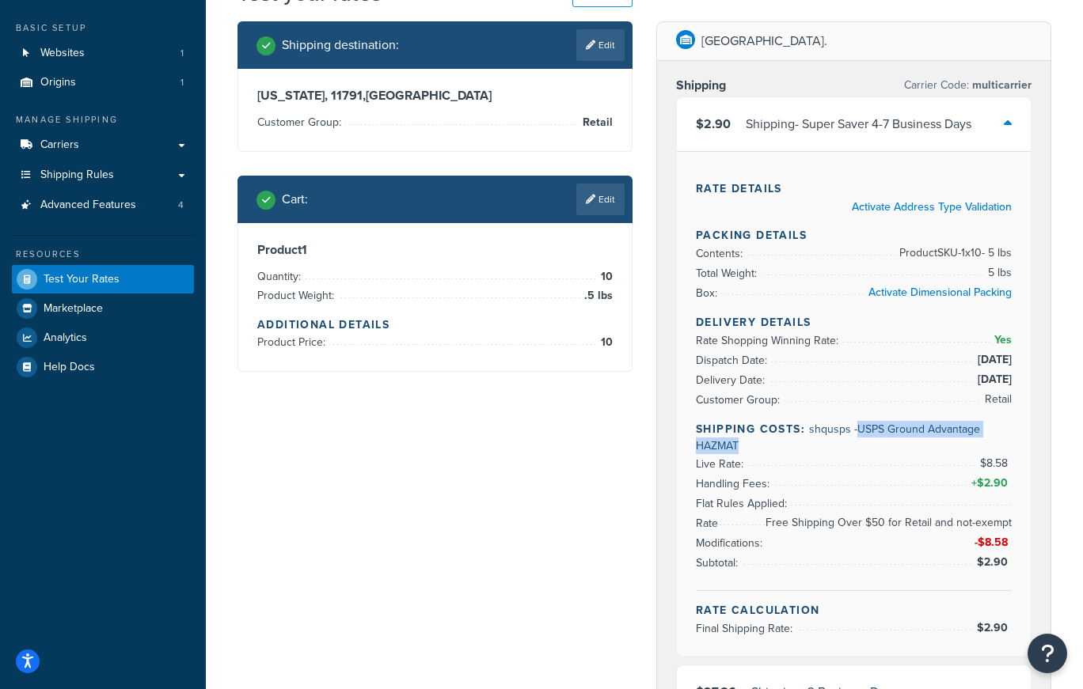
drag, startPoint x: 741, startPoint y: 446, endPoint x: 856, endPoint y: 424, distance: 116.7
click at [856, 424] on h4 "Shipping Costs: shqusps - USPS Ground Advantage HAZMAT" at bounding box center [854, 437] width 316 height 33
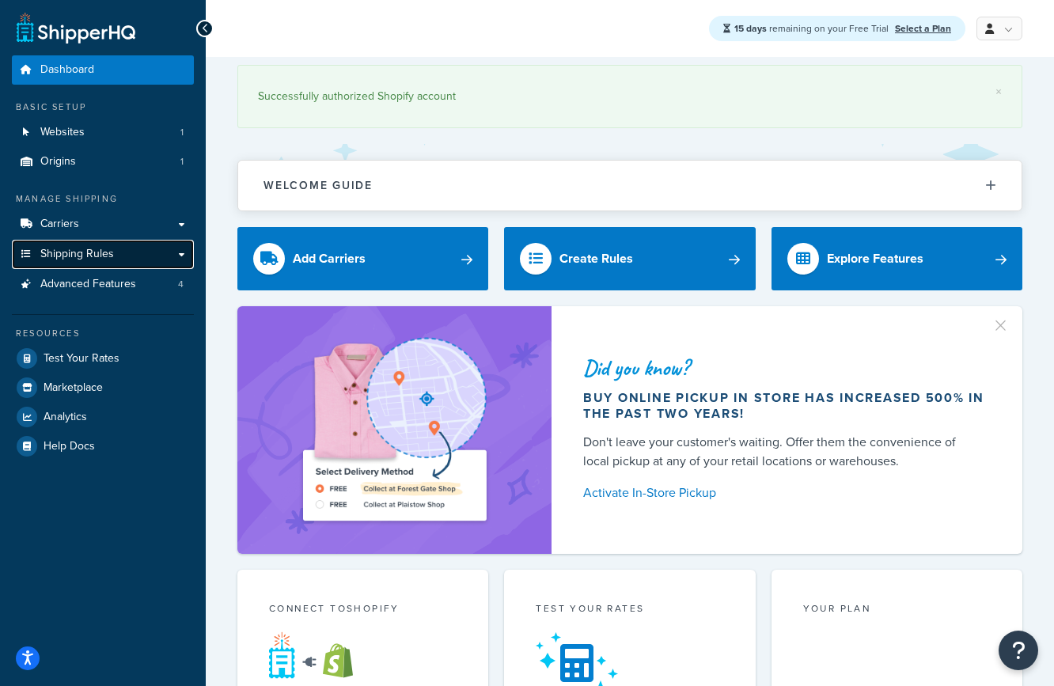
click at [120, 256] on link "Shipping Rules" at bounding box center [103, 254] width 182 height 29
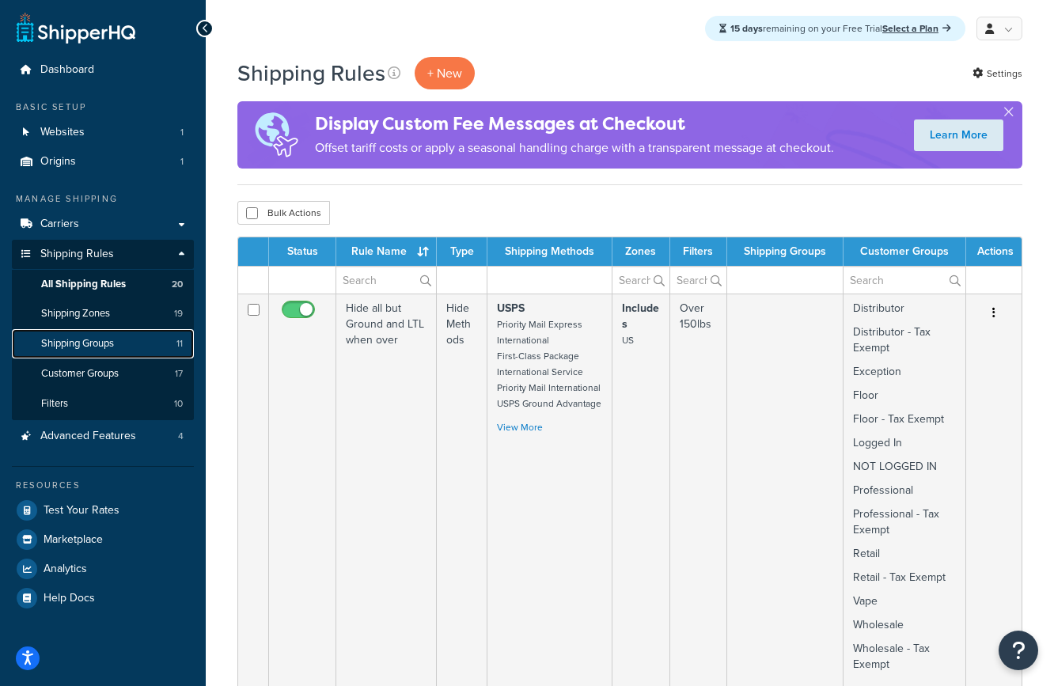
click at [100, 347] on span "Shipping Groups" at bounding box center [77, 343] width 73 height 13
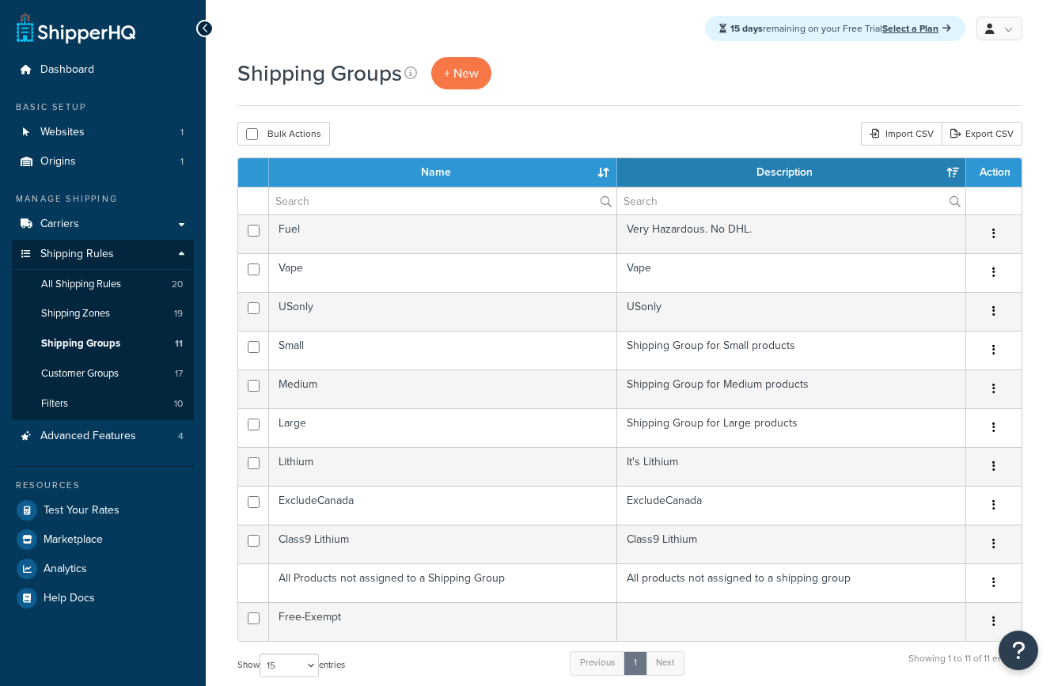
select select "15"
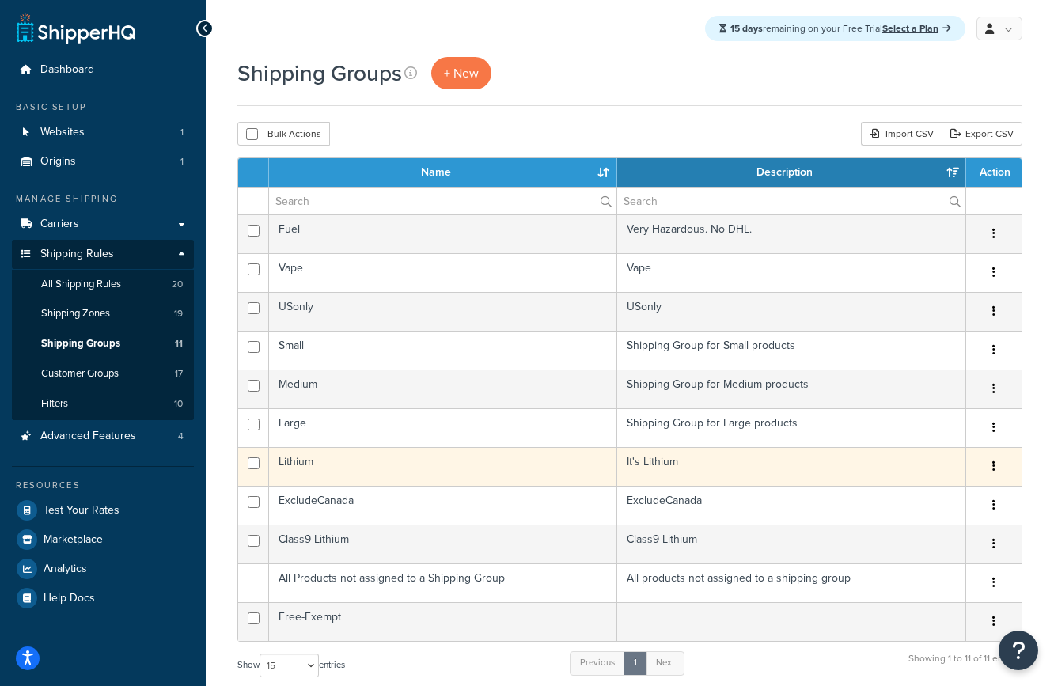
click at [306, 455] on td "Lithium" at bounding box center [443, 466] width 348 height 39
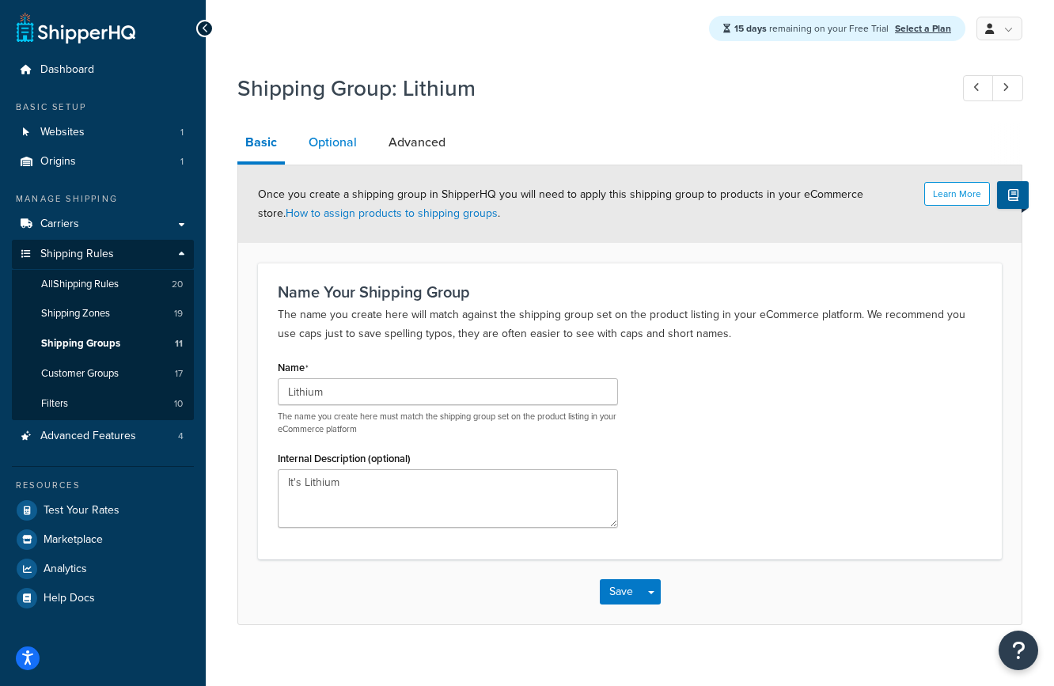
click at [343, 132] on link "Optional" at bounding box center [333, 142] width 64 height 38
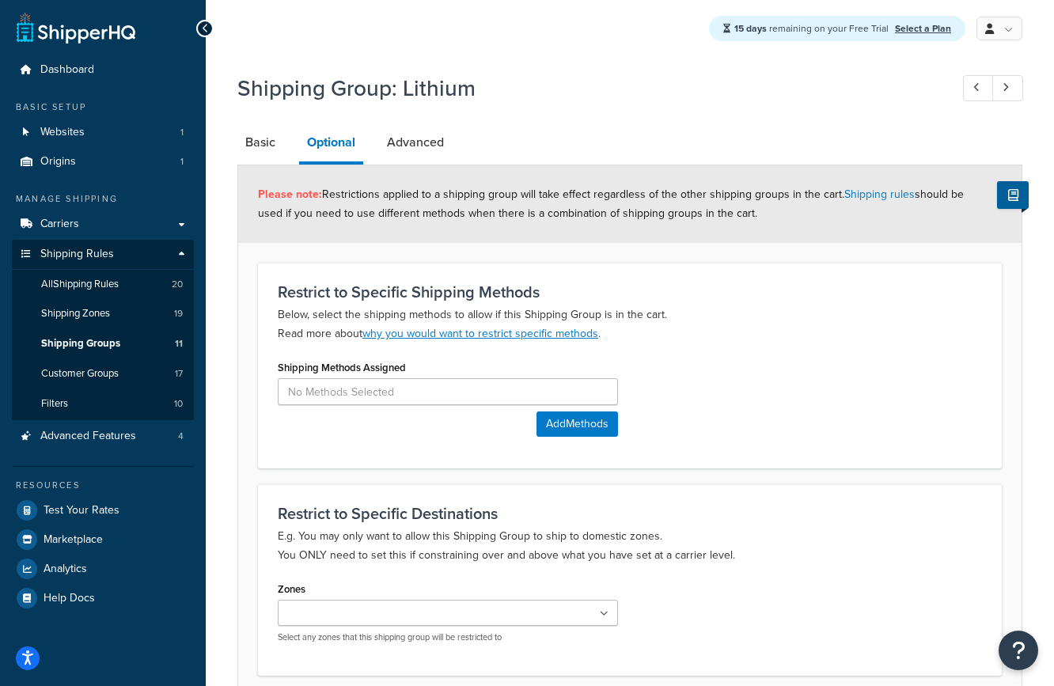
click at [689, 480] on form "Please note: Restrictions applied to a shipping group will take effect regardle…" at bounding box center [630, 452] width 784 height 575
click at [432, 394] on input at bounding box center [448, 391] width 340 height 27
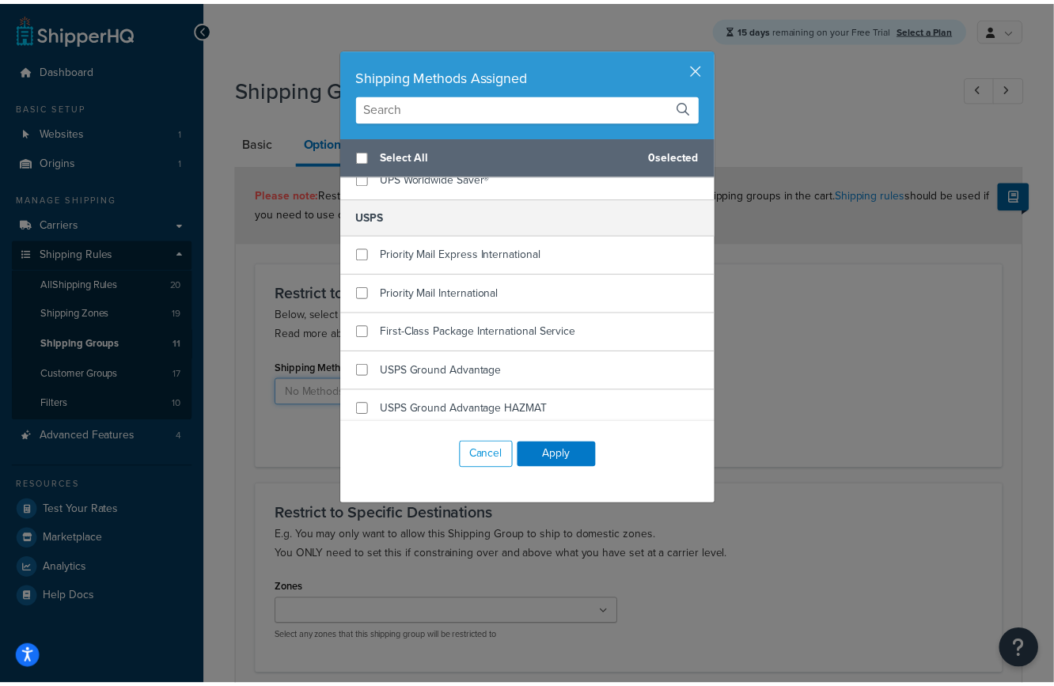
scroll to position [780, 0]
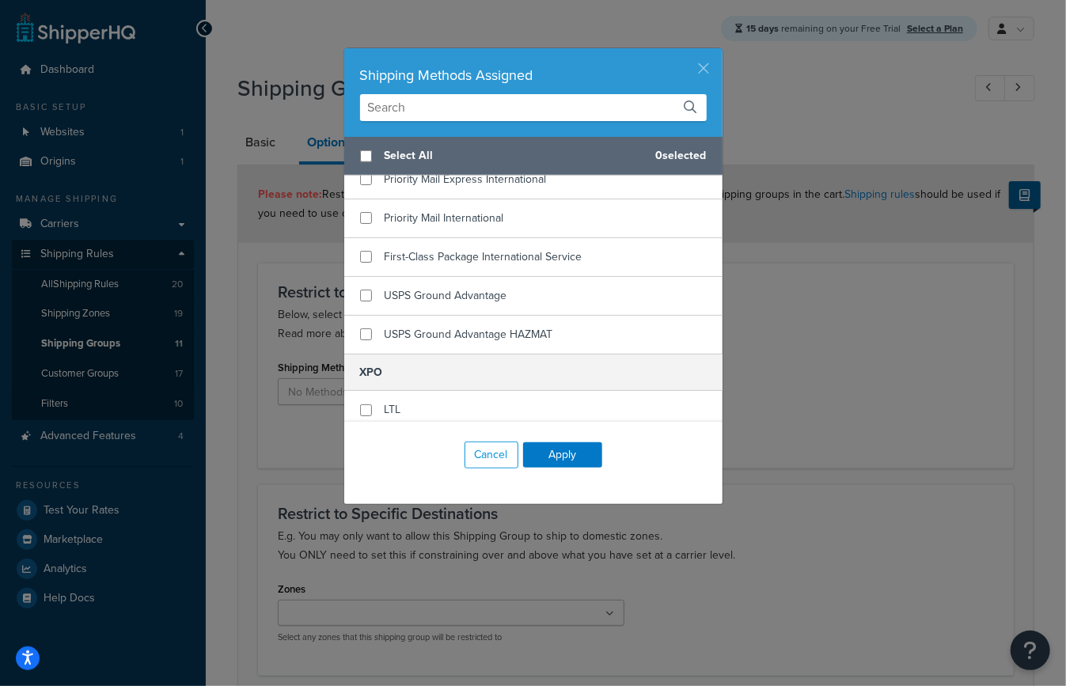
click at [719, 52] on button "button" at bounding box center [721, 50] width 4 height 4
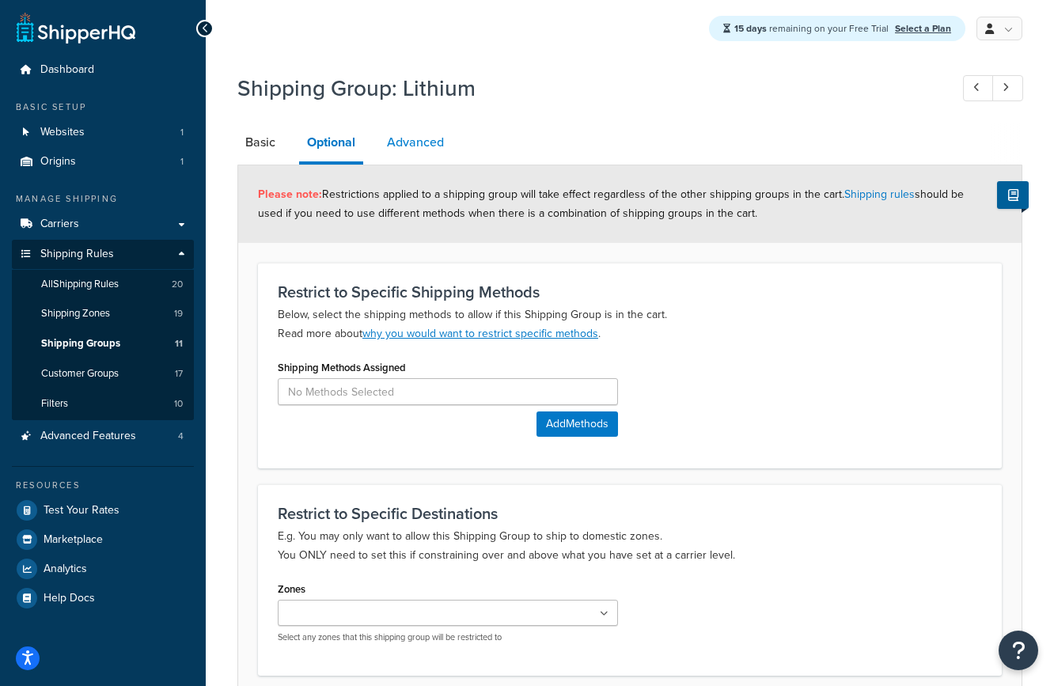
click at [411, 146] on link "Advanced" at bounding box center [415, 142] width 73 height 38
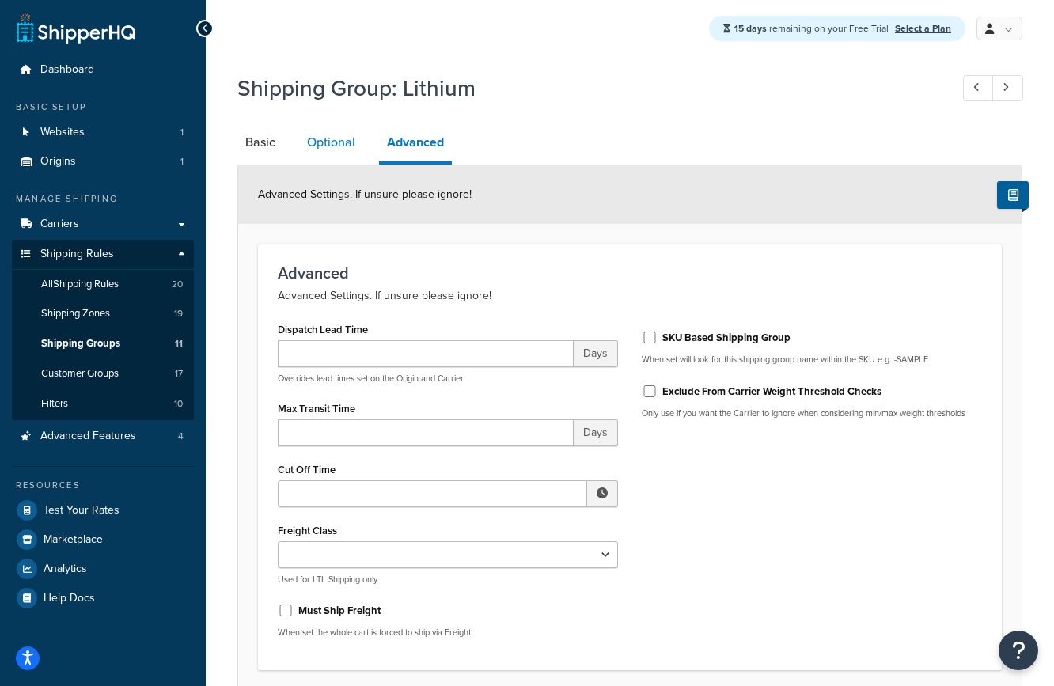
click at [337, 147] on link "Optional" at bounding box center [331, 142] width 64 height 38
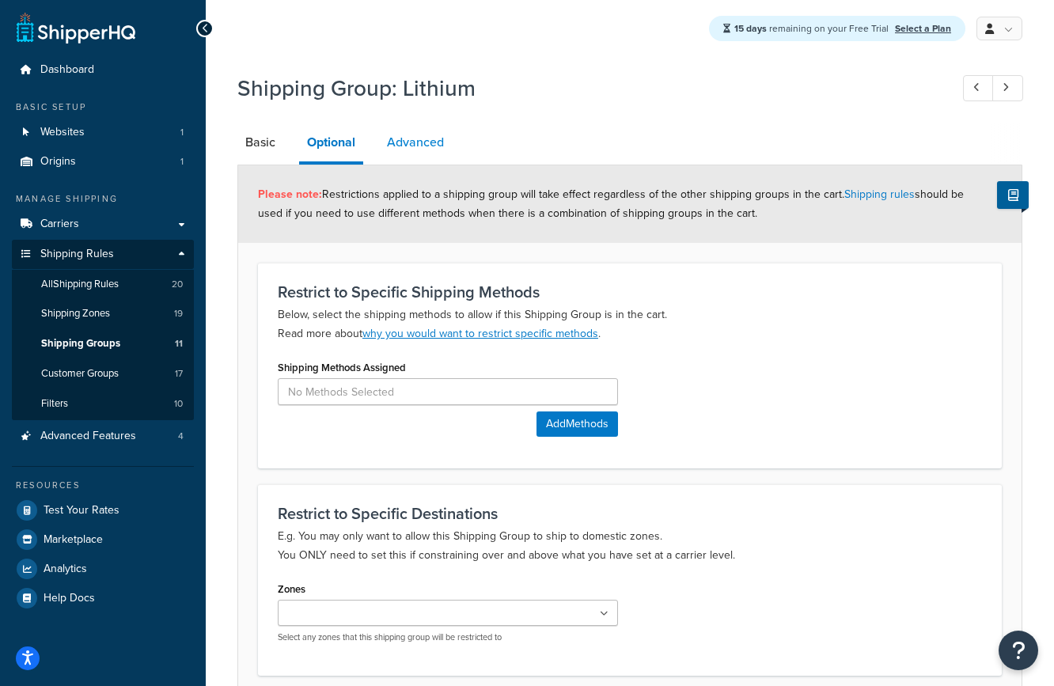
click at [404, 134] on link "Advanced" at bounding box center [415, 142] width 73 height 38
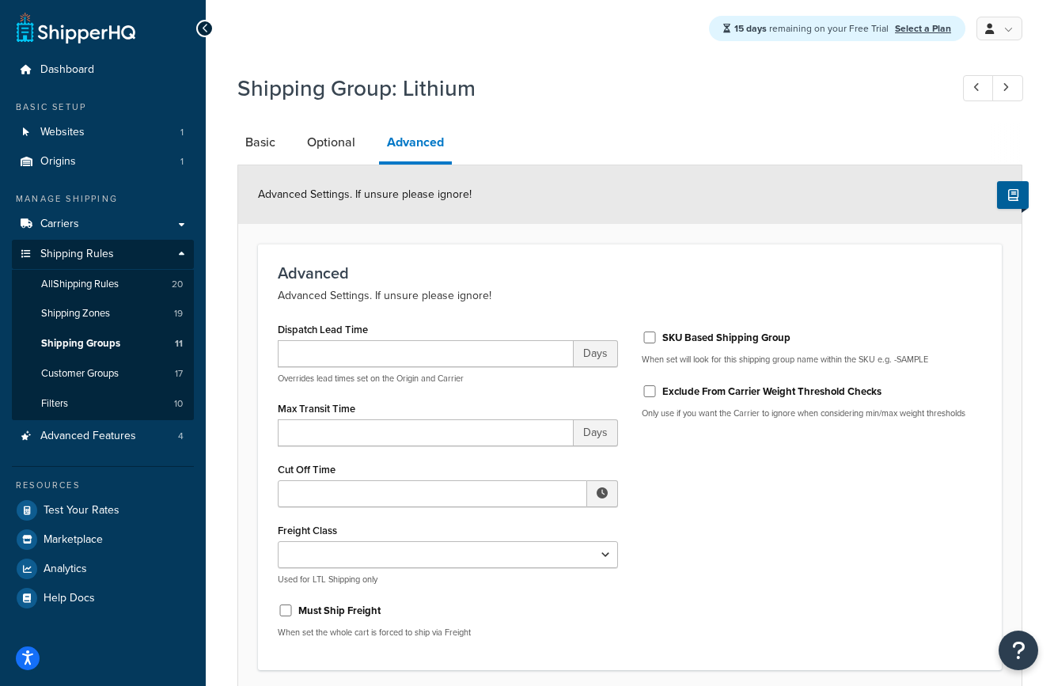
click at [289, 146] on li "Basic" at bounding box center [268, 142] width 62 height 38
click at [269, 141] on link "Basic" at bounding box center [260, 142] width 46 height 38
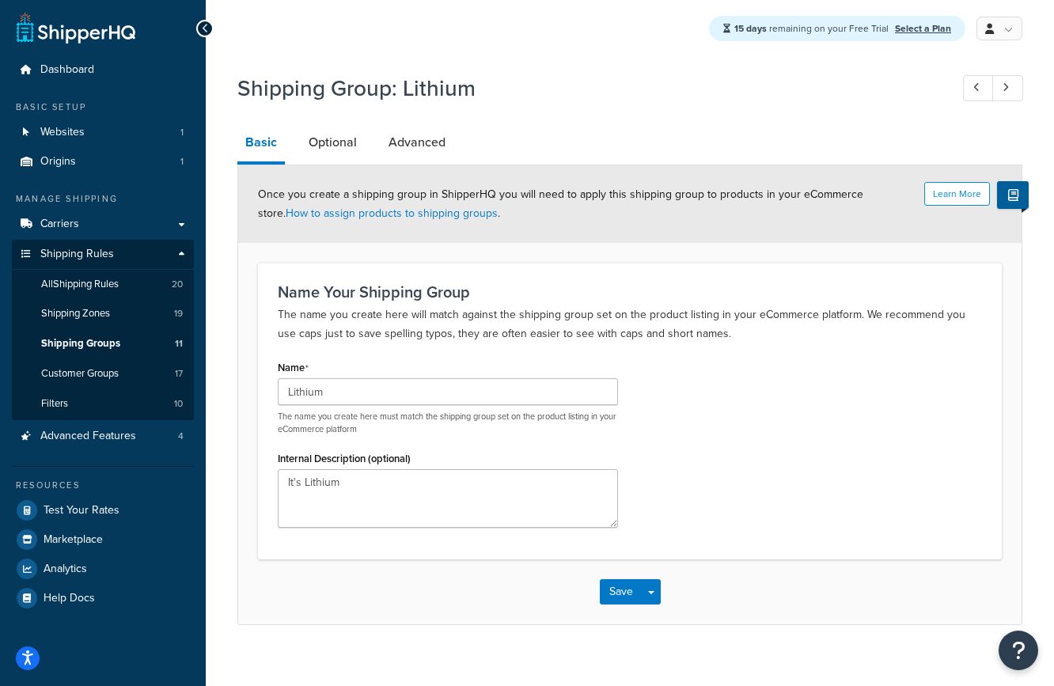
click at [373, 141] on li "Optional" at bounding box center [341, 142] width 80 height 38
click at [312, 143] on link "Optional" at bounding box center [333, 142] width 64 height 38
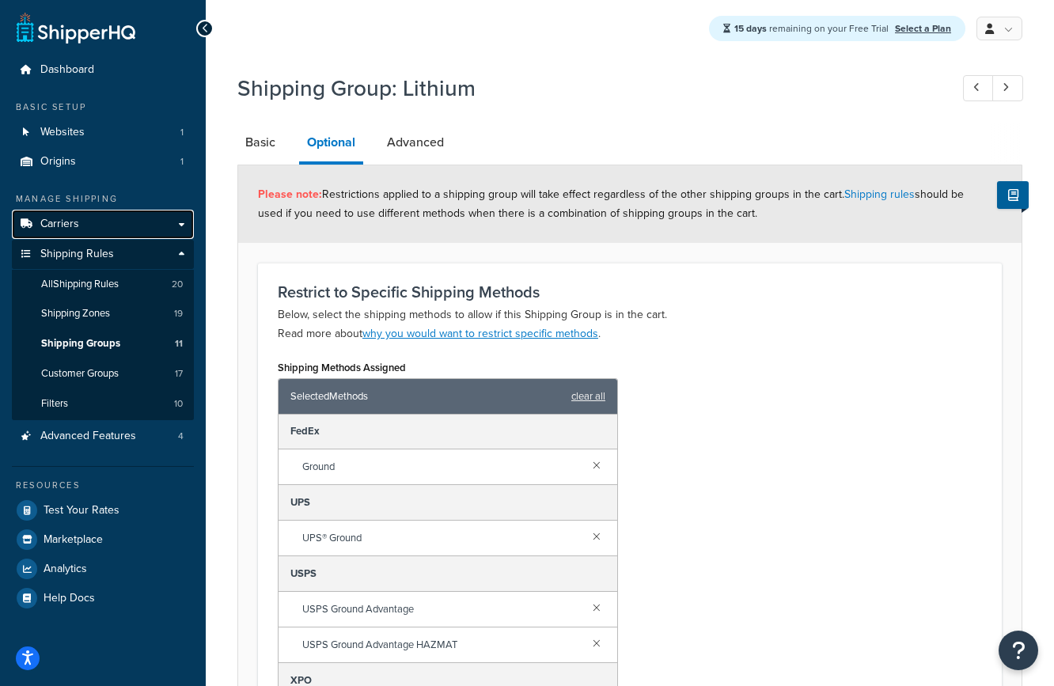
click at [102, 222] on link "Carriers" at bounding box center [103, 224] width 182 height 29
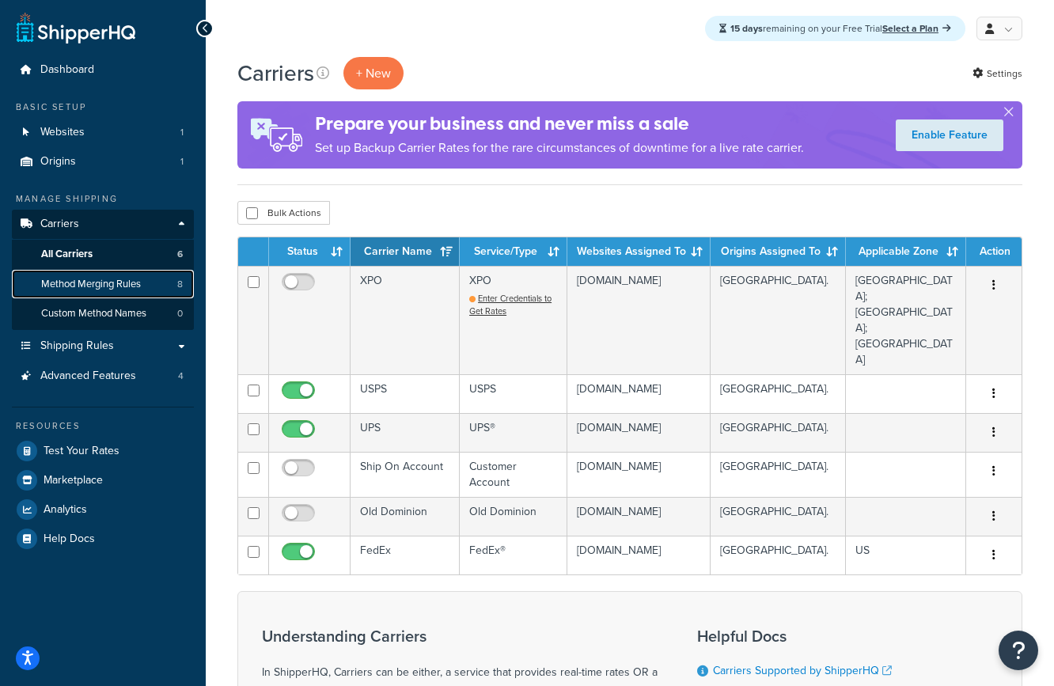
click at [122, 283] on span "Method Merging Rules" at bounding box center [91, 284] width 100 height 13
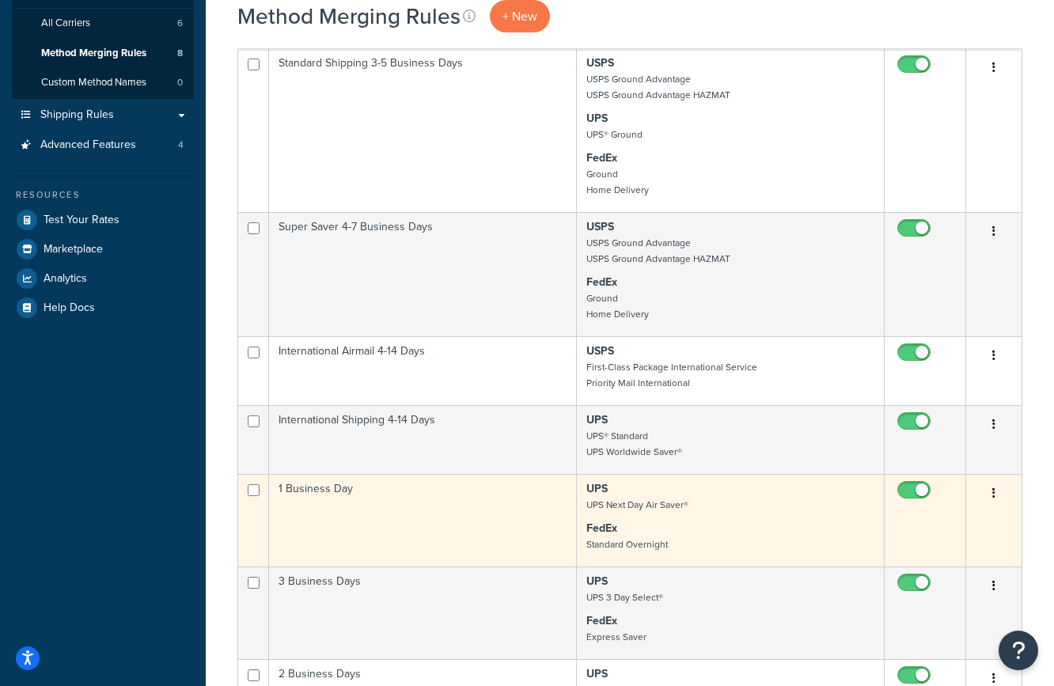
scroll to position [317, 0]
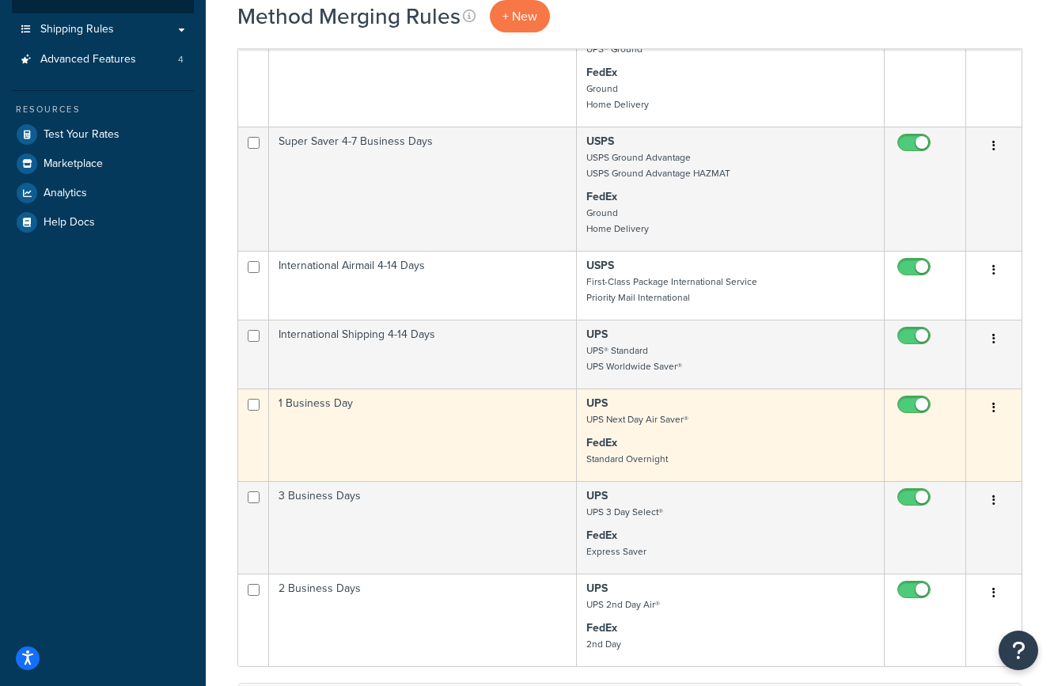
click at [997, 403] on button "button" at bounding box center [994, 408] width 22 height 25
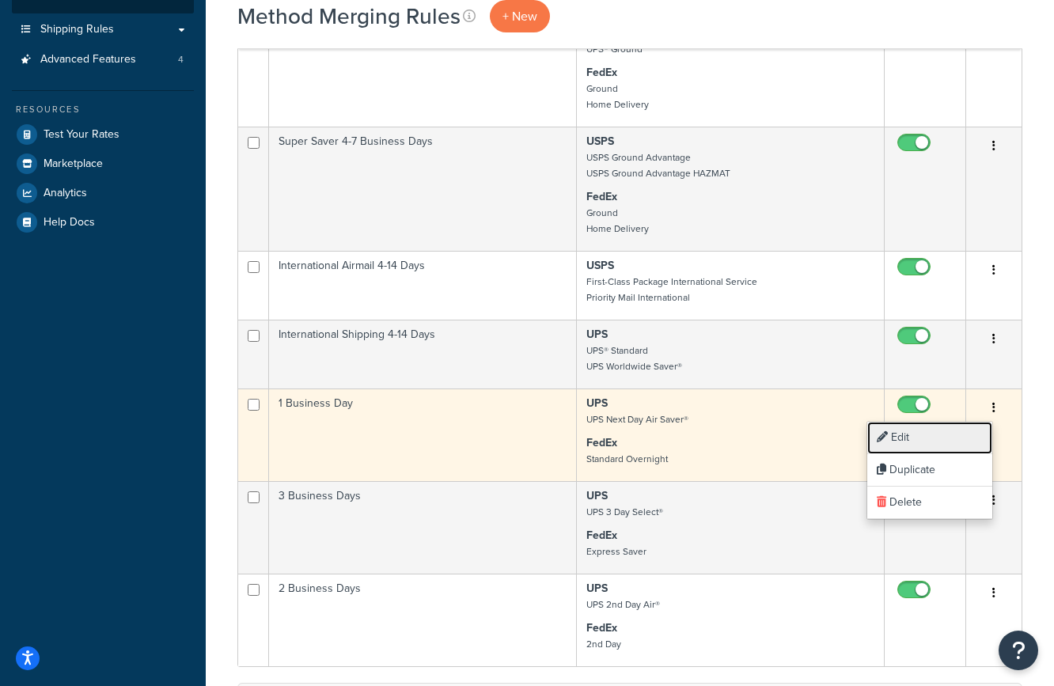
click at [957, 430] on link "Edit" at bounding box center [929, 438] width 125 height 32
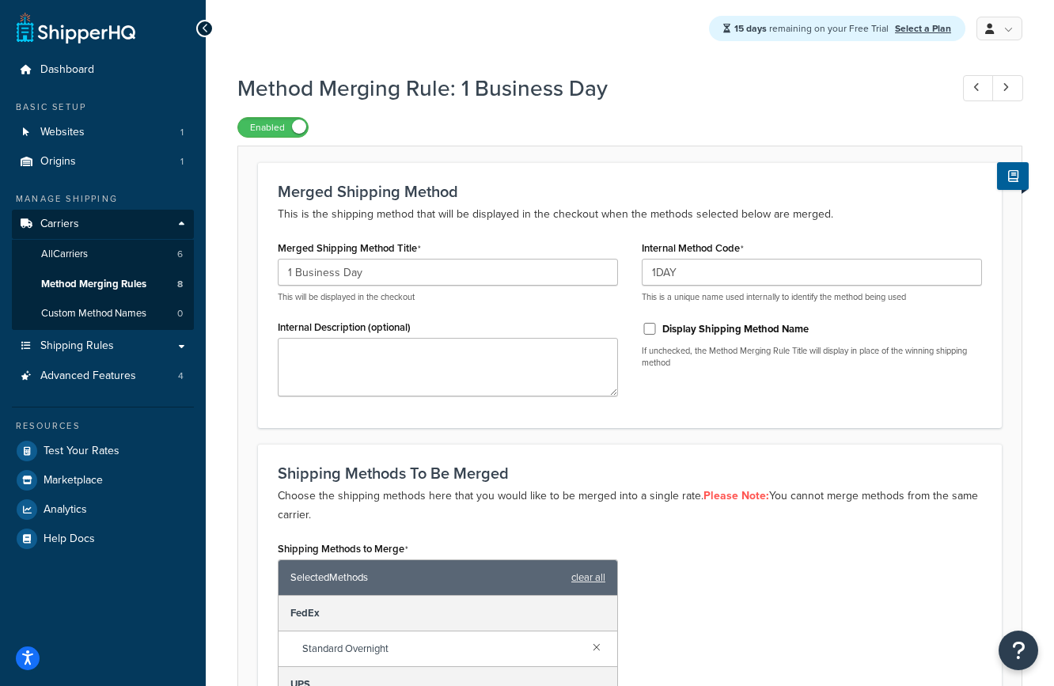
click at [674, 409] on div "Merged Shipping Method This is the shipping method that will be displayed in th…" at bounding box center [630, 294] width 744 height 265
click at [137, 282] on span "Method Merging Rules" at bounding box center [93, 284] width 105 height 13
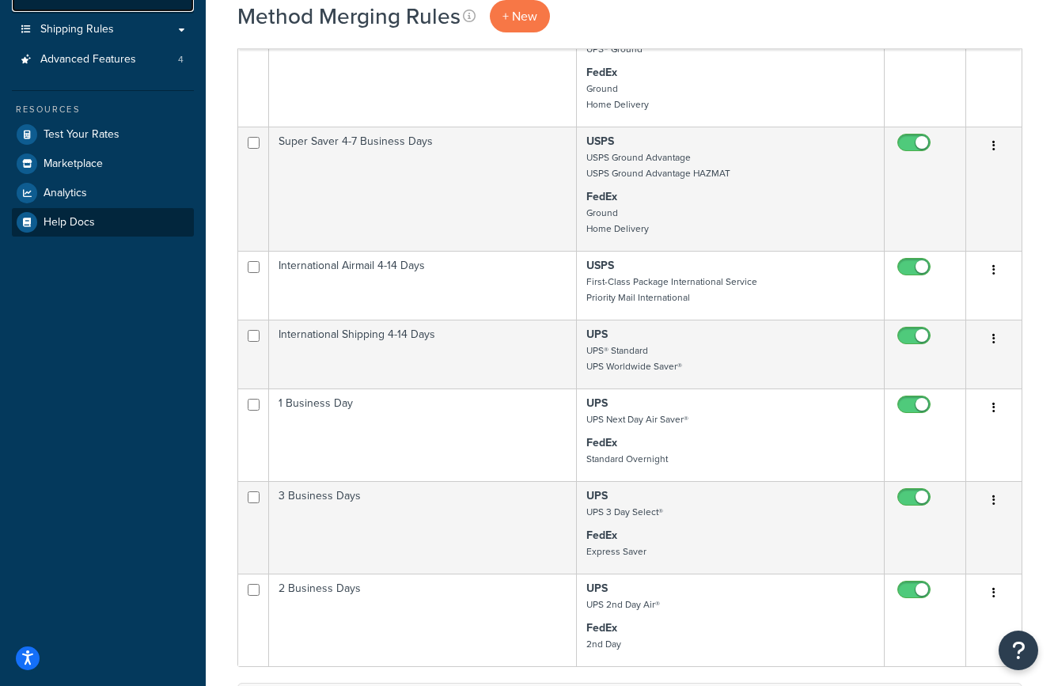
scroll to position [158, 0]
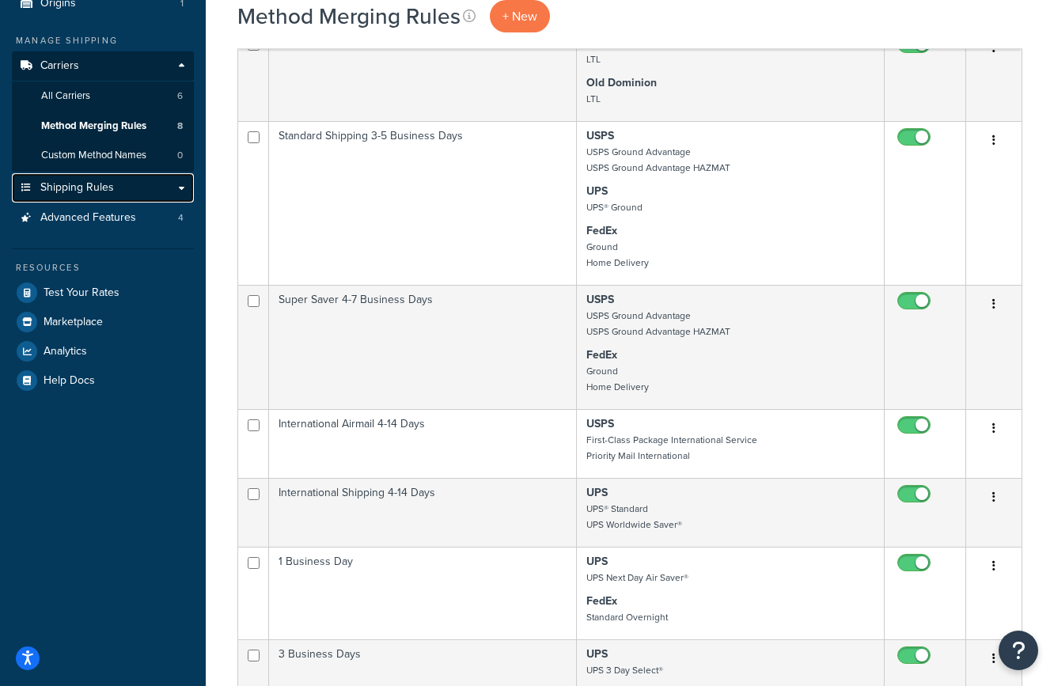
click at [108, 186] on span "Shipping Rules" at bounding box center [77, 187] width 74 height 13
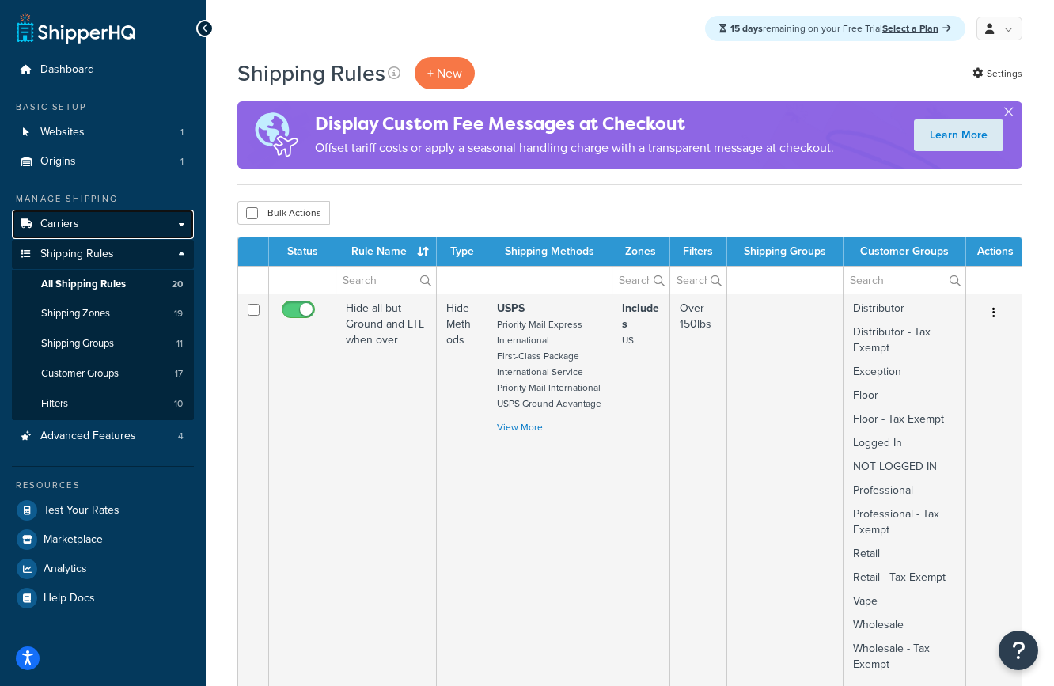
click at [69, 218] on span "Carriers" at bounding box center [59, 224] width 39 height 13
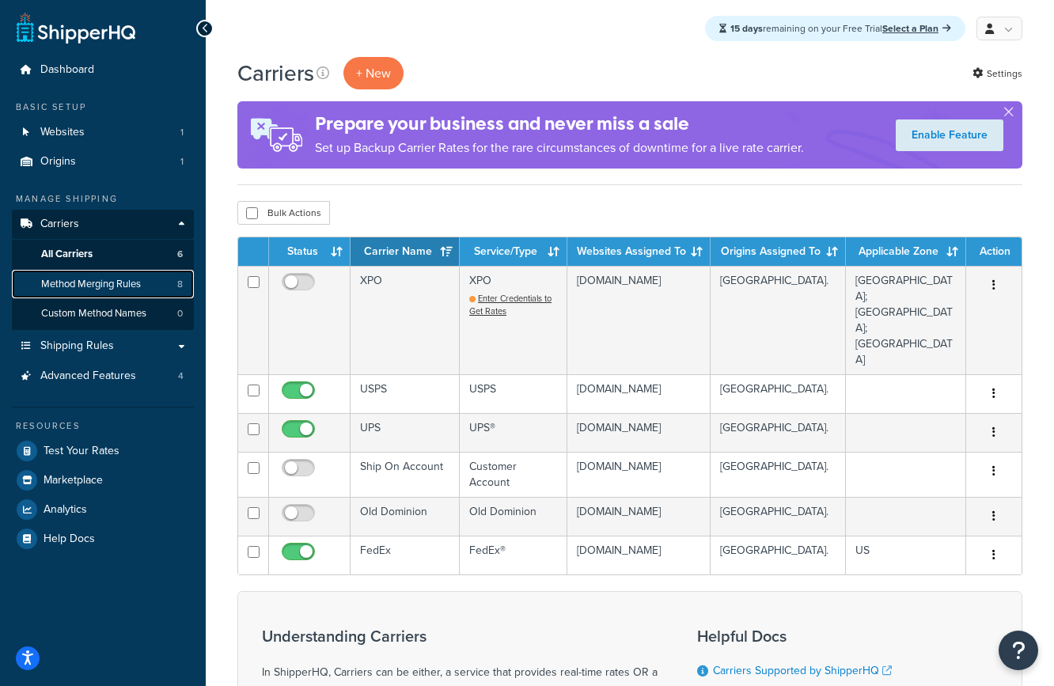
click at [107, 284] on span "Method Merging Rules" at bounding box center [91, 284] width 100 height 13
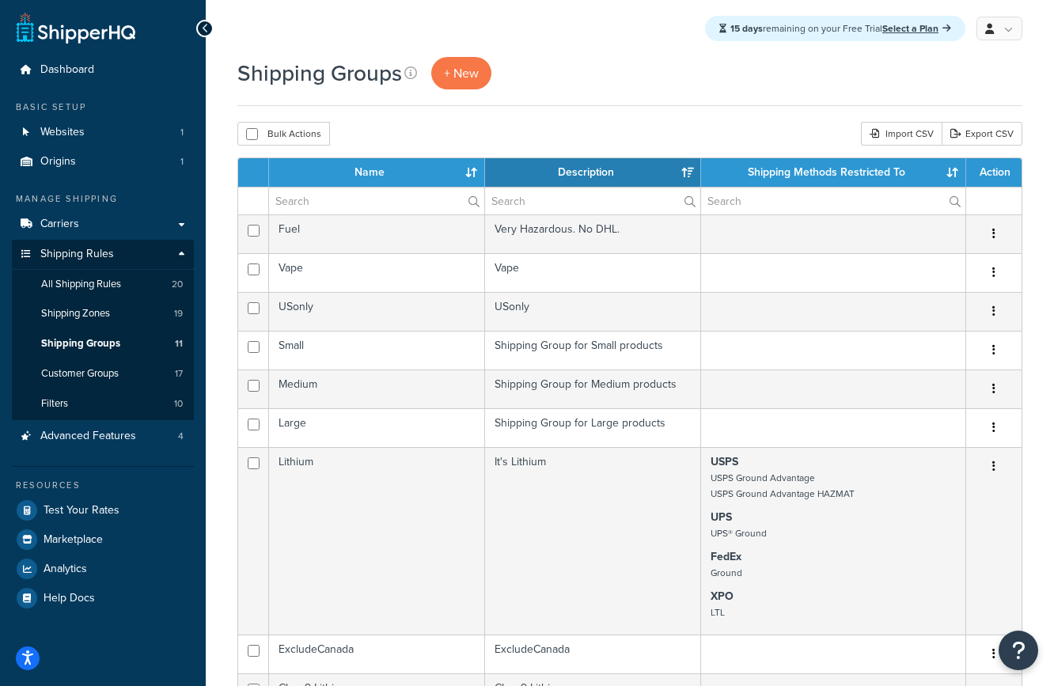
select select "15"
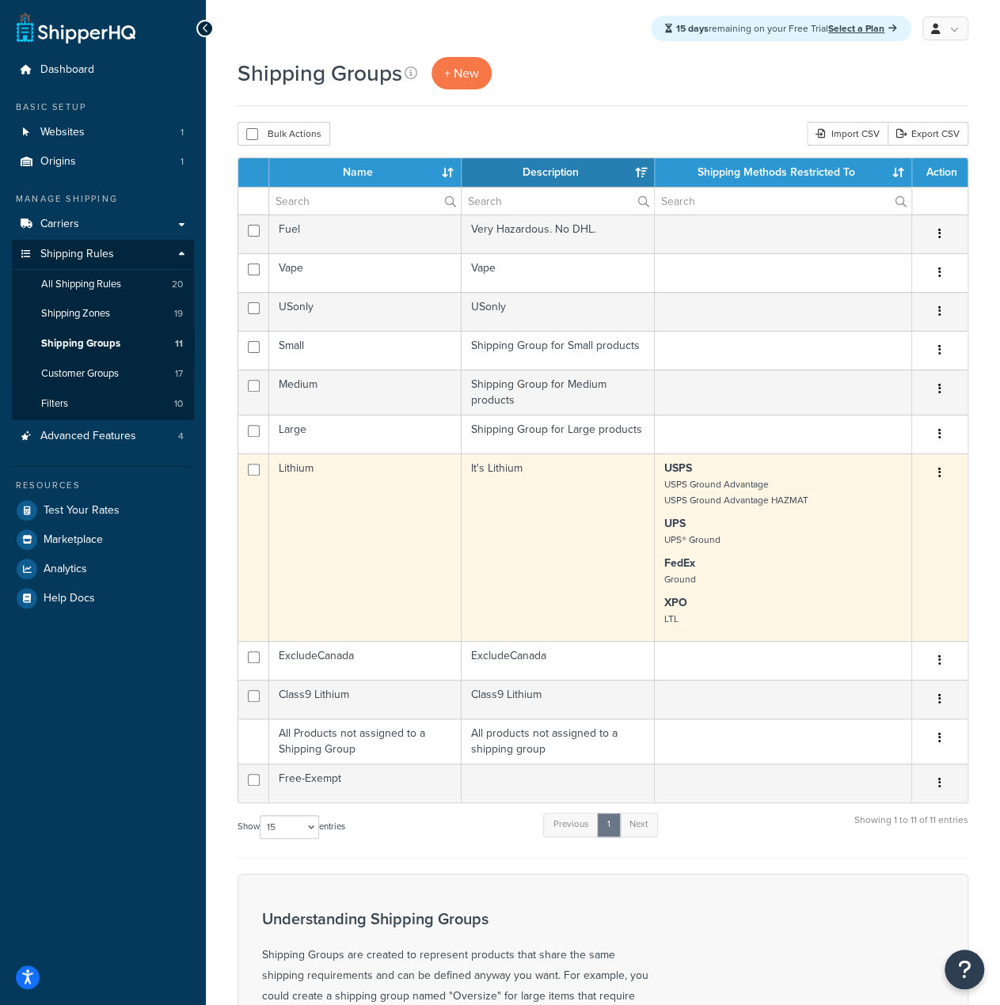
click at [323, 473] on td "Lithium" at bounding box center [365, 548] width 192 height 188
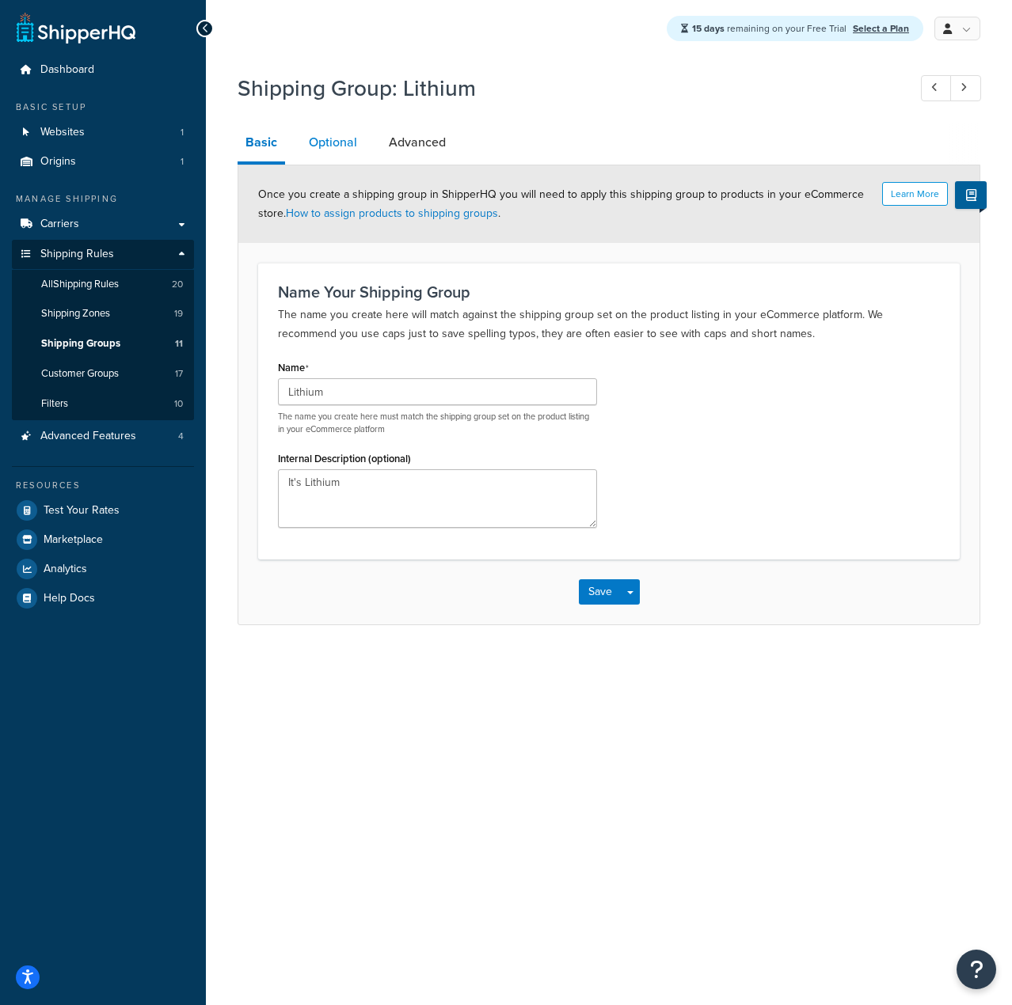
click at [334, 142] on link "Optional" at bounding box center [333, 142] width 64 height 38
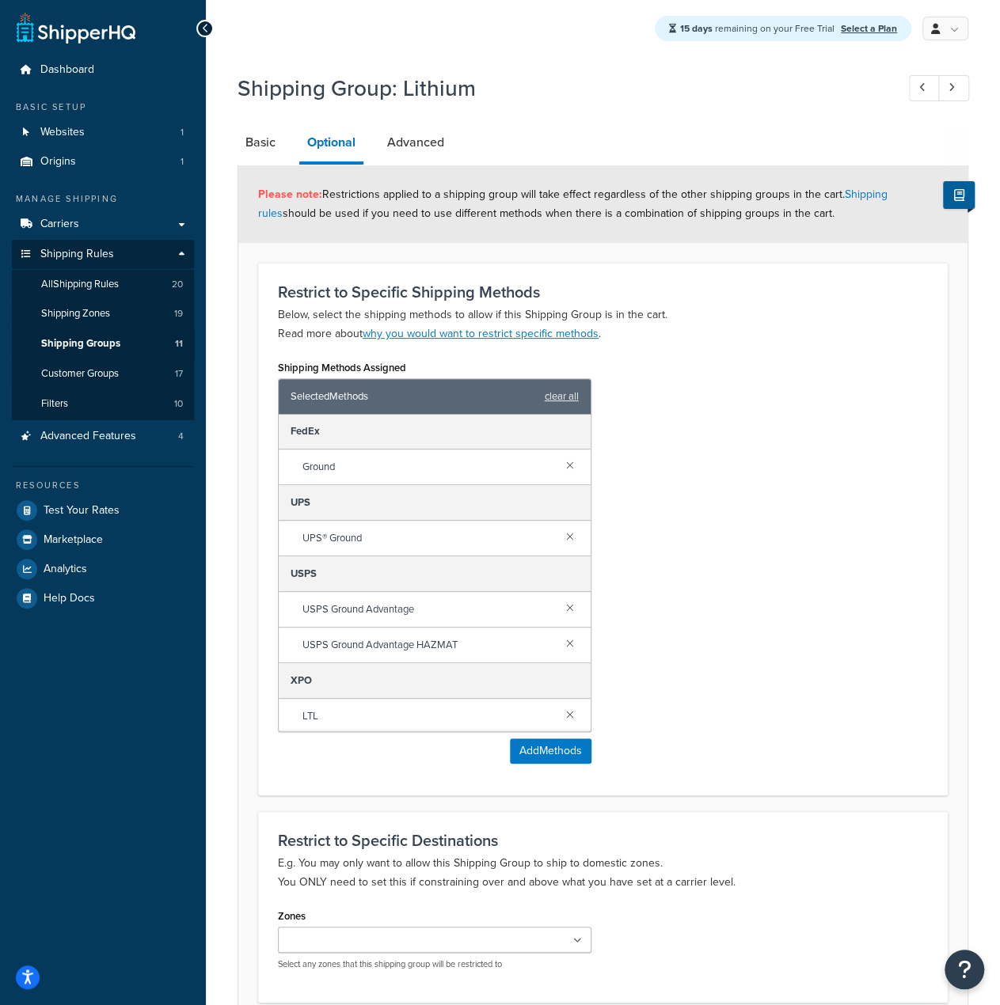
scroll to position [79, 0]
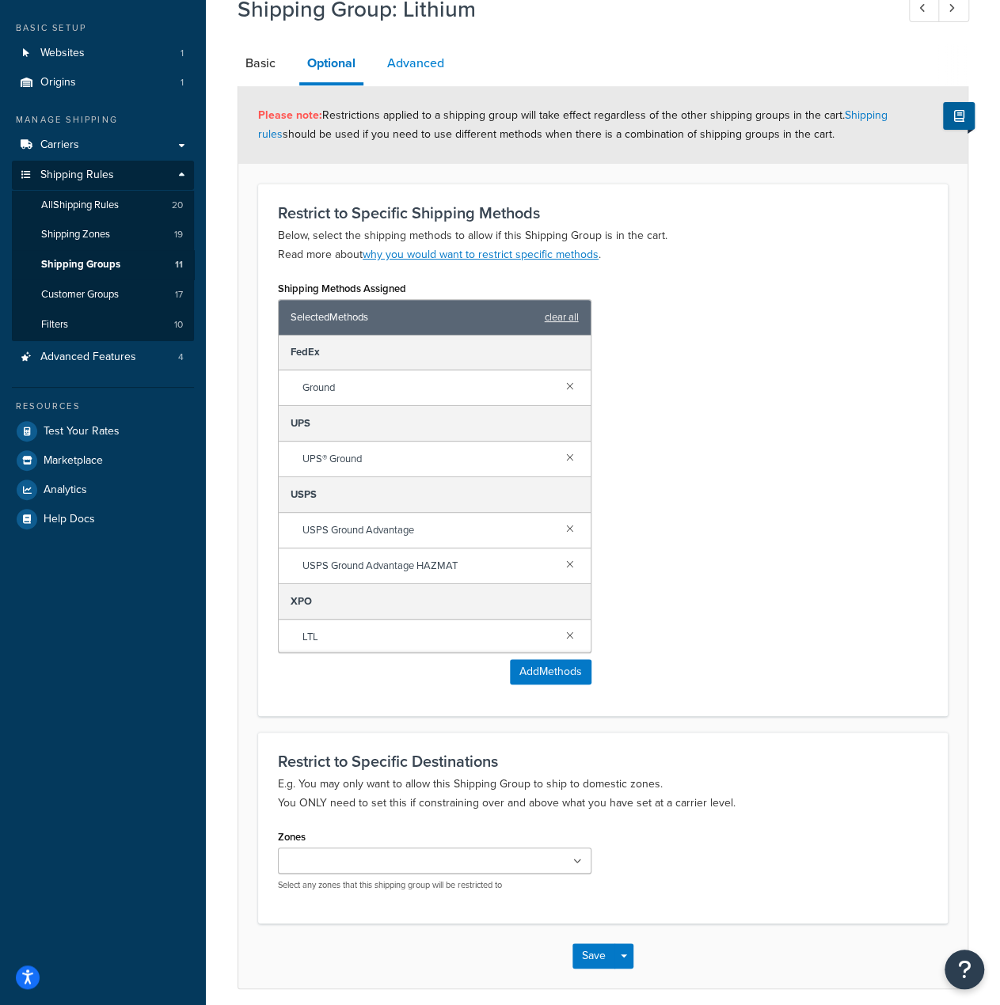
click at [407, 66] on link "Advanced" at bounding box center [415, 63] width 73 height 38
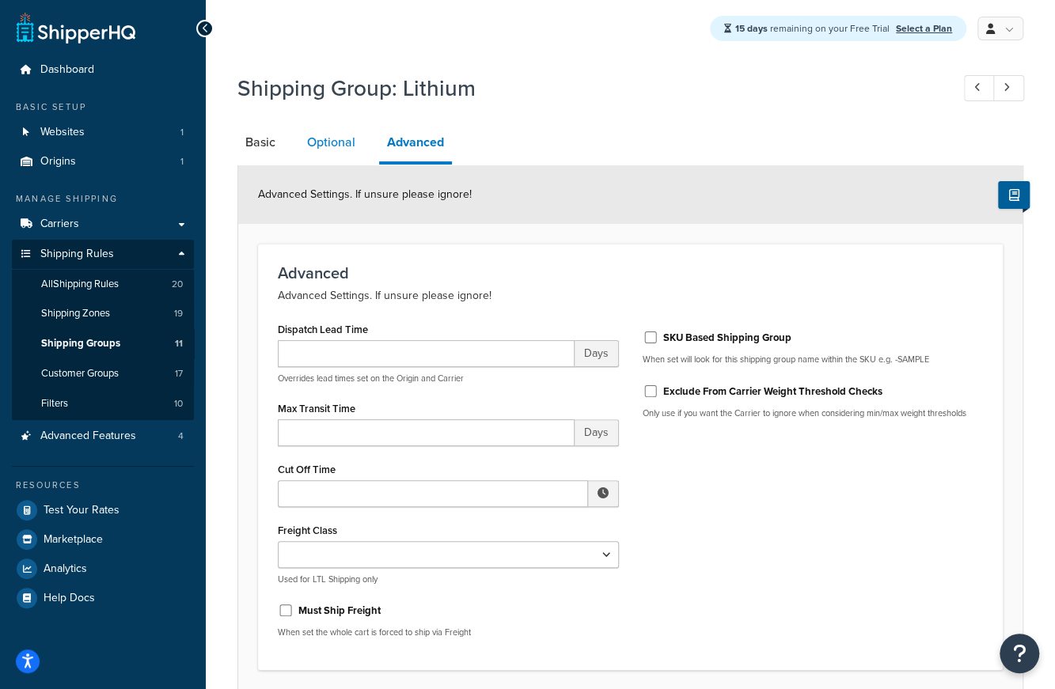
click at [323, 142] on link "Optional" at bounding box center [331, 142] width 64 height 38
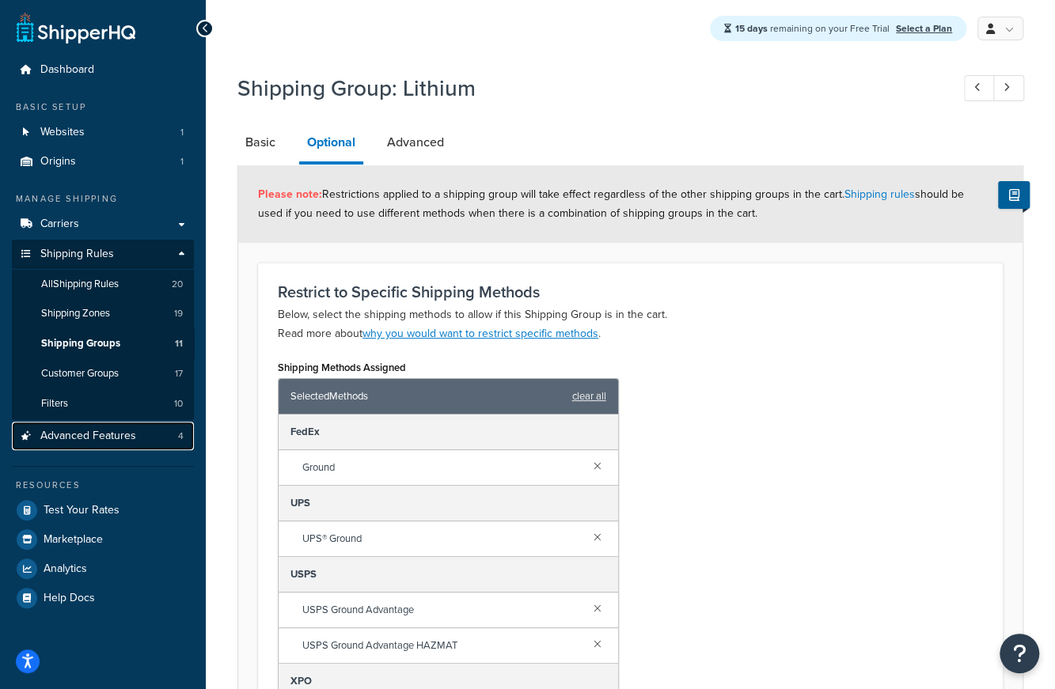
click at [104, 431] on span "Advanced Features" at bounding box center [88, 436] width 96 height 13
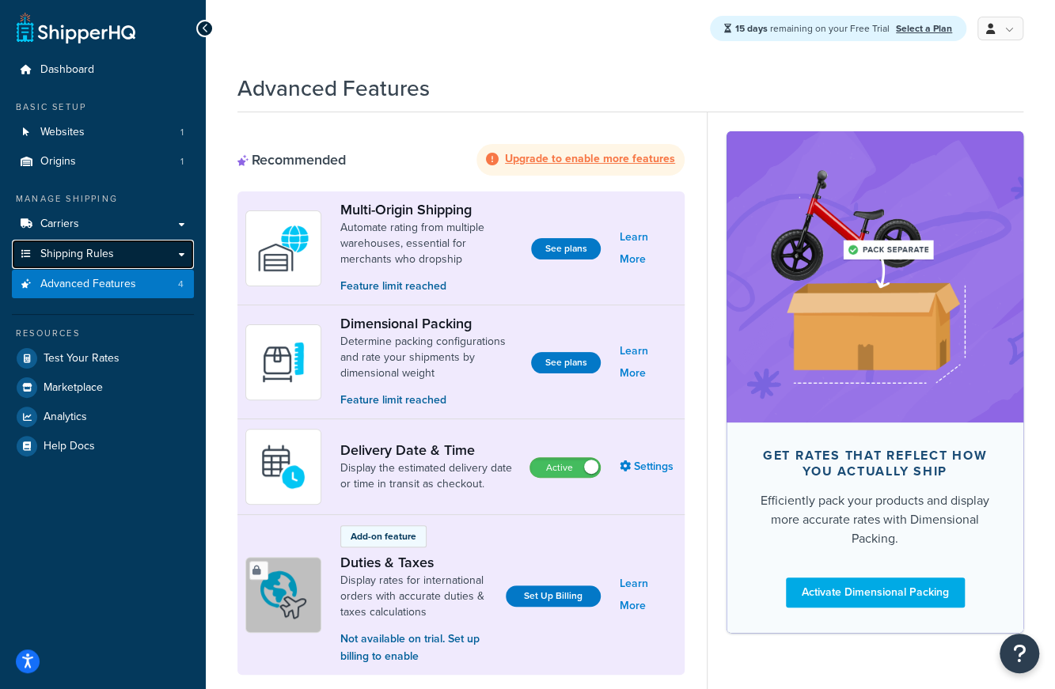
click at [68, 252] on span "Shipping Rules" at bounding box center [77, 254] width 74 height 13
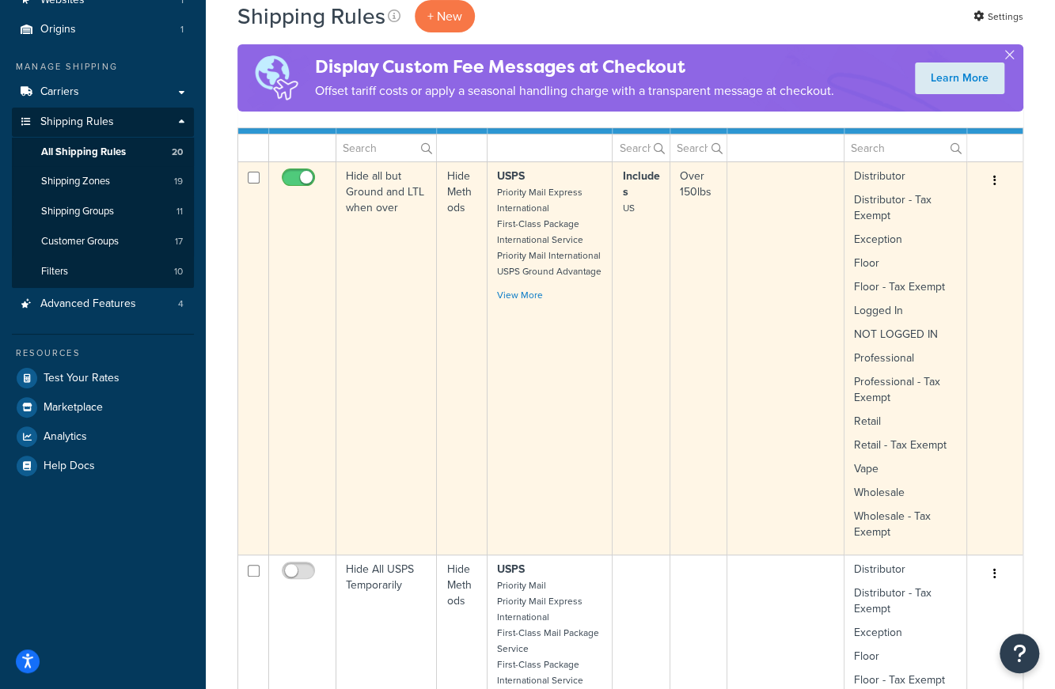
scroll to position [158, 0]
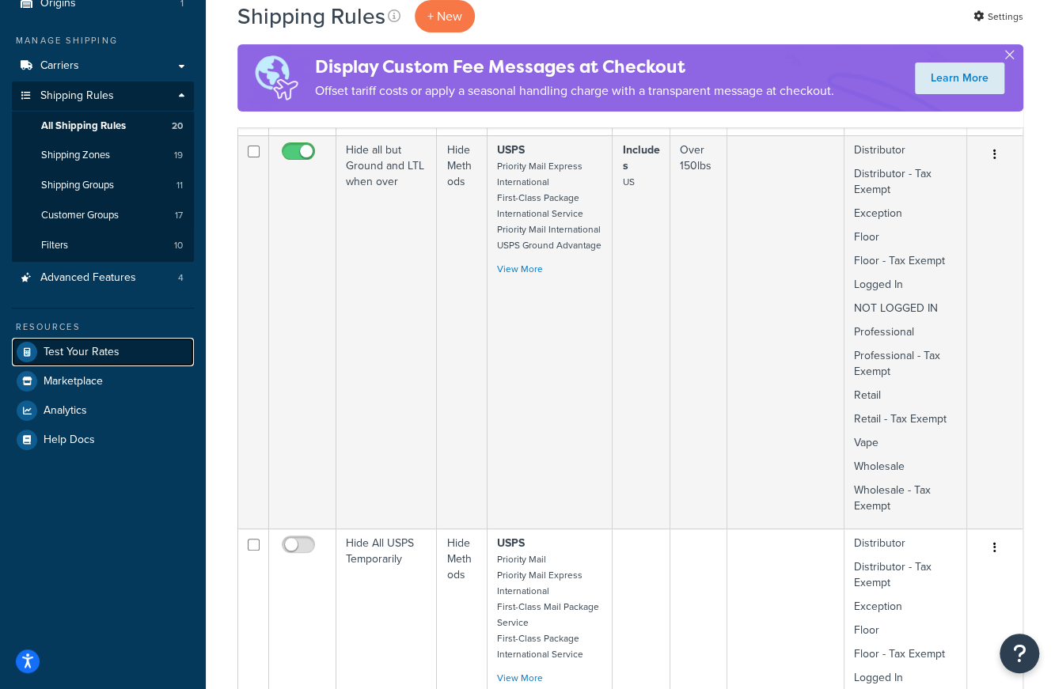
click at [117, 353] on link "Test Your Rates" at bounding box center [103, 352] width 182 height 28
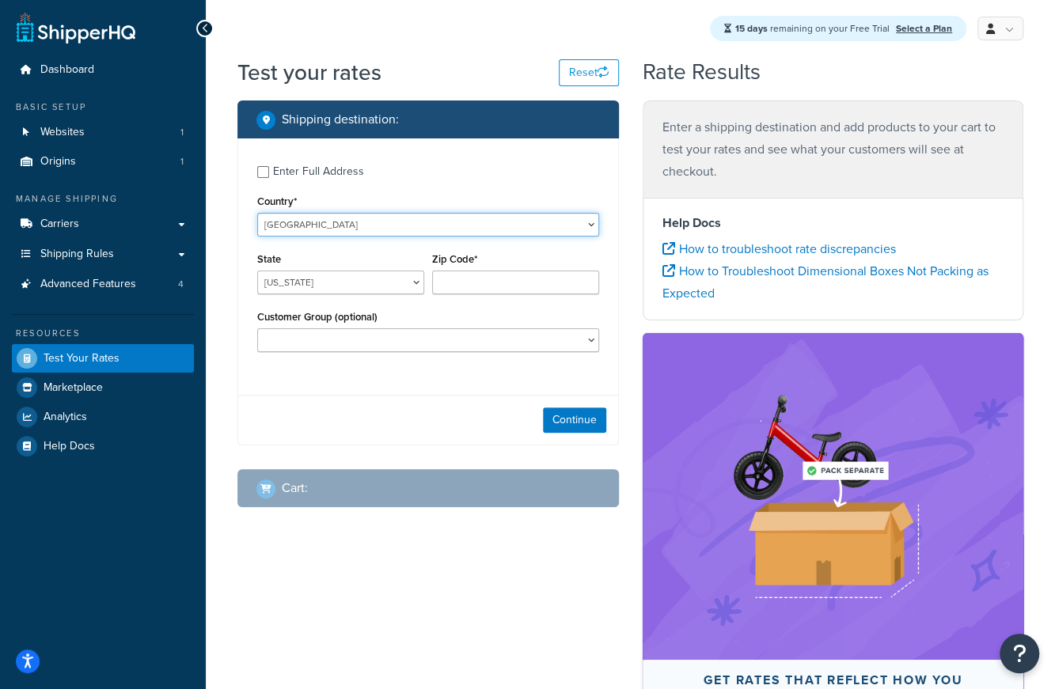
click at [389, 230] on select "[GEOGRAPHIC_DATA] [GEOGRAPHIC_DATA] [GEOGRAPHIC_DATA] [GEOGRAPHIC_DATA] [GEOGRA…" at bounding box center [428, 225] width 342 height 24
click at [356, 196] on div "Country* [GEOGRAPHIC_DATA] [GEOGRAPHIC_DATA] [GEOGRAPHIC_DATA] [GEOGRAPHIC_DATA…" at bounding box center [428, 214] width 342 height 46
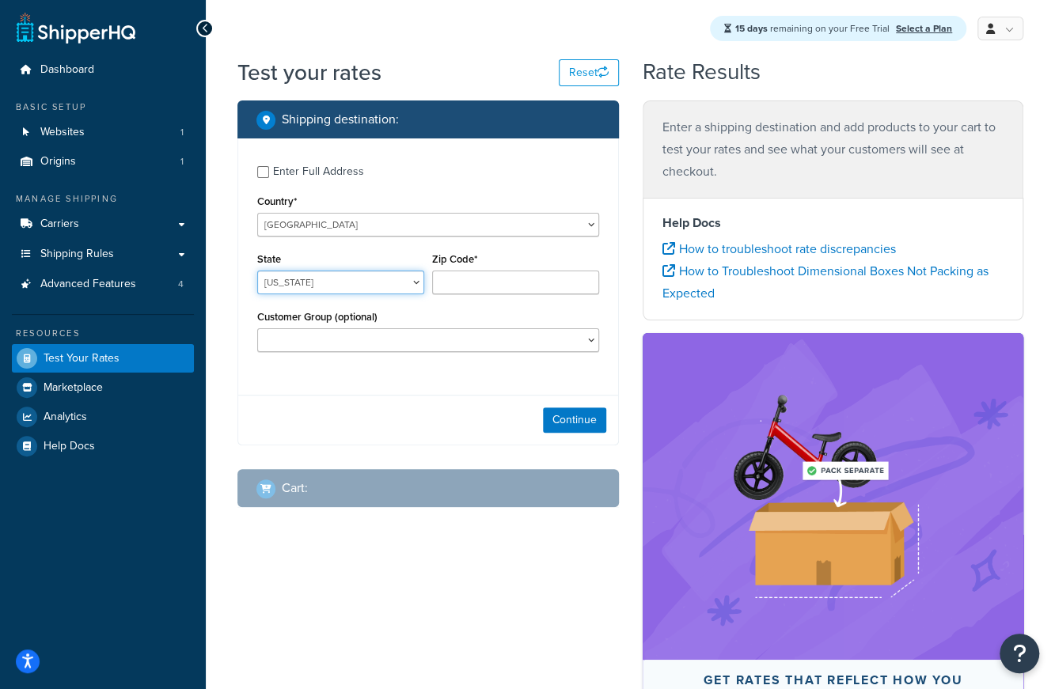
click at [329, 279] on select "[US_STATE] [US_STATE] [US_STATE] [US_STATE] [US_STATE] Armed Forces Americas Ar…" at bounding box center [340, 283] width 167 height 24
select select "NY"
click at [257, 271] on select "[US_STATE] [US_STATE] [US_STATE] [US_STATE] [US_STATE] Armed Forces Americas Ar…" at bounding box center [340, 283] width 167 height 24
click at [476, 286] on input "Zip Code*" at bounding box center [515, 283] width 167 height 24
type input "11791"
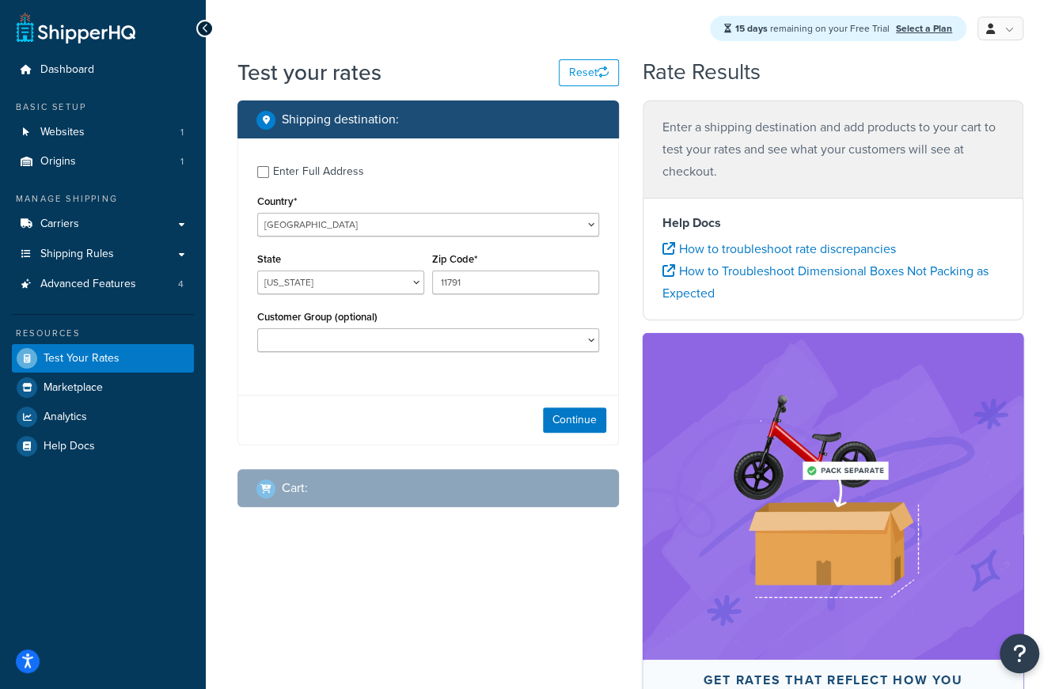
drag, startPoint x: 352, startPoint y: 478, endPoint x: 461, endPoint y: 428, distance: 119.4
click at [353, 477] on div "Cart :" at bounding box center [433, 488] width 355 height 22
click at [570, 419] on button "Continue" at bounding box center [574, 420] width 63 height 25
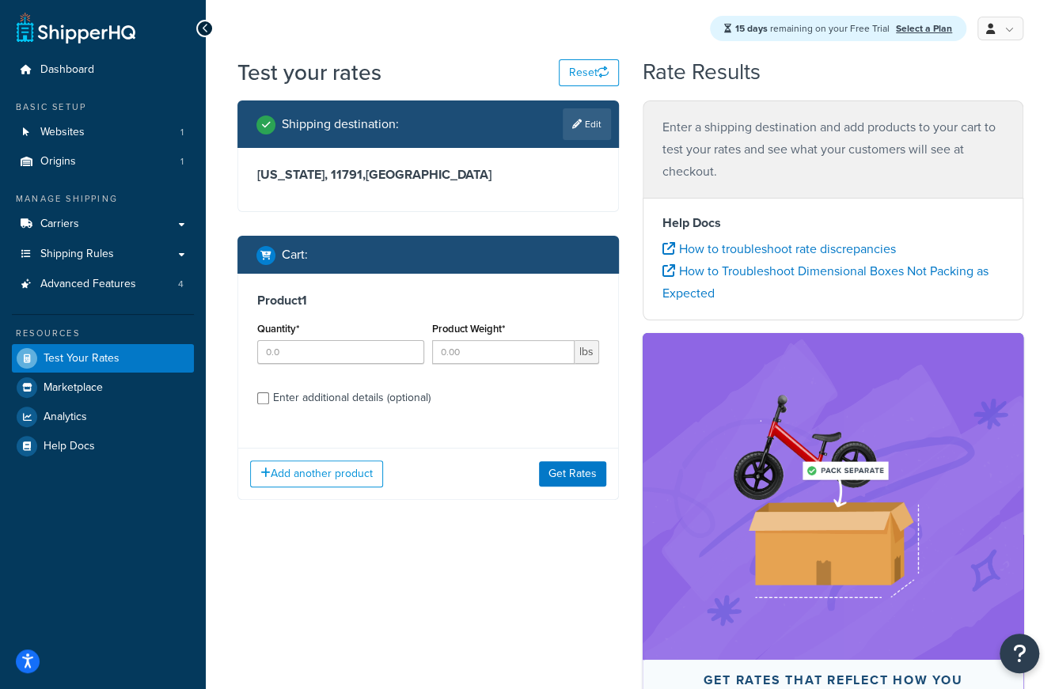
click at [340, 366] on div "Quantity*" at bounding box center [340, 347] width 175 height 58
click at [340, 361] on input "Quantity*" at bounding box center [340, 352] width 167 height 24
type input "1"
click at [539, 406] on label "Enter additional details (optional)" at bounding box center [436, 396] width 326 height 25
click at [269, 404] on input "Enter additional details (optional)" at bounding box center [263, 399] width 12 height 12
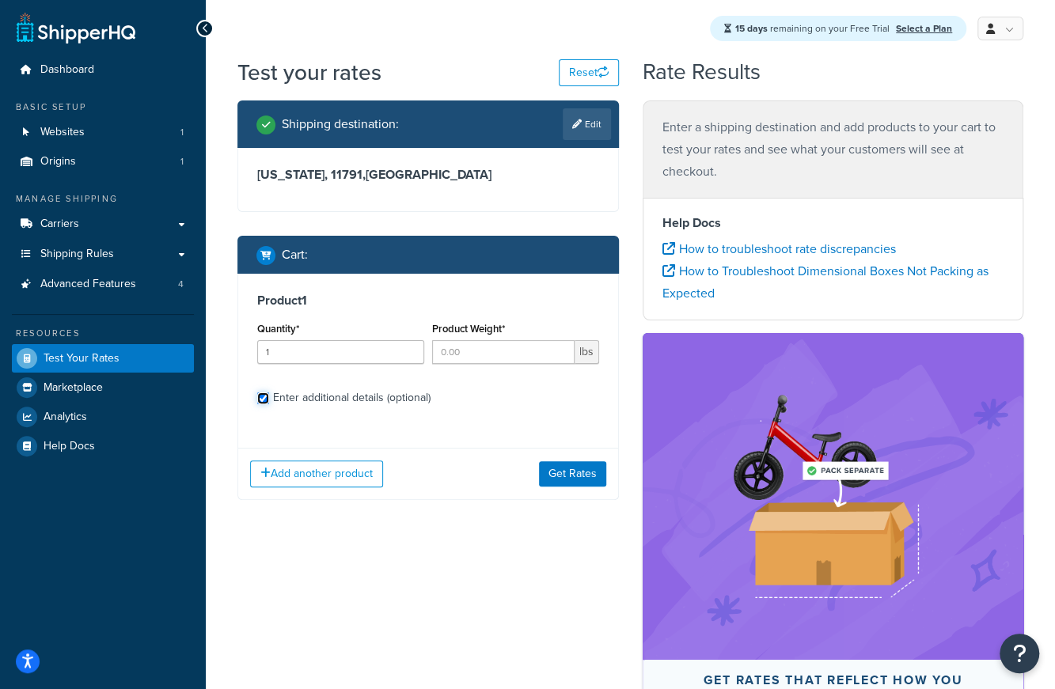
checkbox input "true"
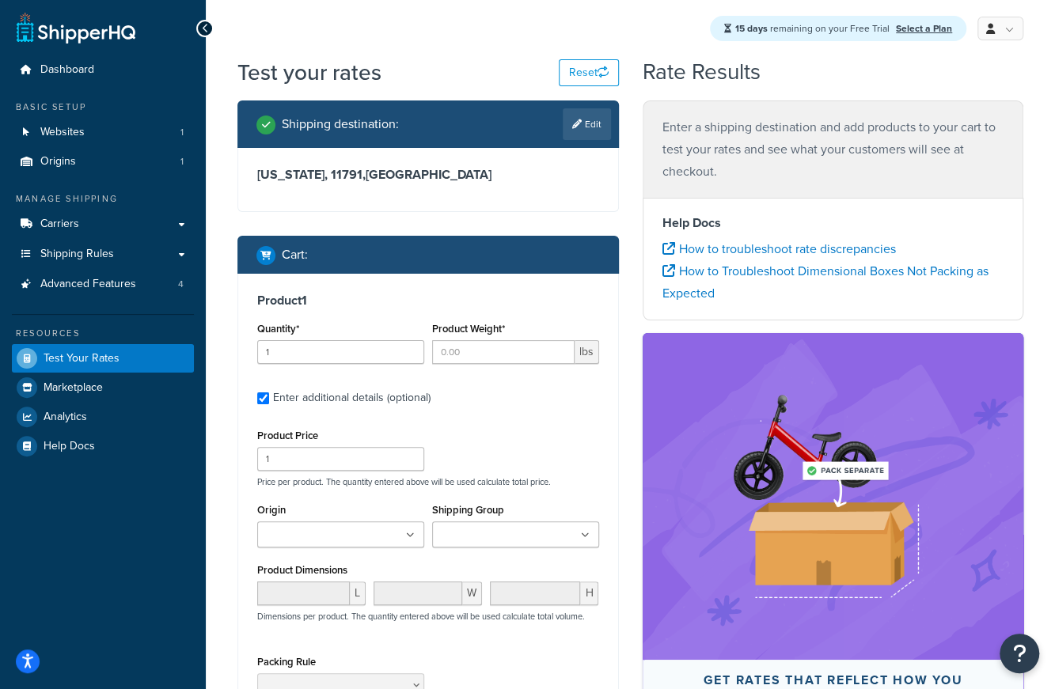
click at [555, 428] on div "Product Price 1 Price per product. The quantity entered above will be used calc…" at bounding box center [428, 456] width 350 height 63
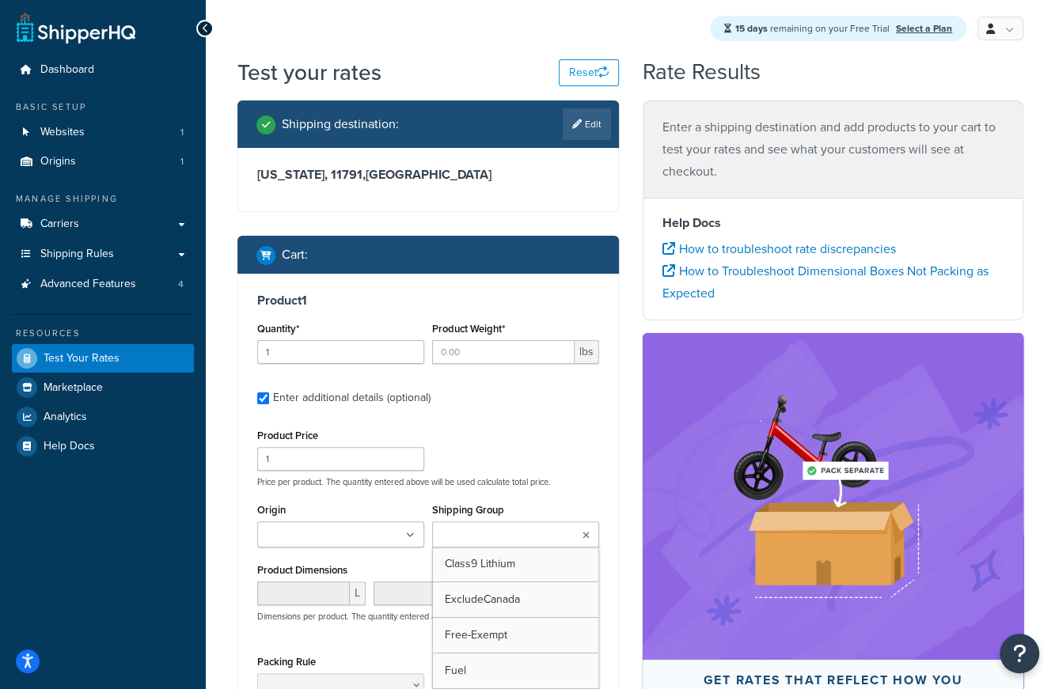
click at [491, 540] on input "Shipping Group" at bounding box center [507, 535] width 140 height 17
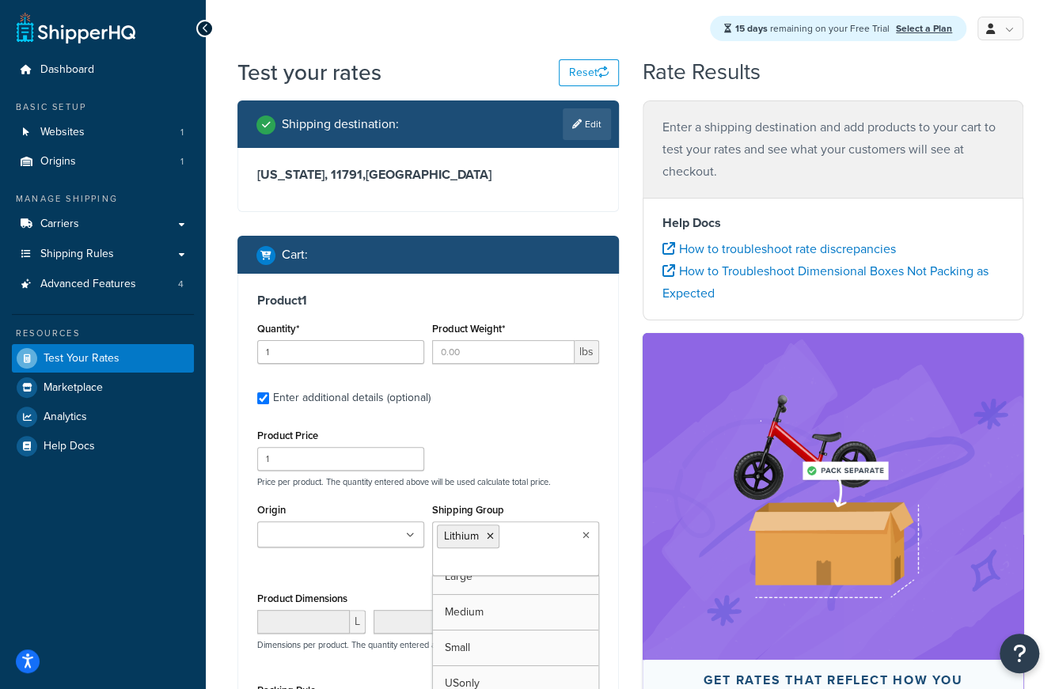
click at [551, 443] on div "Product Price 1 Price per product. The quantity entered above will be used calc…" at bounding box center [428, 456] width 350 height 63
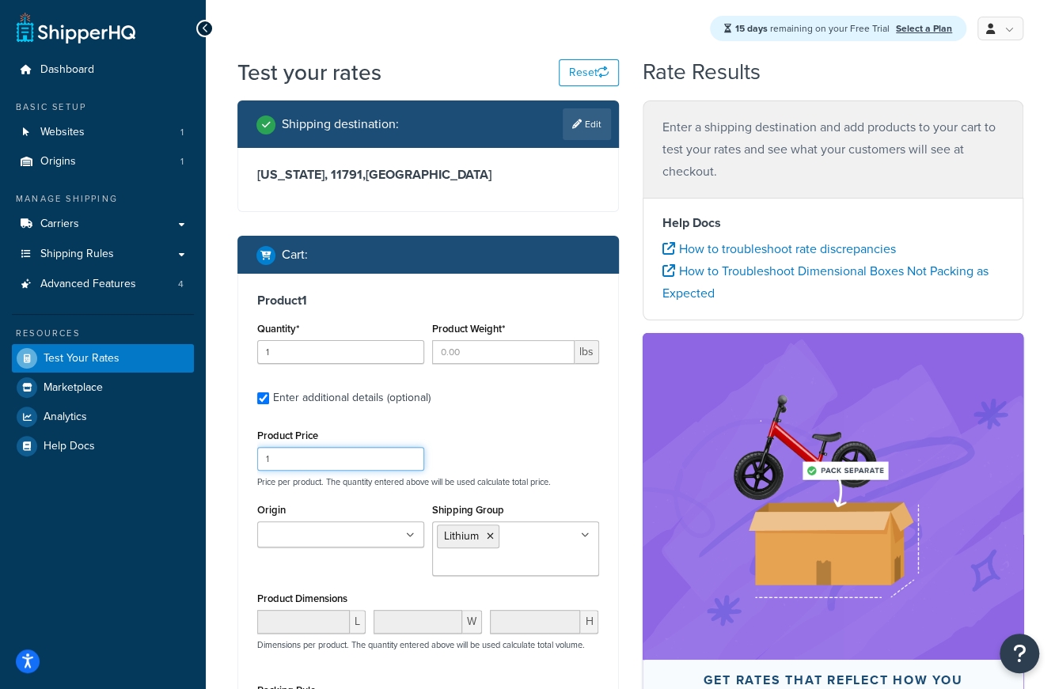
click at [383, 461] on input "1" at bounding box center [340, 459] width 167 height 24
type input "100"
click at [518, 425] on div "Product Price 100 Price per product. The quantity entered above will be used ca…" at bounding box center [428, 456] width 350 height 63
click at [632, 323] on div "Enter a shipping destination and add products to your cart to test your rates a…" at bounding box center [833, 472] width 405 height 742
click at [624, 401] on div "Shipping destination : Edit [US_STATE], 11791 , [GEOGRAPHIC_DATA] Cart : Produc…" at bounding box center [428, 530] width 405 height 859
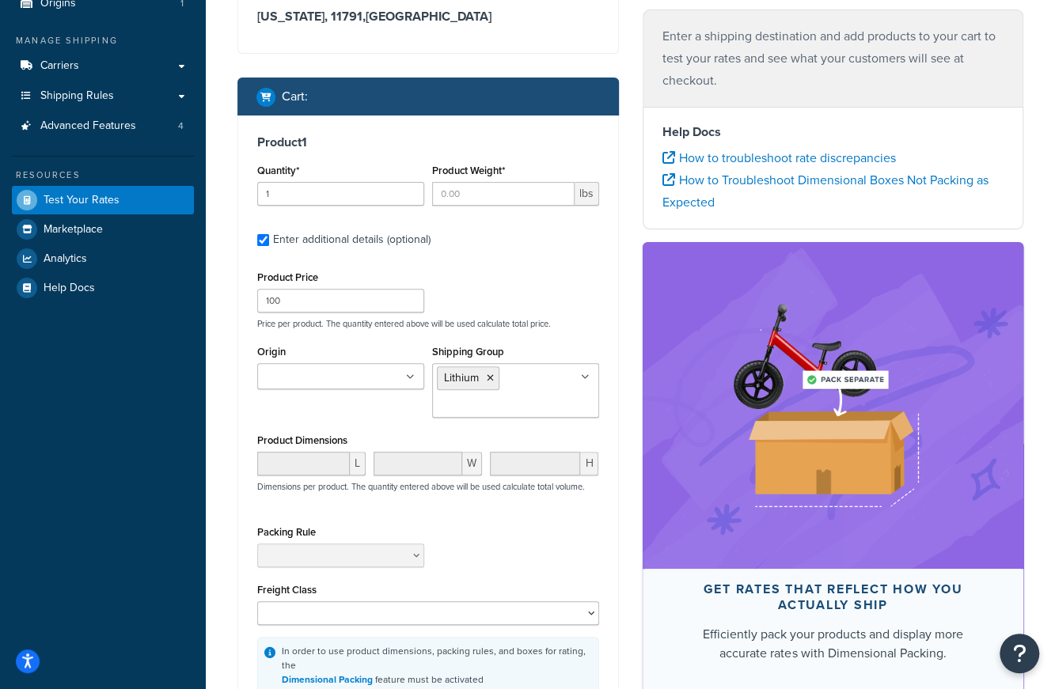
click at [147, 533] on div "Dashboard Basic Setup Websites 1 Origins 1 Manage Shipping Carriers Carriers Al…" at bounding box center [103, 361] width 206 height 1038
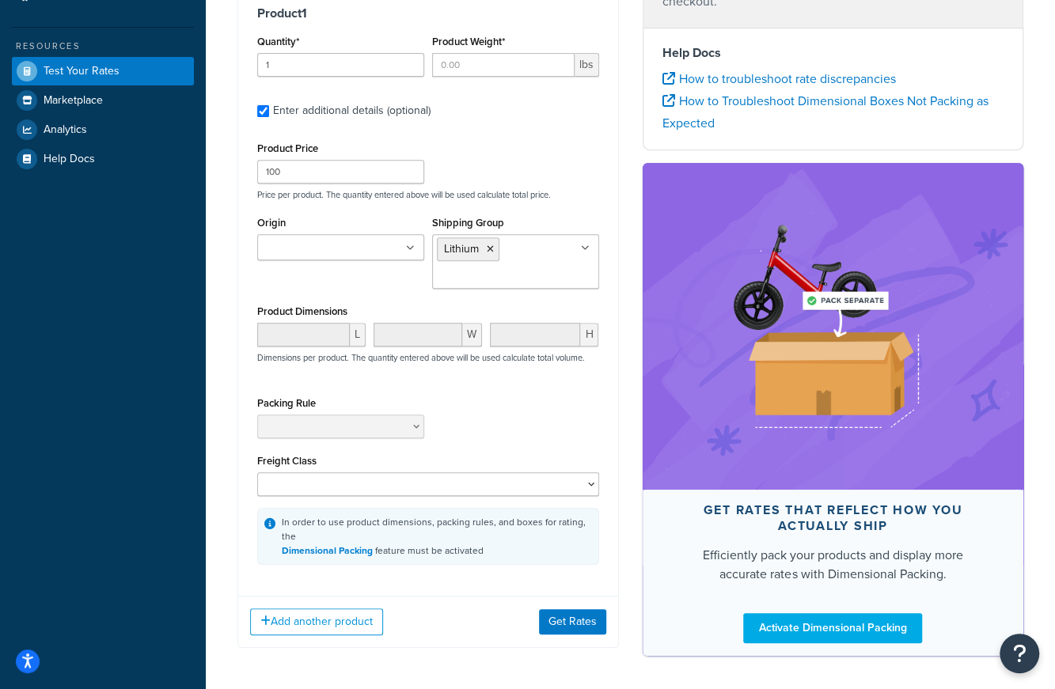
scroll to position [253, 0]
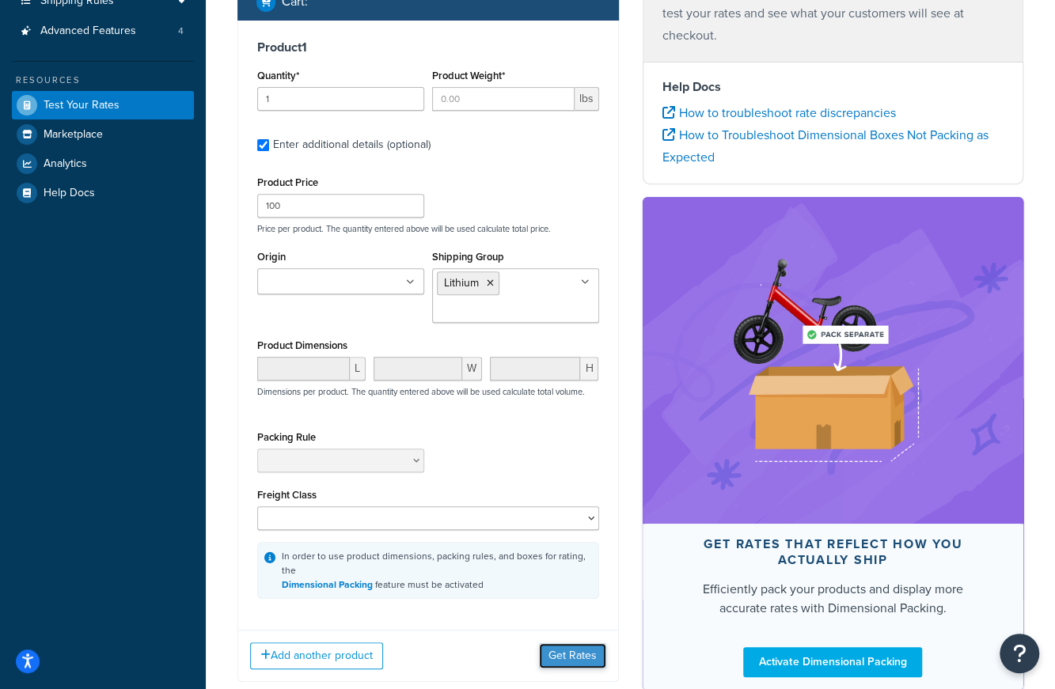
click at [554, 643] on button "Get Rates" at bounding box center [572, 655] width 67 height 25
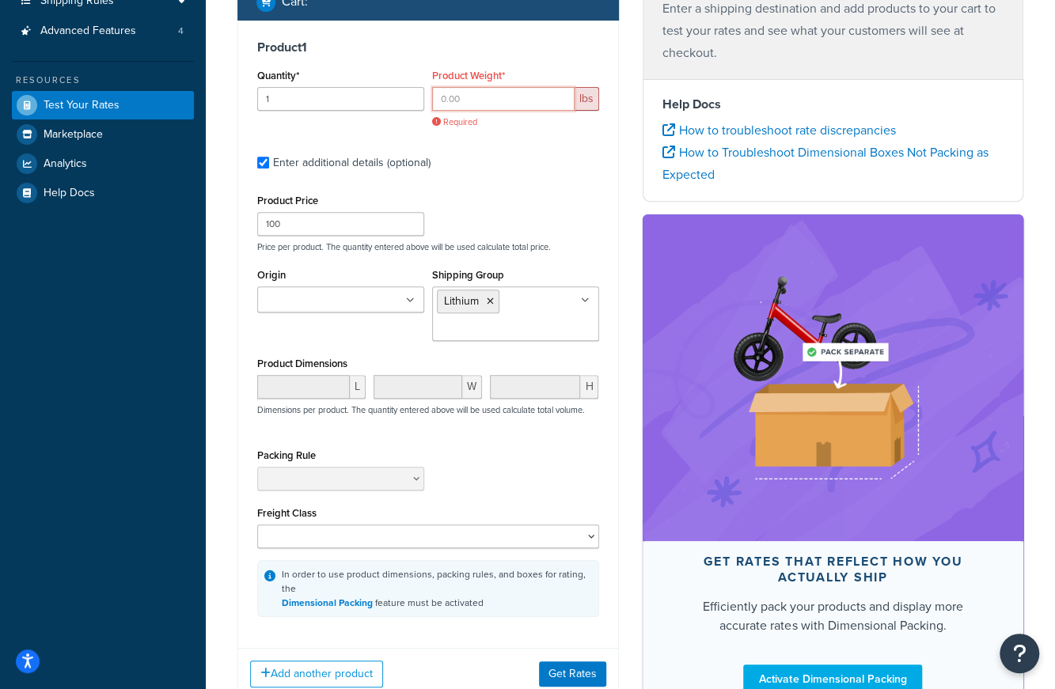
click at [452, 91] on input "Product Weight*" at bounding box center [503, 99] width 142 height 24
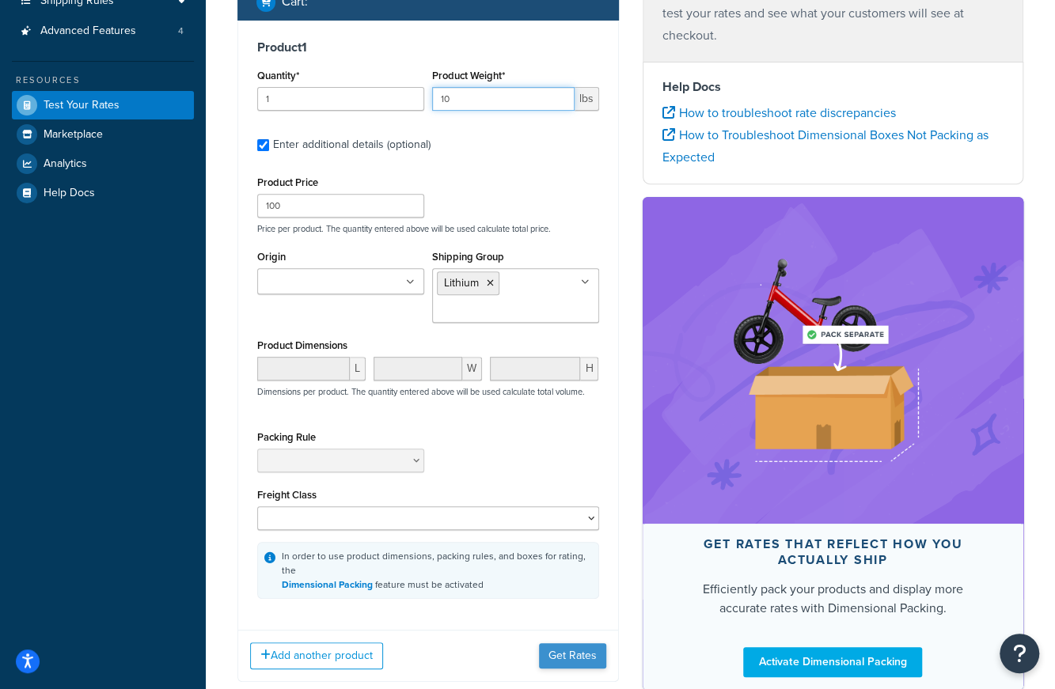
type input "10"
click at [578, 645] on button "Get Rates" at bounding box center [572, 655] width 67 height 25
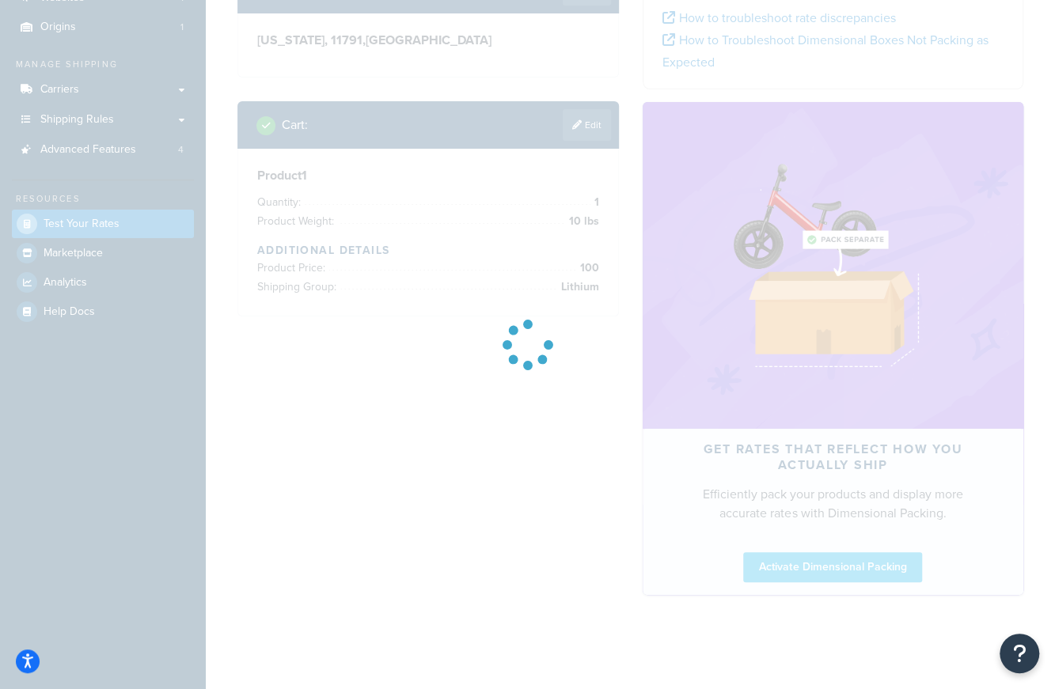
scroll to position [0, 0]
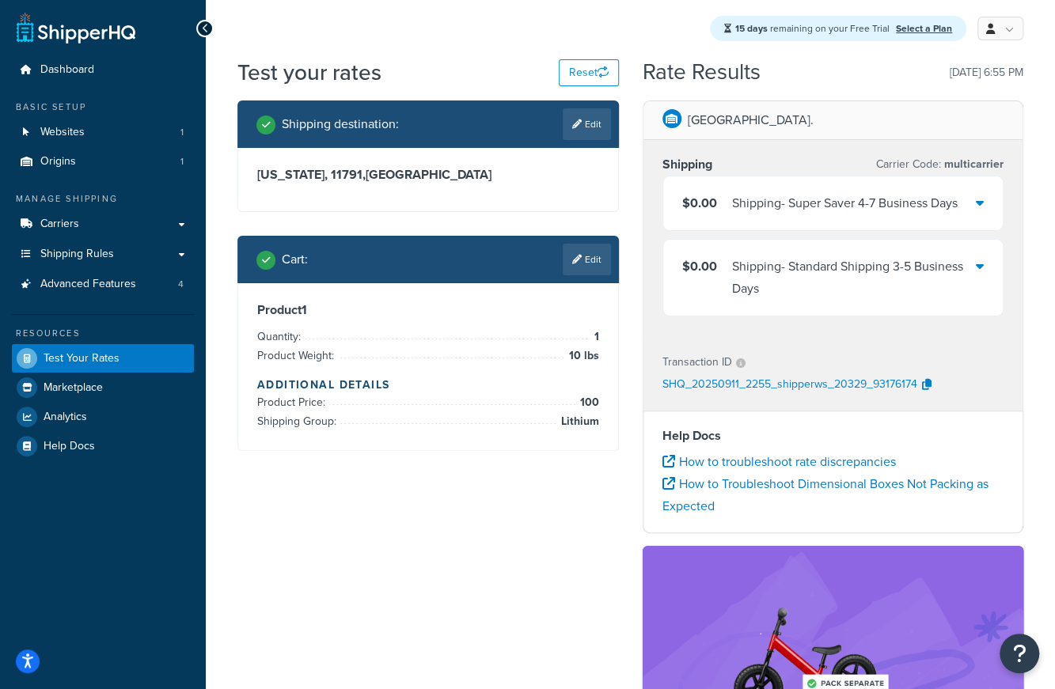
click at [907, 265] on div "Shipping - Standard Shipping 3-5 Business Days" at bounding box center [854, 278] width 245 height 44
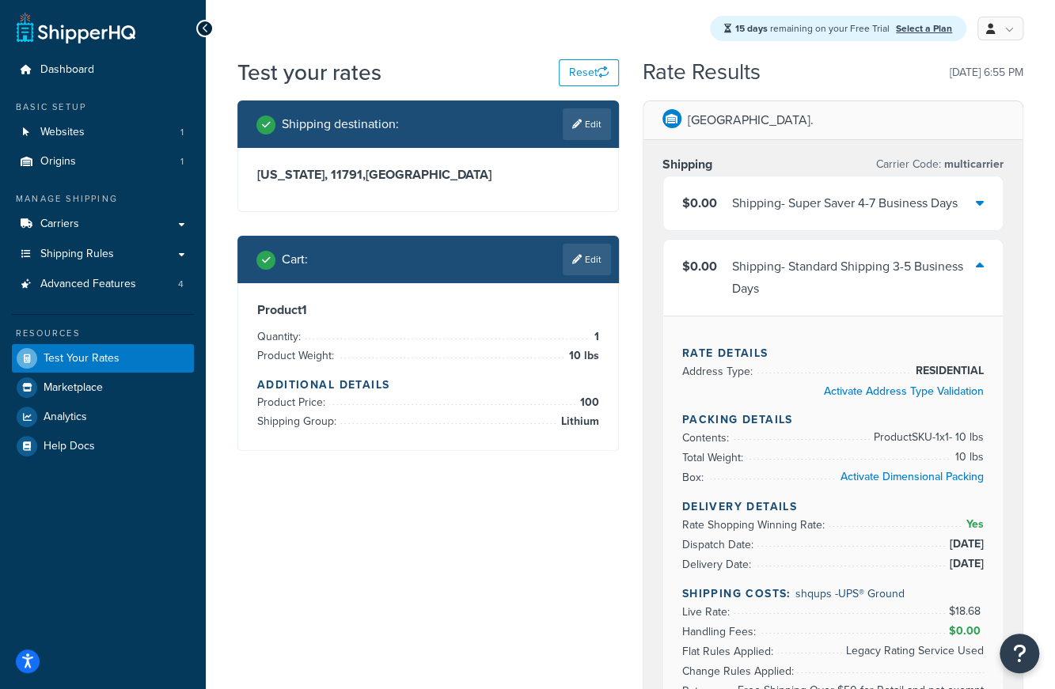
click at [886, 197] on div "Shipping - Super Saver 4-7 Business Days" at bounding box center [845, 203] width 226 height 22
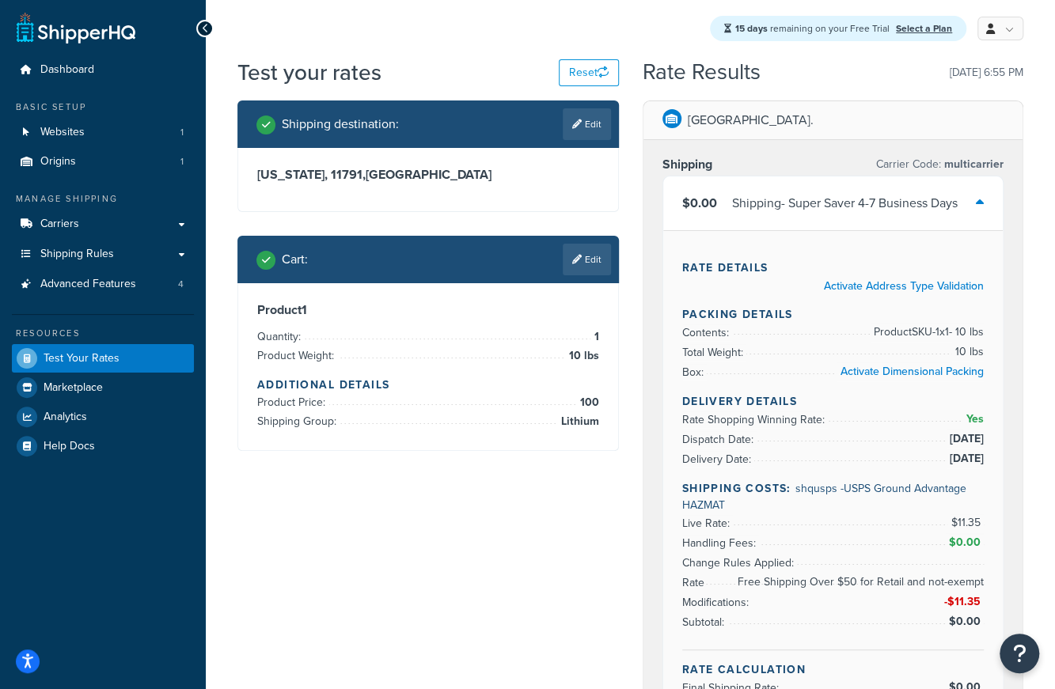
click at [886, 197] on div "Shipping - Super Saver 4-7 Business Days" at bounding box center [845, 203] width 226 height 22
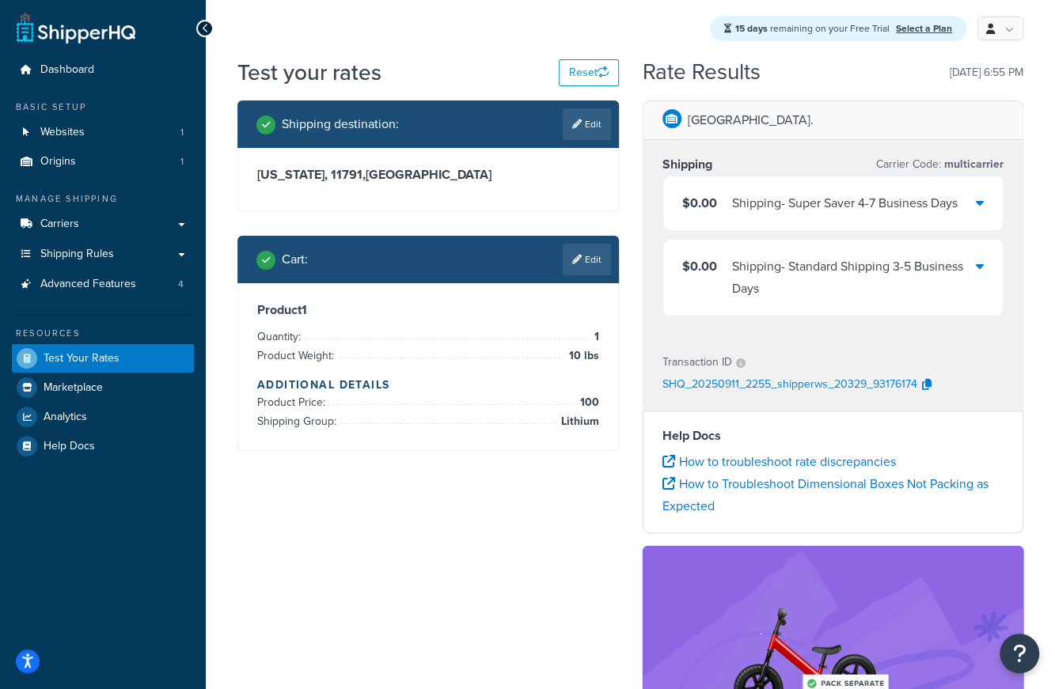
click at [843, 263] on div "Shipping - Standard Shipping 3-5 Business Days" at bounding box center [854, 278] width 245 height 44
